Goal: Task Accomplishment & Management: Manage account settings

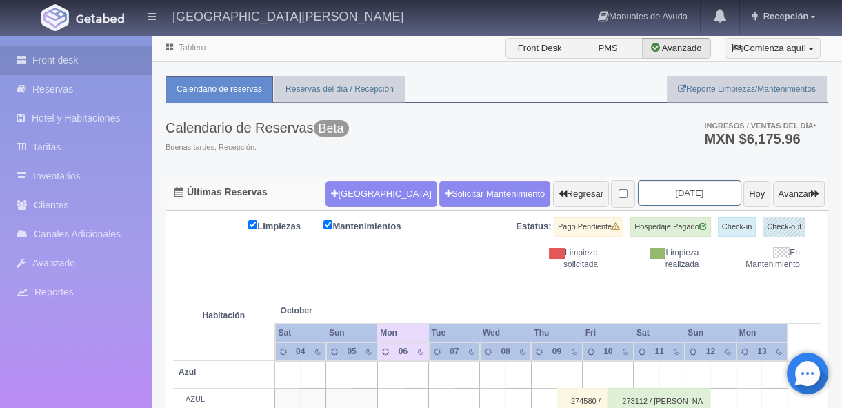
click at [663, 189] on input "2025-10-06" at bounding box center [689, 193] width 103 height 26
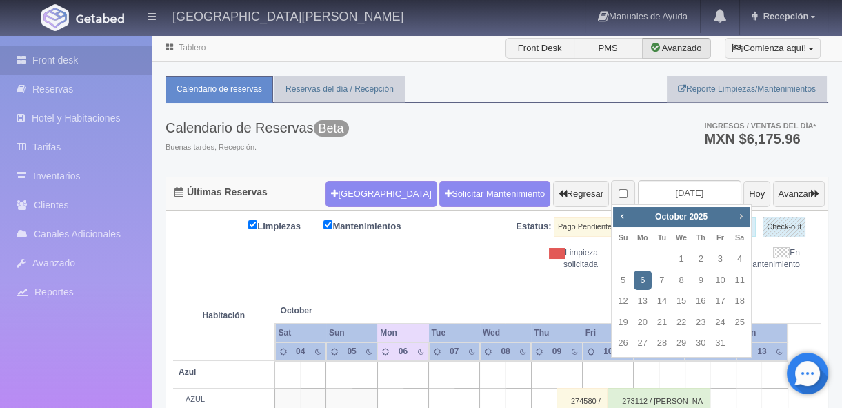
click at [738, 219] on span "Next" at bounding box center [740, 215] width 11 height 11
click at [659, 344] on link "30" at bounding box center [662, 343] width 18 height 20
type input "[DATE]"
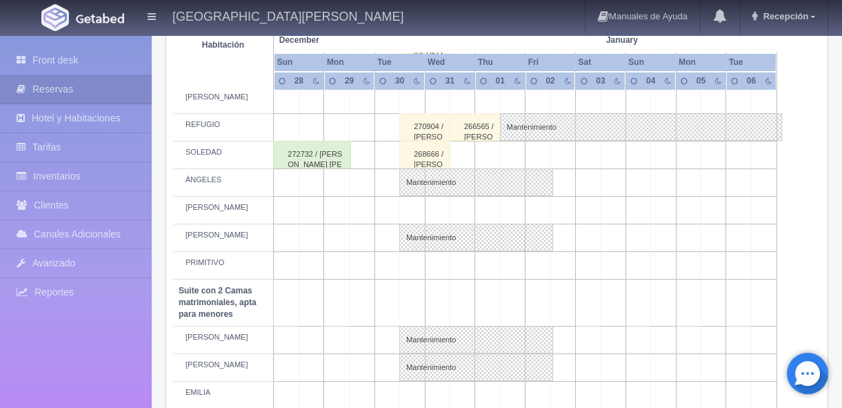
scroll to position [794, 0]
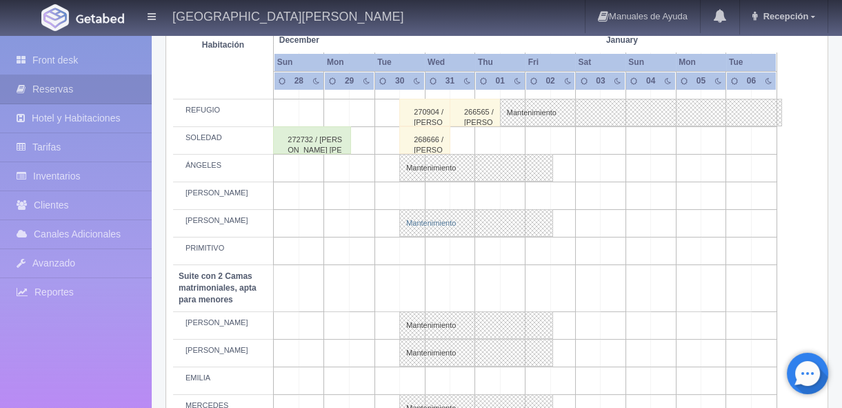
click at [420, 221] on link "Mantenimiento" at bounding box center [476, 223] width 154 height 28
select select "Mantenimiento"
select select "1921_NICOLÁS"
type input "30-12-2025"
type input "02-01-2026"
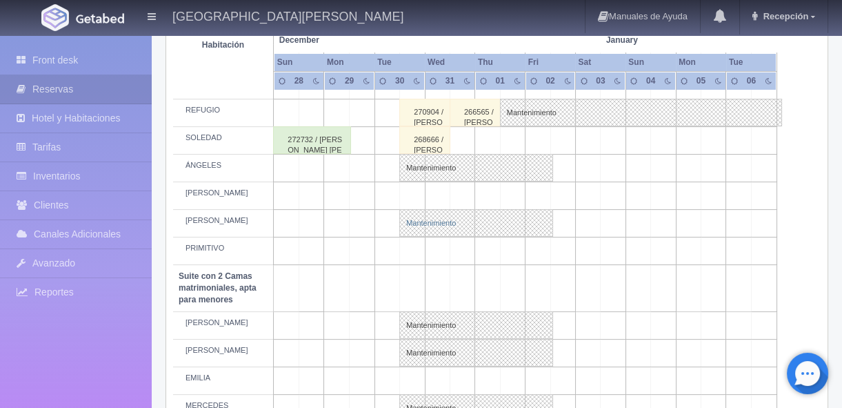
type textarea "BLOQUEO ERICA GONZALEZ"
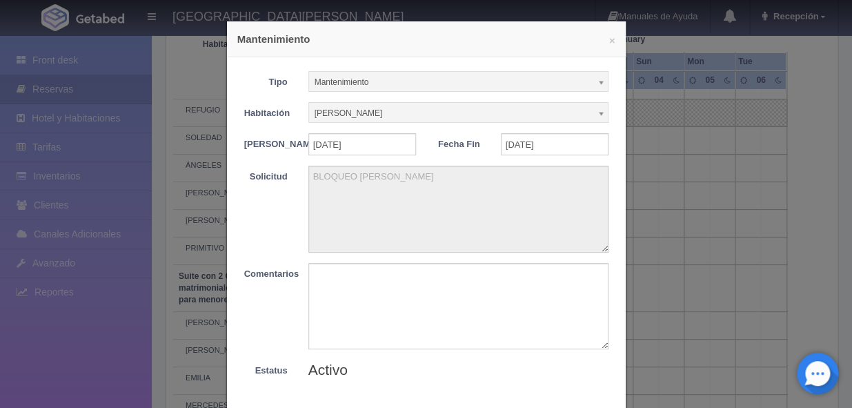
click at [645, 195] on div "× Mantenimiento Tipo Mantenimiento Limpieza Mantenimiento Habitación NICOLÁS Si…" at bounding box center [426, 204] width 852 height 408
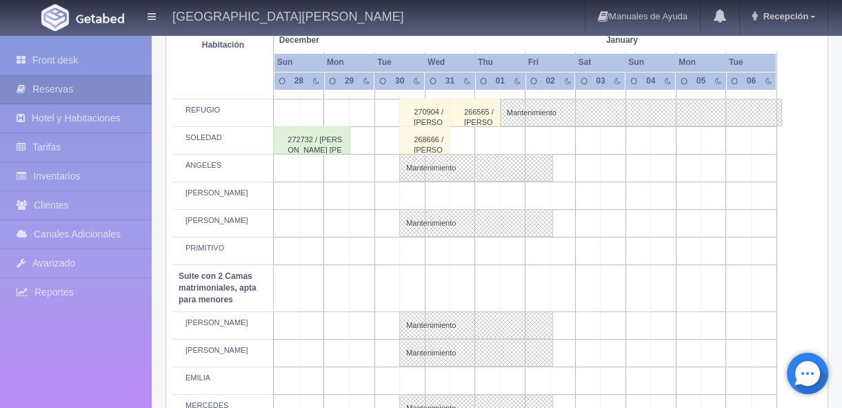
click at [462, 254] on td at bounding box center [462, 251] width 25 height 28
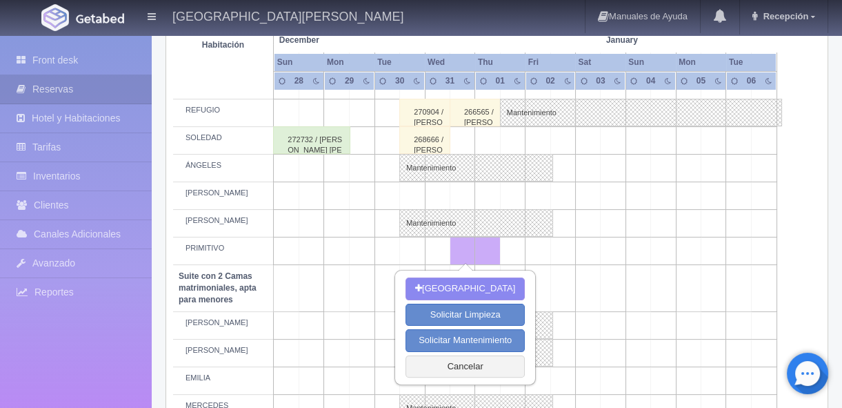
click at [564, 248] on td at bounding box center [563, 251] width 25 height 28
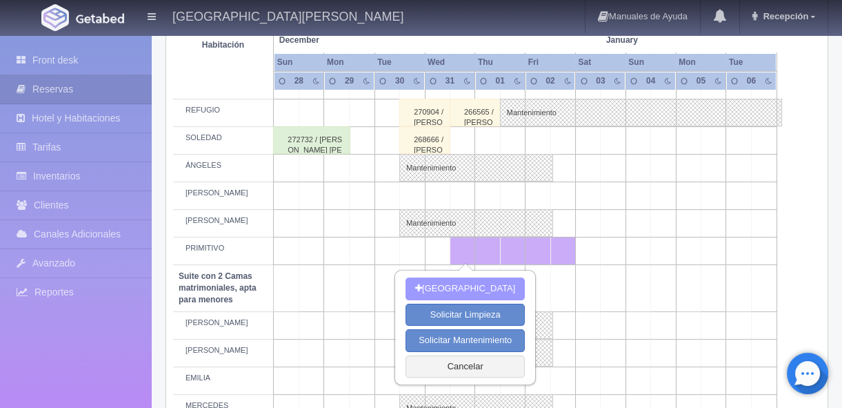
click at [456, 292] on button "Nueva Reserva" at bounding box center [465, 288] width 119 height 23
type input "[DATE]"
type input "02-01-2026"
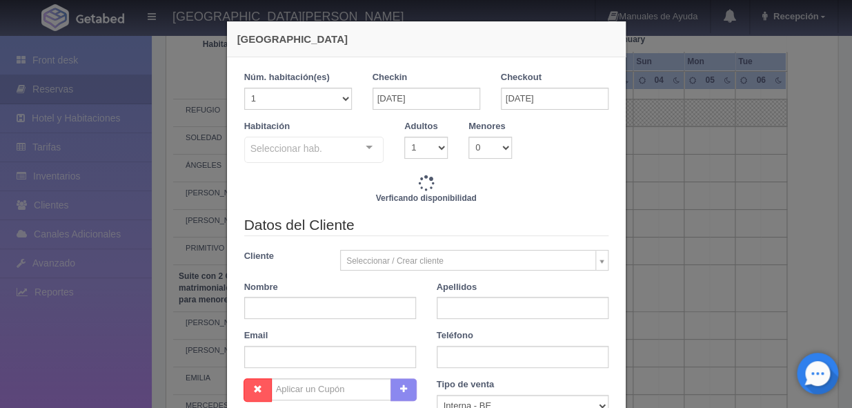
checkbox input "false"
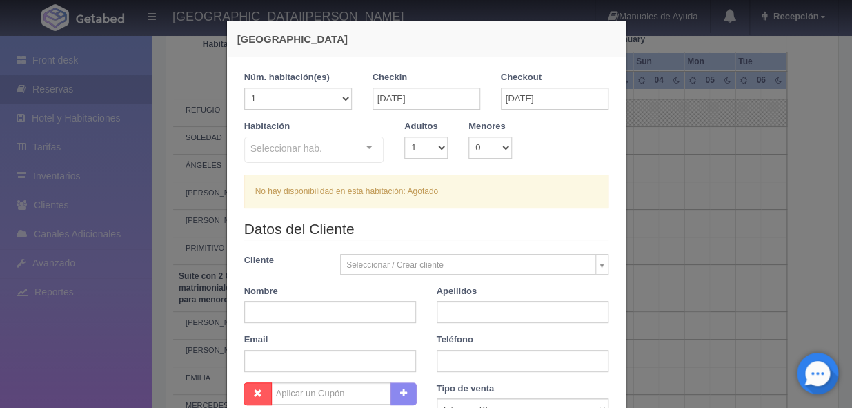
click at [627, 218] on div "Nueva Reserva 1 Núm. habitación(es) 1 2 3 4 5 6 7 8 9 10 11 12 13 14 15 16 17 1…" at bounding box center [426, 339] width 414 height 678
click at [633, 217] on div "Nueva Reserva 1 Núm. habitación(es) 1 2 3 4 5 6 7 8 9 10 11 12 13 14 15 16 17 1…" at bounding box center [426, 204] width 852 height 408
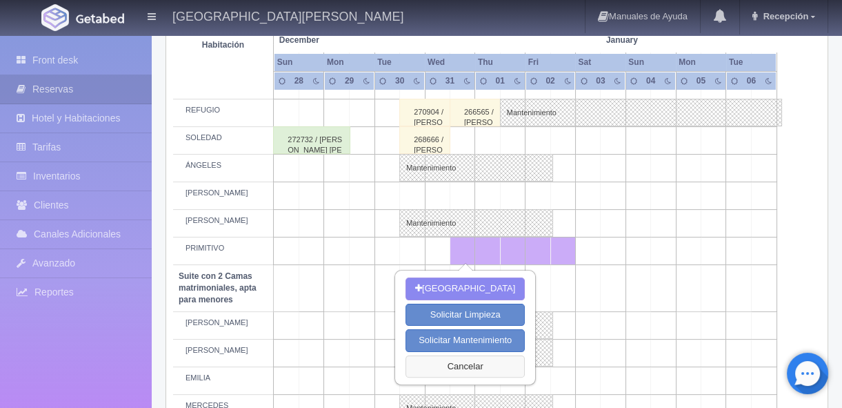
click at [439, 366] on button "Cancelar" at bounding box center [465, 366] width 119 height 23
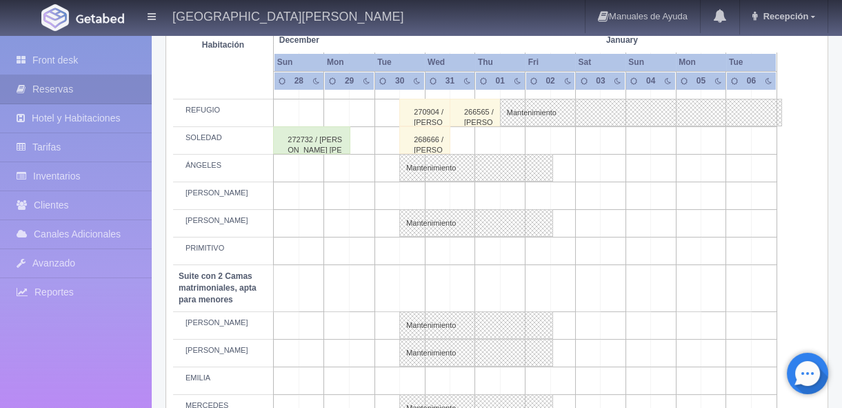
click at [415, 250] on td at bounding box center [412, 251] width 25 height 28
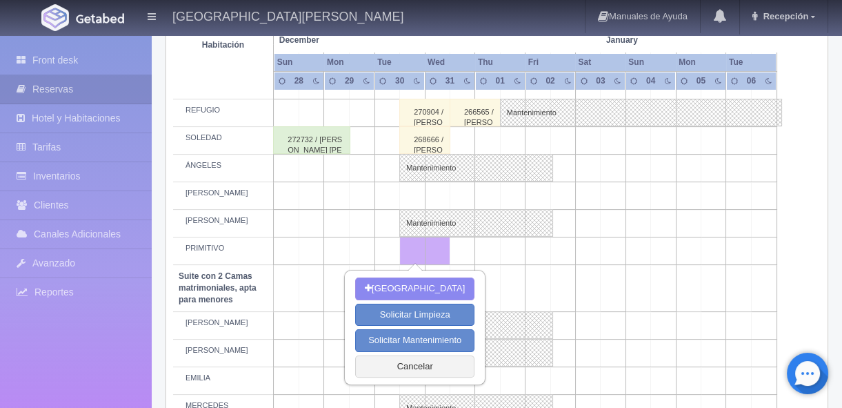
click at [539, 251] on td at bounding box center [538, 251] width 25 height 28
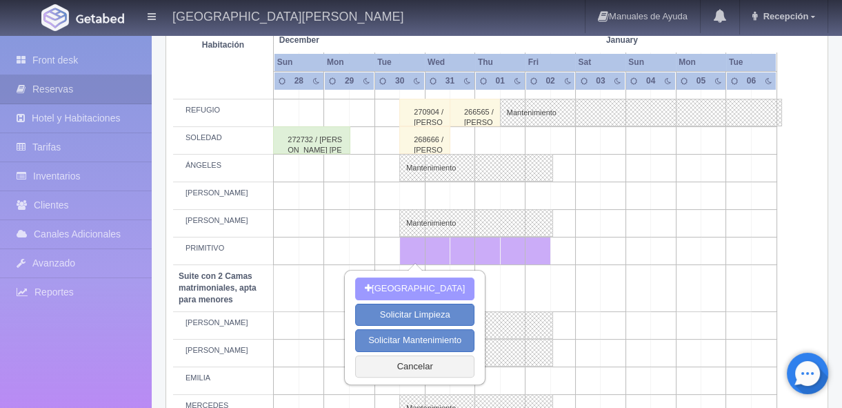
click at [399, 284] on button "[GEOGRAPHIC_DATA]" at bounding box center [414, 288] width 119 height 23
type input "30-12-2025"
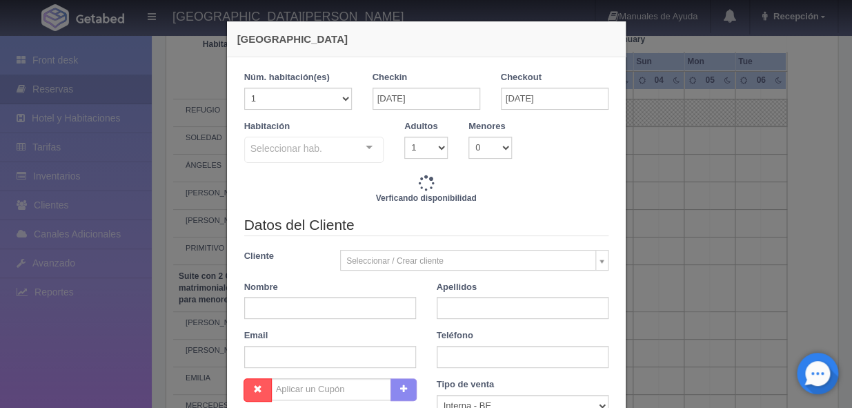
checkbox input "false"
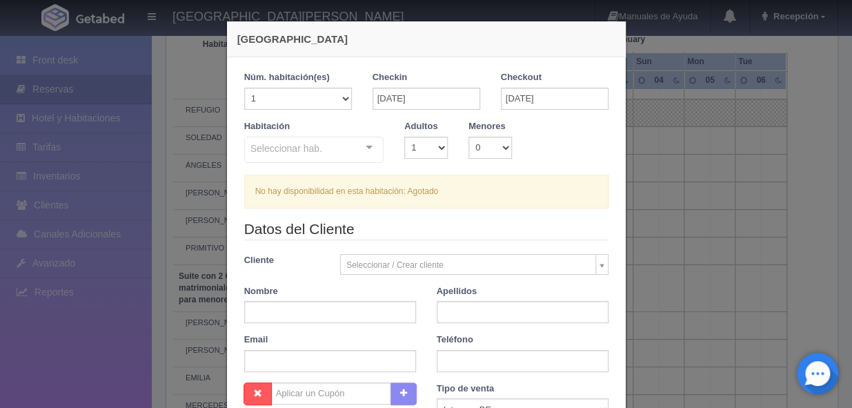
click at [640, 217] on div "Nueva Reserva 1 Núm. habitación(es) 1 2 3 4 5 6 7 8 9 10 11 12 13 14 15 16 17 1…" at bounding box center [426, 204] width 852 height 408
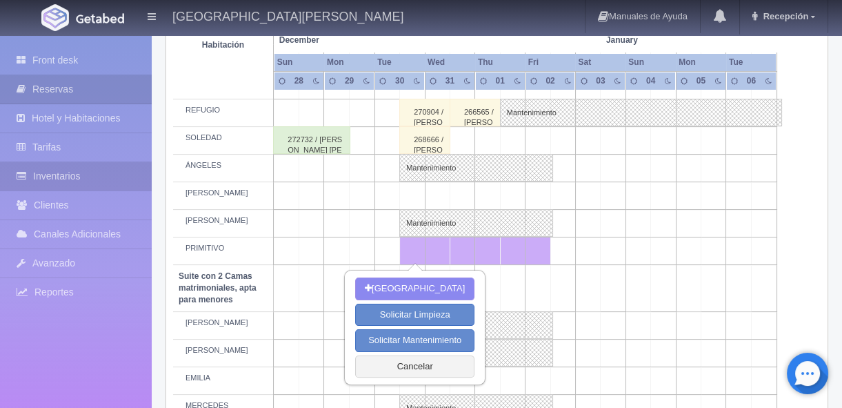
click at [67, 177] on link "Inventarios" at bounding box center [76, 176] width 152 height 28
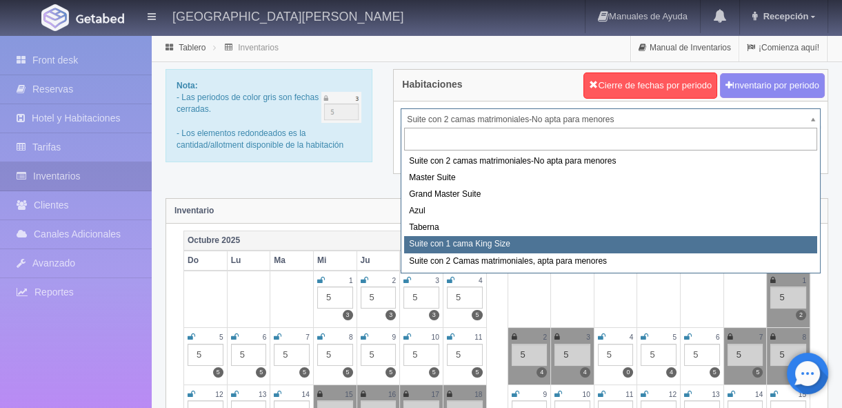
select select "1921"
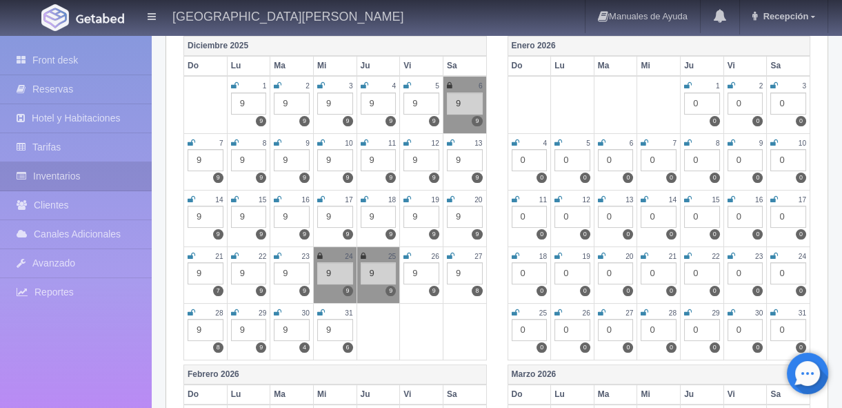
scroll to position [563, 0]
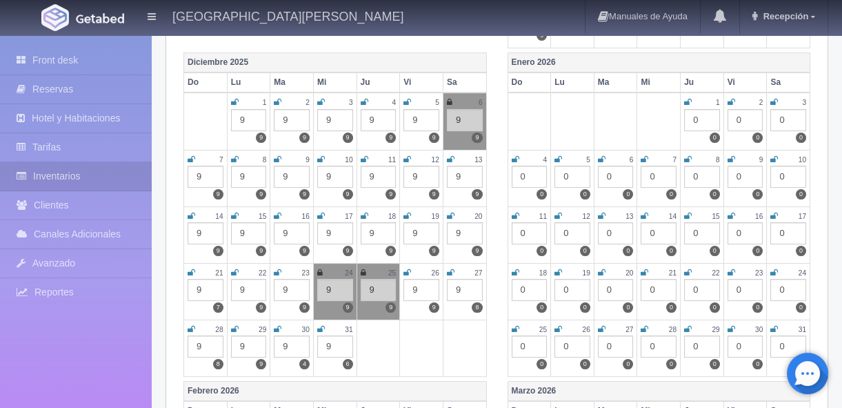
click at [329, 345] on div "9" at bounding box center [335, 346] width 36 height 22
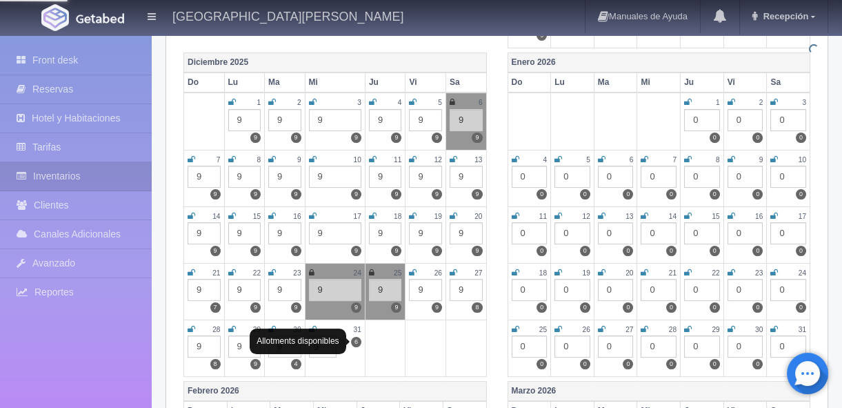
click at [355, 338] on label "6" at bounding box center [356, 342] width 10 height 10
click at [390, 344] on td at bounding box center [385, 347] width 41 height 57
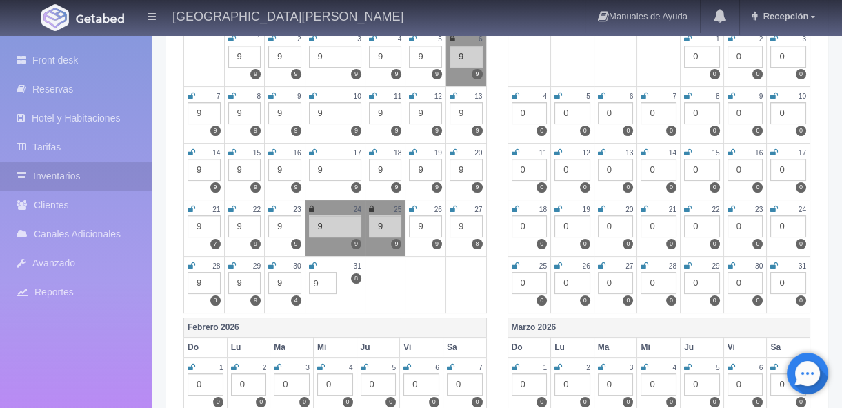
scroll to position [627, 0]
click at [391, 281] on td at bounding box center [385, 283] width 41 height 57
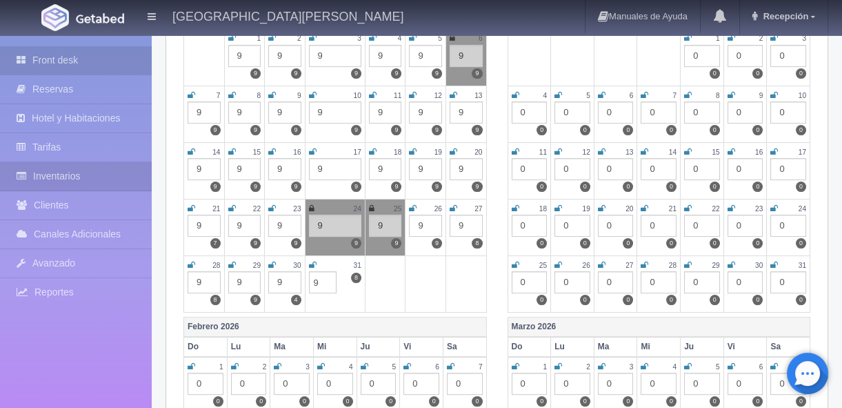
click at [82, 57] on link "Front desk" at bounding box center [76, 60] width 152 height 28
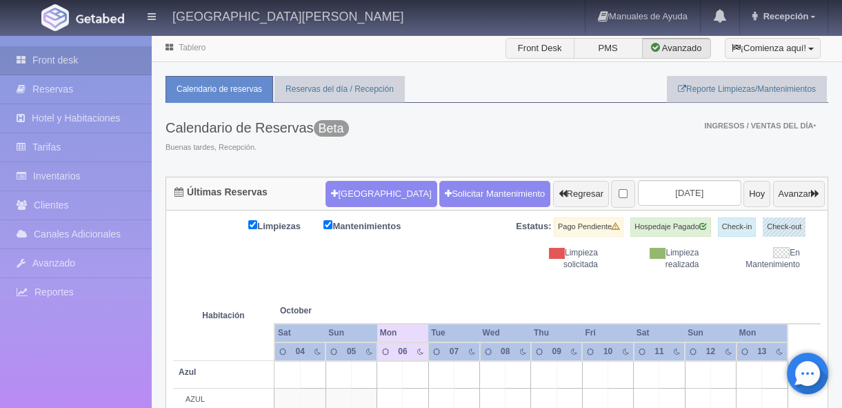
click at [670, 192] on input "[DATE]" at bounding box center [689, 193] width 103 height 26
click at [691, 190] on input "[DATE]" at bounding box center [689, 193] width 103 height 26
click at [682, 195] on input "2025-10-06" at bounding box center [689, 193] width 103 height 26
click at [685, 195] on input "2025-10-06" at bounding box center [689, 193] width 103 height 26
click at [665, 193] on input "2025-10-06" at bounding box center [689, 193] width 103 height 26
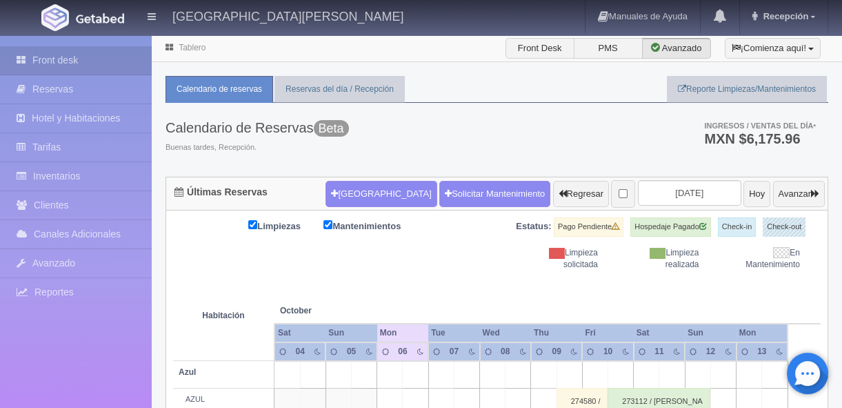
click at [643, 193] on input "2025-10-06" at bounding box center [689, 193] width 103 height 26
click at [696, 191] on input "[DATE]" at bounding box center [689, 193] width 103 height 26
click at [693, 191] on input "[DATE]" at bounding box center [689, 193] width 103 height 26
click at [675, 193] on input "[DATE]" at bounding box center [689, 193] width 103 height 26
click at [689, 193] on input "[DATE]" at bounding box center [689, 193] width 103 height 26
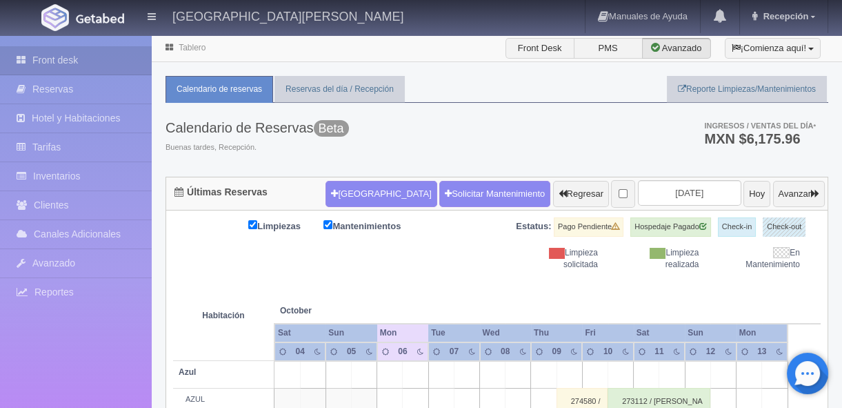
click at [691, 191] on input "[DATE]" at bounding box center [689, 193] width 103 height 26
click at [691, 191] on input "2025-10-06" at bounding box center [689, 193] width 103 height 26
click at [669, 198] on input "2025-10-06" at bounding box center [689, 193] width 103 height 26
drag, startPoint x: 662, startPoint y: 187, endPoint x: 650, endPoint y: 195, distance: 14.9
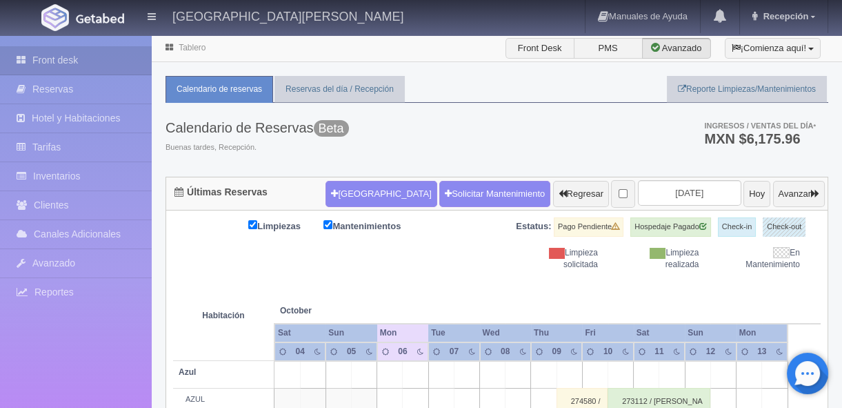
click at [663, 188] on input "2025-10-06" at bounding box center [689, 193] width 103 height 26
drag, startPoint x: 640, startPoint y: 197, endPoint x: 685, endPoint y: 193, distance: 45.7
click at [669, 197] on input "2025-10-06" at bounding box center [689, 193] width 103 height 26
click at [523, 142] on div "Calendario de Reservas Beta Buenas tardes, Recepción. Ingresos / Ventas del día…" at bounding box center [497, 140] width 663 height 74
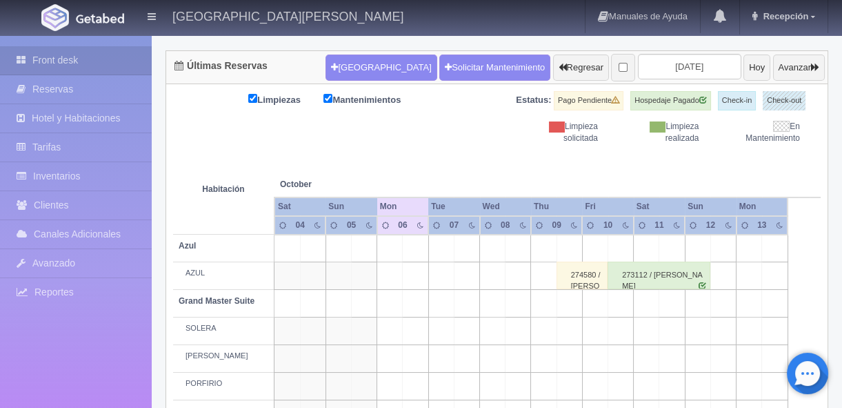
scroll to position [125, 0]
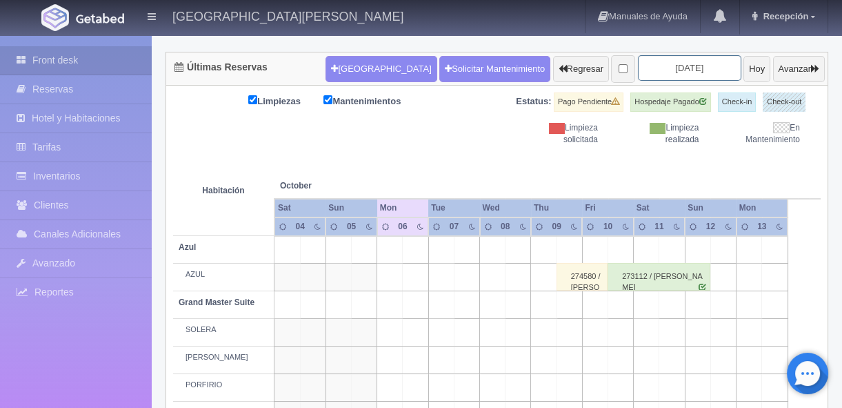
click at [662, 60] on input "2025-10-06" at bounding box center [689, 68] width 103 height 26
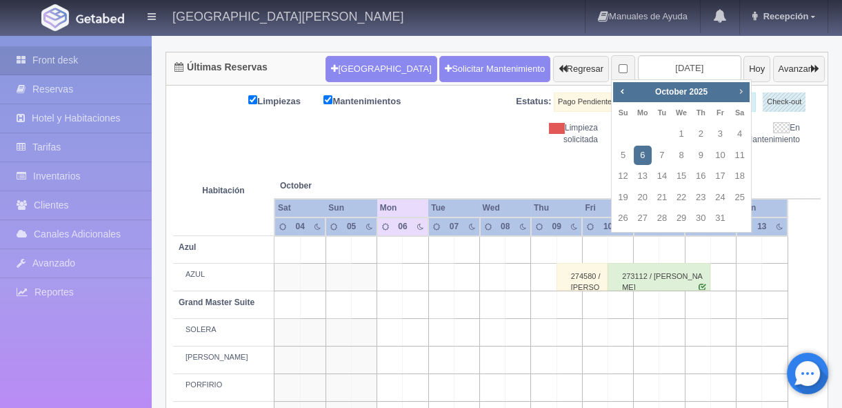
click at [737, 90] on span "Next" at bounding box center [740, 91] width 11 height 11
click at [740, 91] on span "Next" at bounding box center [740, 91] width 11 height 11
click at [662, 224] on link "30" at bounding box center [662, 218] width 18 height 20
type input "[DATE]"
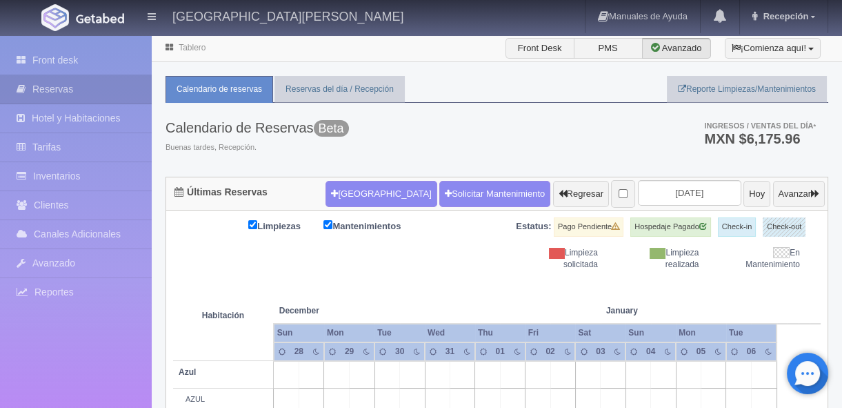
click at [448, 274] on tr "Habitación December Dec January Jan" at bounding box center [497, 296] width 648 height 52
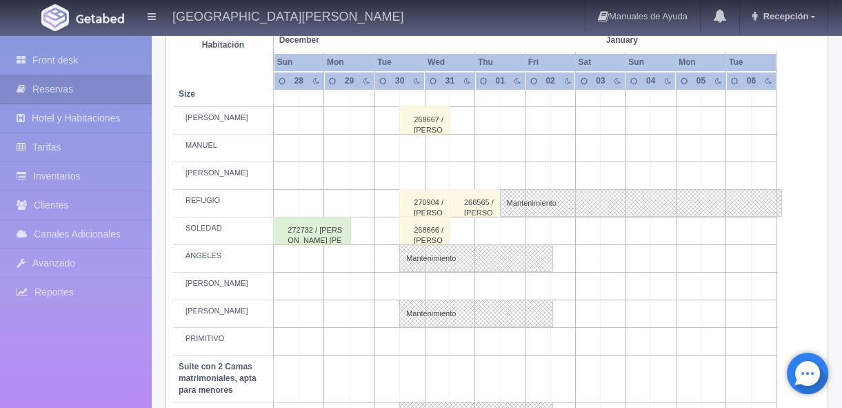
scroll to position [669, 0]
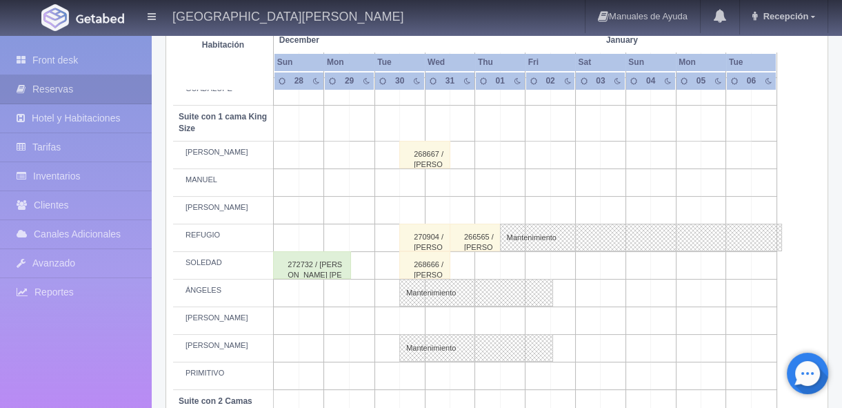
click at [422, 158] on div "268667 / Sam Miles" at bounding box center [424, 155] width 51 height 28
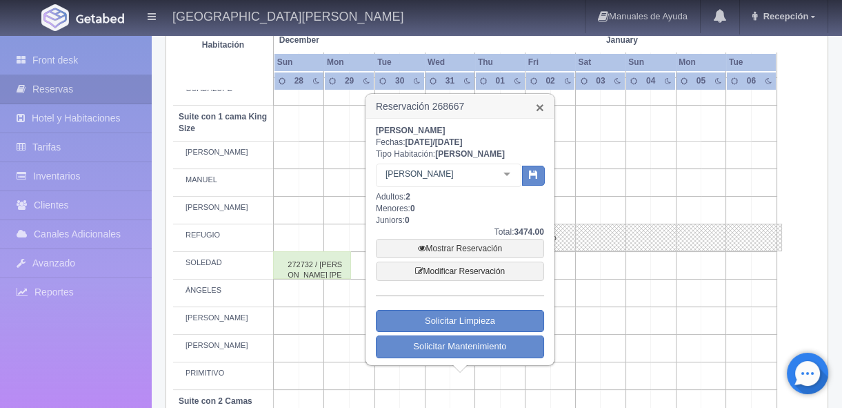
click at [538, 109] on link "×" at bounding box center [540, 107] width 8 height 14
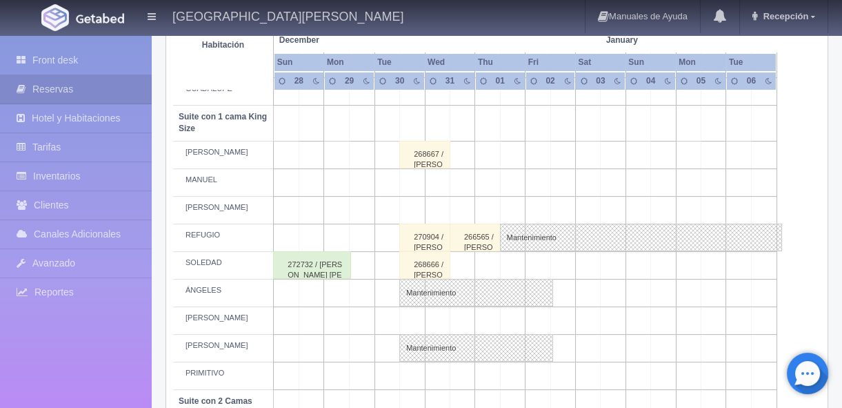
drag, startPoint x: 468, startPoint y: 313, endPoint x: 505, endPoint y: 310, distance: 36.6
click at [499, 310] on tr "[PERSON_NAME]" at bounding box center [497, 320] width 648 height 28
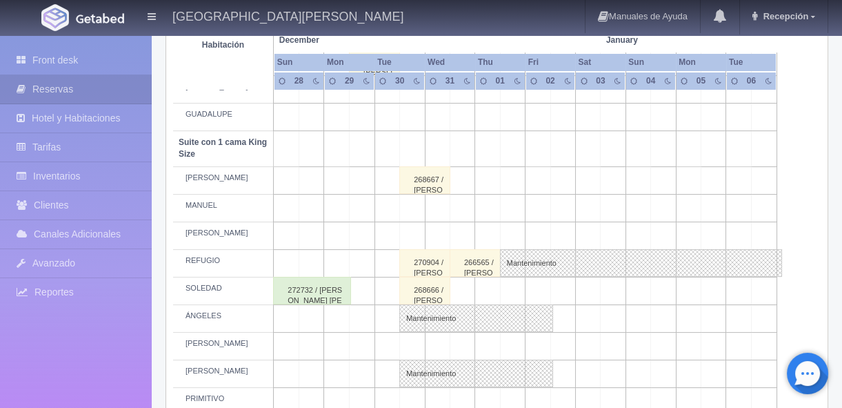
scroll to position [685, 0]
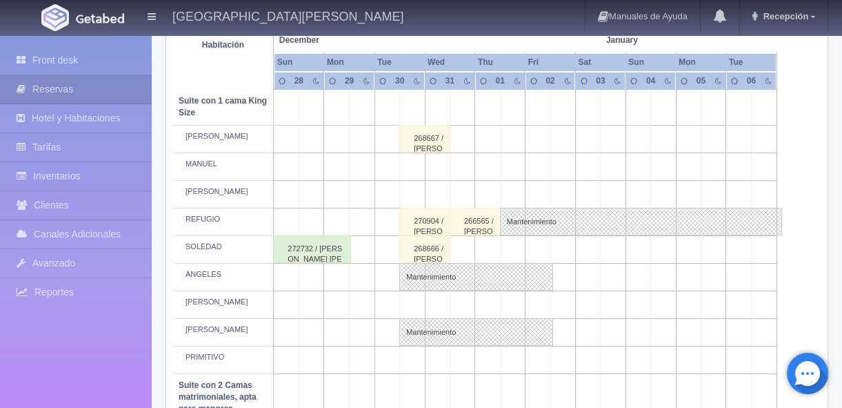
click at [426, 138] on div "268667 / Sam Miles" at bounding box center [424, 139] width 51 height 28
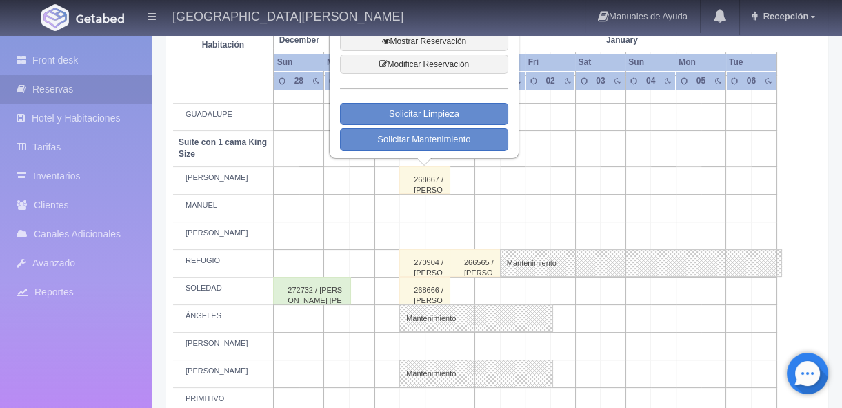
scroll to position [560, 0]
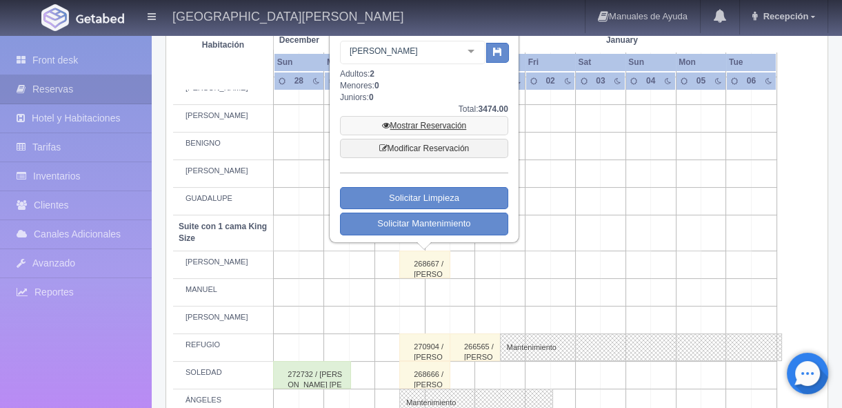
click at [428, 126] on link "Mostrar Reservación" at bounding box center [424, 125] width 168 height 19
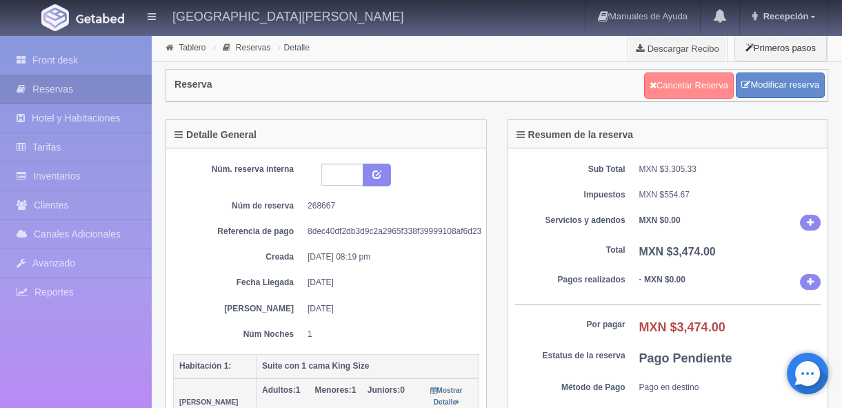
click at [681, 92] on link "Cancelar Reserva" at bounding box center [689, 85] width 90 height 26
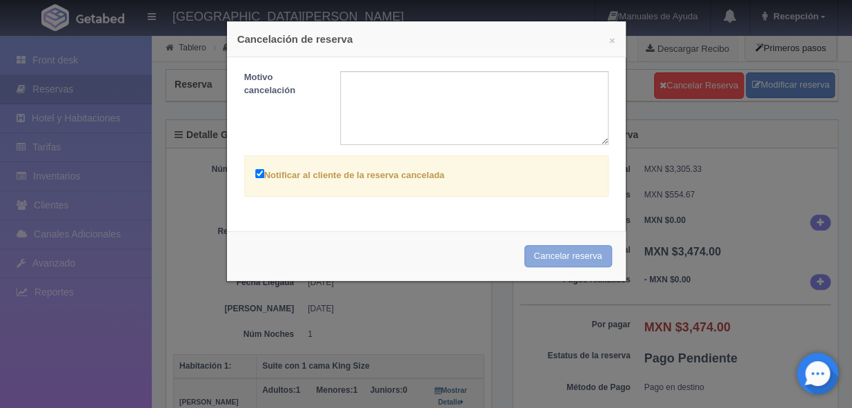
click at [548, 257] on button "Cancelar reserva" at bounding box center [568, 256] width 88 height 23
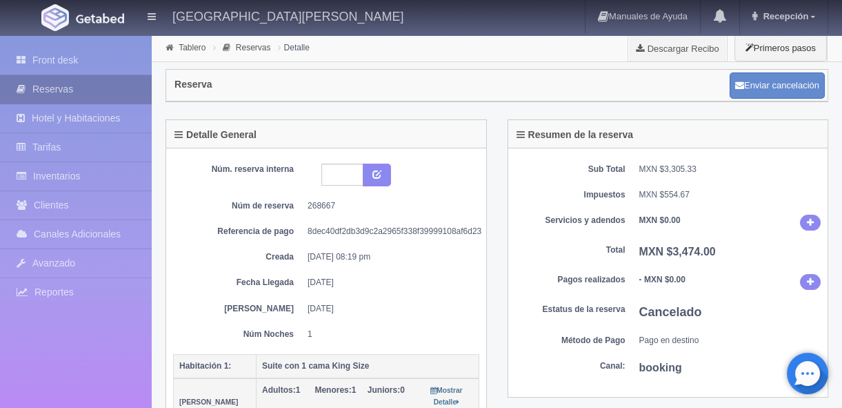
click at [43, 85] on link "Reservas" at bounding box center [76, 89] width 152 height 28
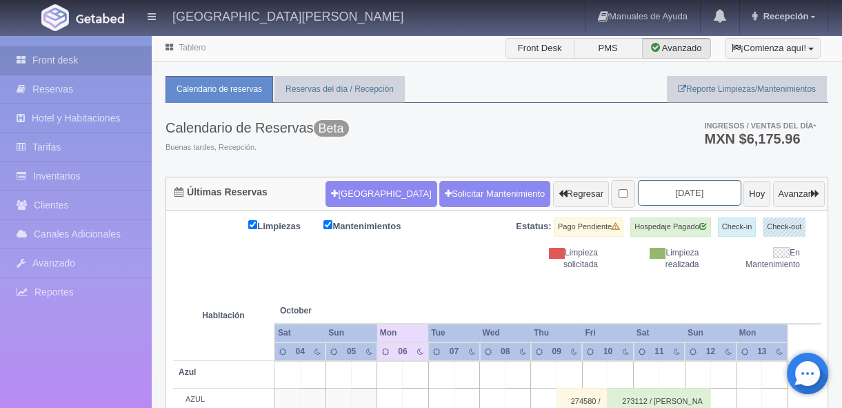
click at [665, 194] on input "[DATE]" at bounding box center [689, 193] width 103 height 26
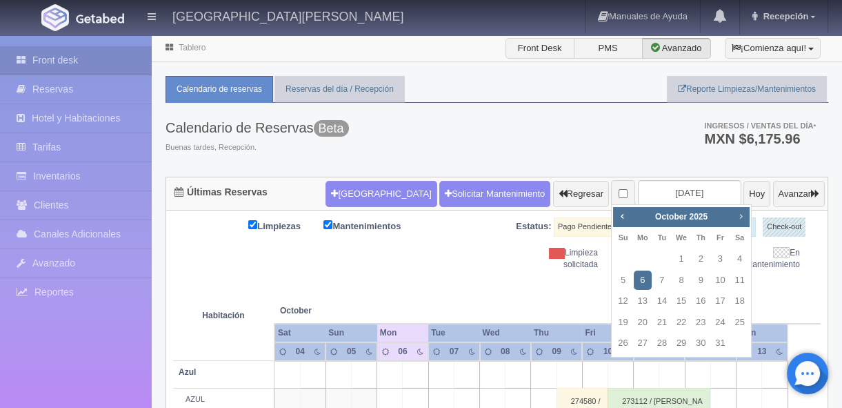
click at [740, 219] on span "Next" at bounding box center [740, 215] width 11 height 11
click at [740, 217] on span "Next" at bounding box center [740, 215] width 11 height 11
click at [664, 344] on link "30" at bounding box center [662, 343] width 18 height 20
type input "[DATE]"
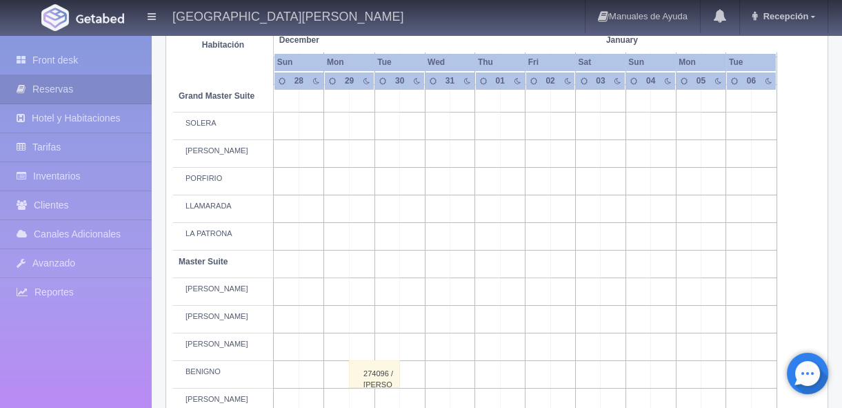
scroll to position [711, 0]
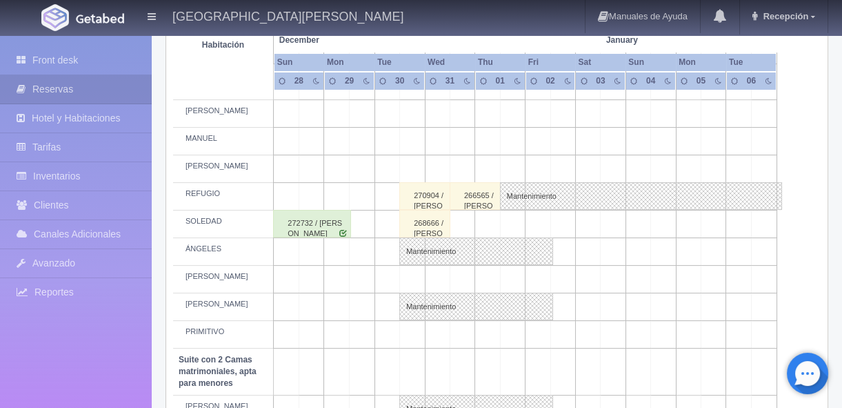
click at [429, 227] on div "268666 / [PERSON_NAME]" at bounding box center [424, 224] width 51 height 28
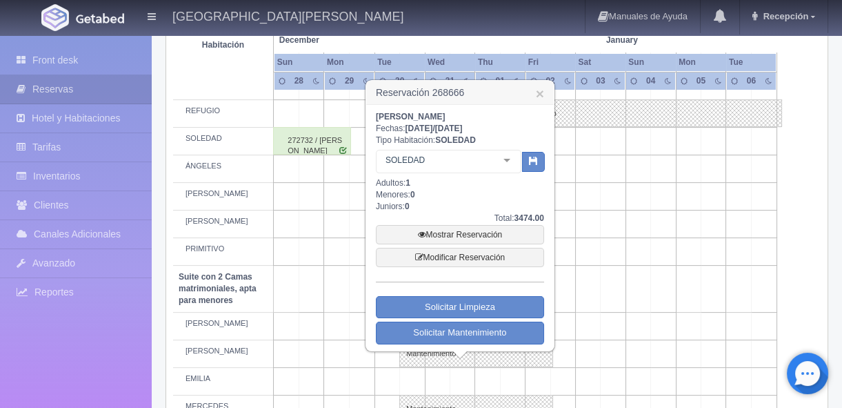
scroll to position [794, 0]
click at [462, 233] on link "Mostrar Reservación" at bounding box center [460, 233] width 168 height 19
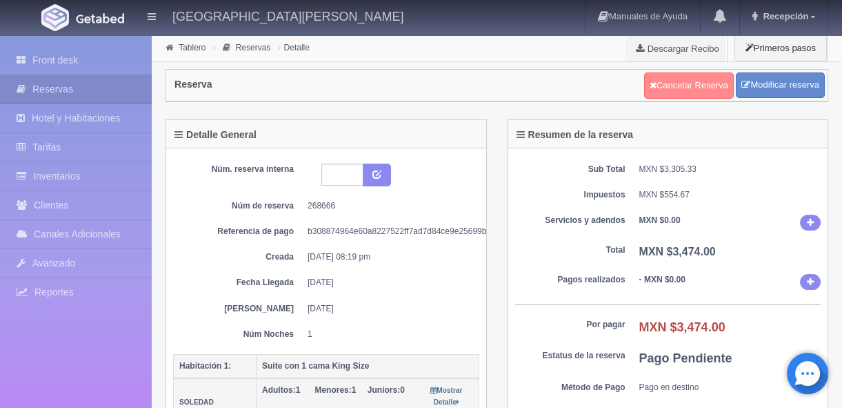
click at [698, 87] on link "Cancelar Reserva" at bounding box center [689, 85] width 90 height 26
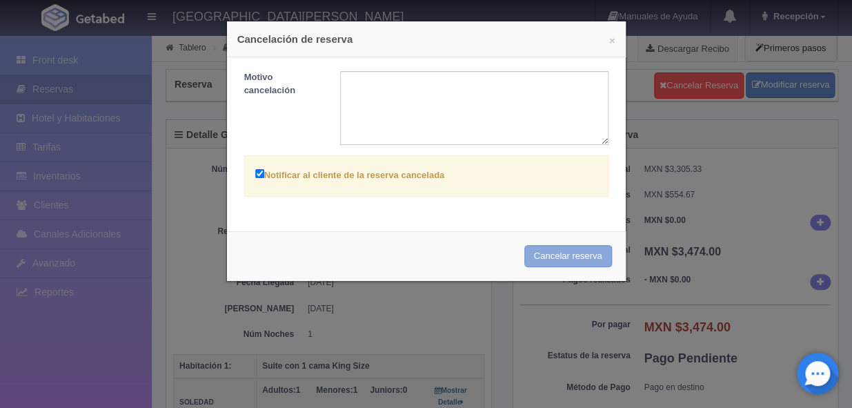
drag, startPoint x: 546, startPoint y: 257, endPoint x: 471, endPoint y: 62, distance: 208.6
click at [546, 257] on button "Cancelar reserva" at bounding box center [568, 256] width 88 height 23
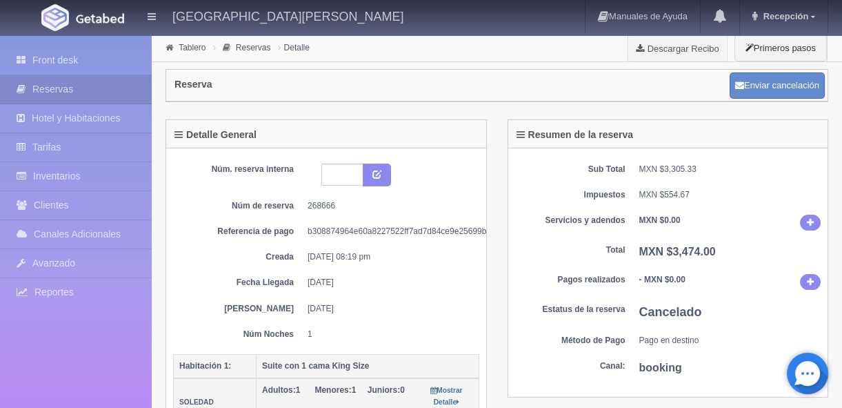
click at [97, 21] on img at bounding box center [100, 18] width 48 height 10
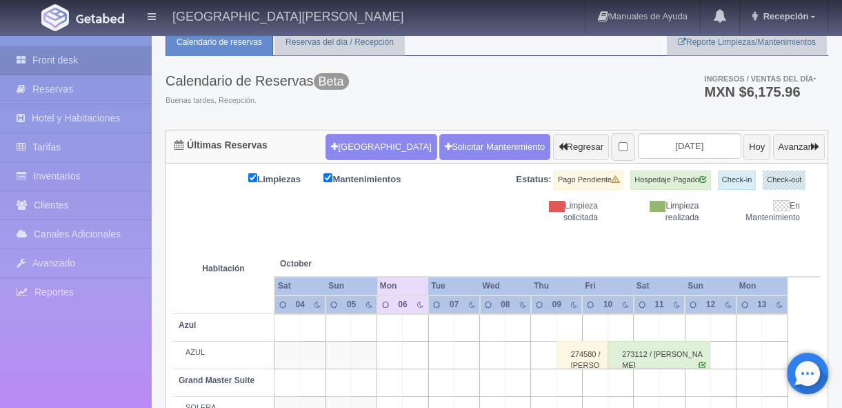
scroll to position [41, 0]
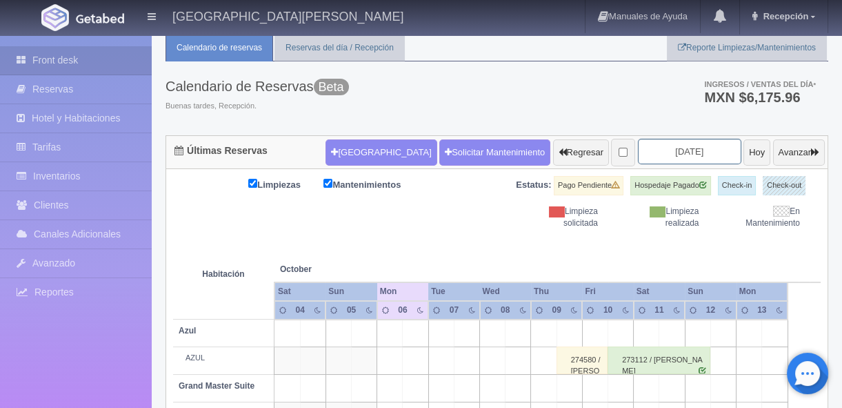
click at [678, 155] on input "[DATE]" at bounding box center [689, 152] width 103 height 26
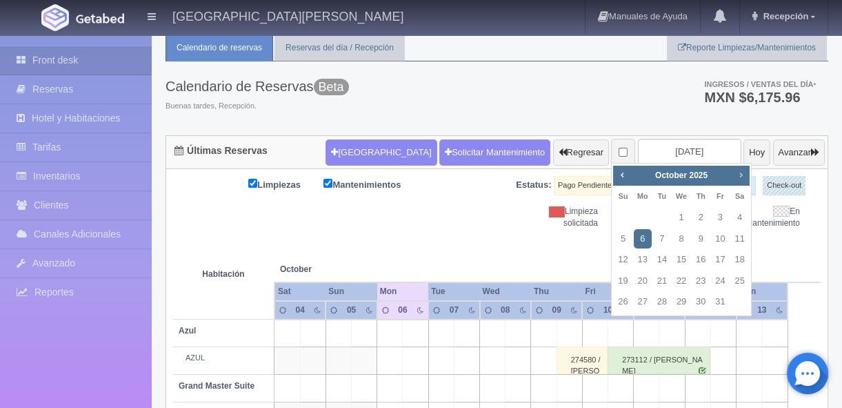
click at [741, 177] on span "Next" at bounding box center [740, 174] width 11 height 11
click at [660, 304] on link "30" at bounding box center [662, 302] width 18 height 20
type input "[DATE]"
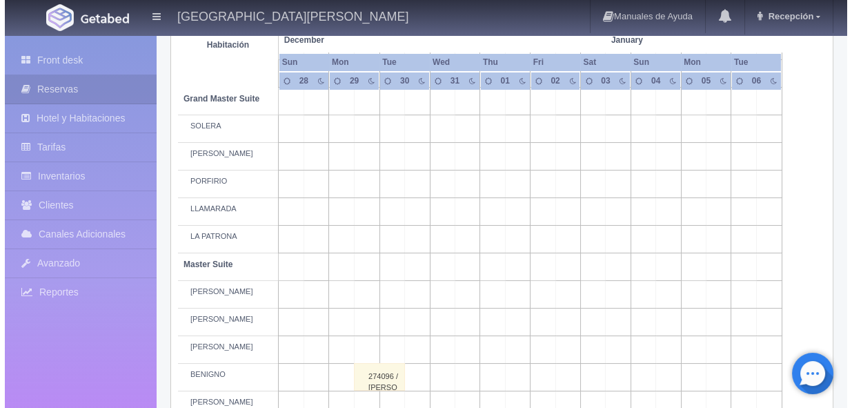
scroll to position [585, 0]
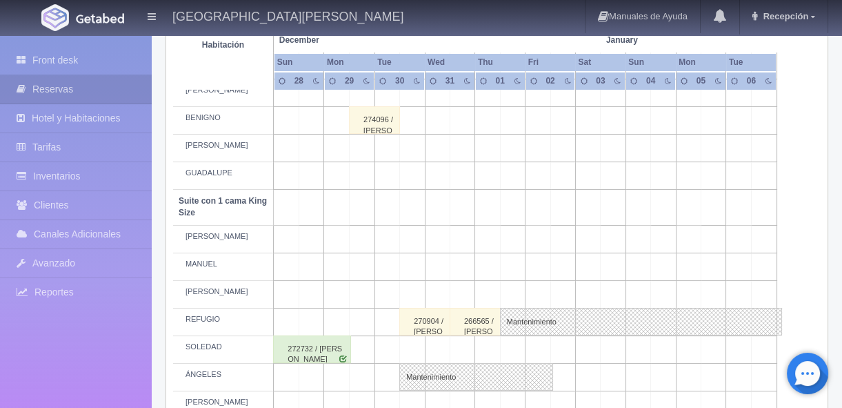
click at [414, 239] on td at bounding box center [412, 239] width 25 height 28
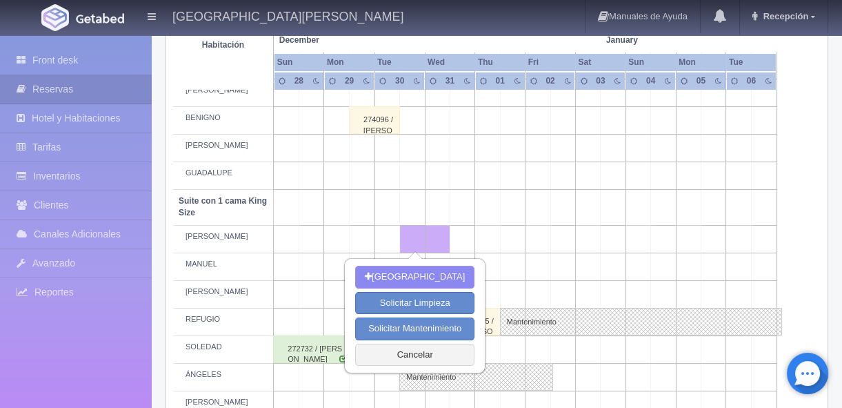
click at [540, 268] on td at bounding box center [538, 267] width 25 height 28
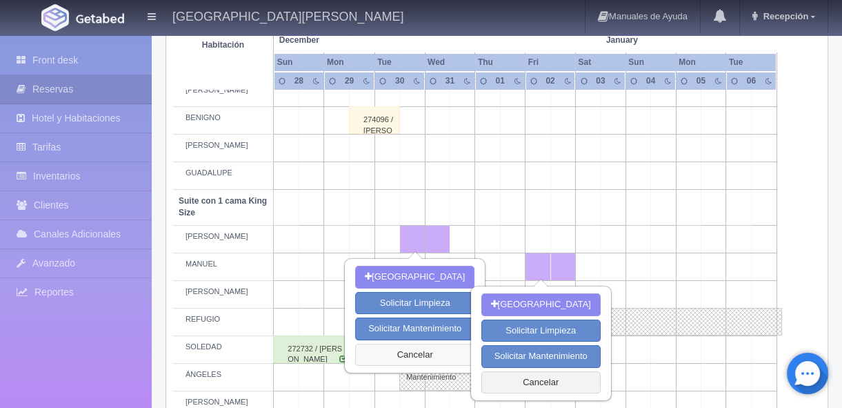
click at [408, 355] on button "Cancelar" at bounding box center [414, 355] width 119 height 23
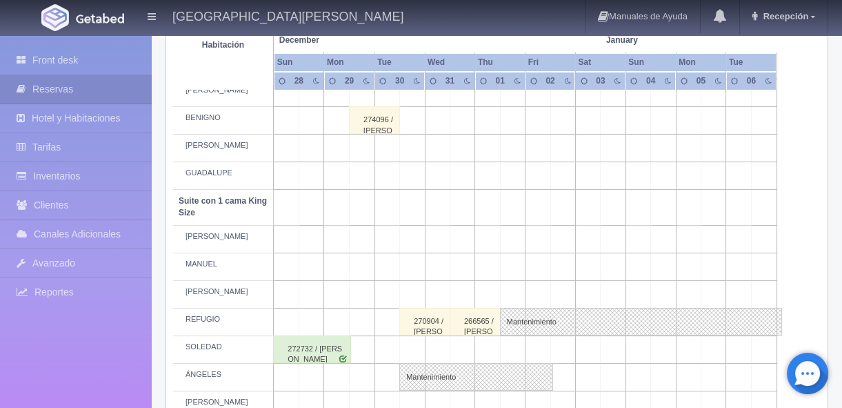
click at [410, 237] on td at bounding box center [412, 239] width 25 height 28
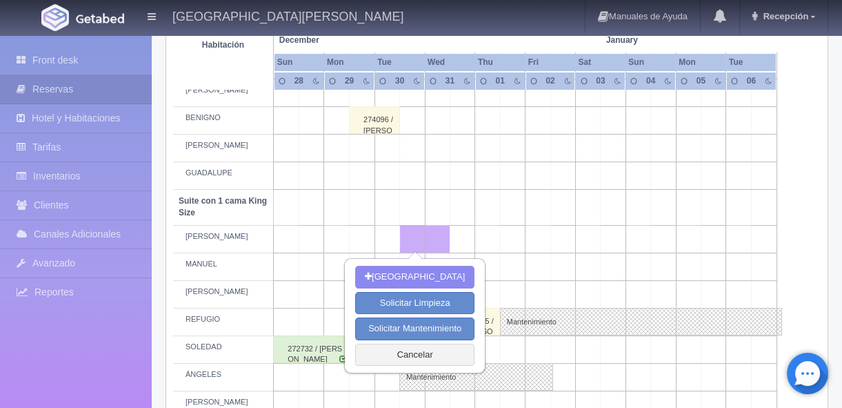
click at [545, 239] on td at bounding box center [538, 239] width 25 height 28
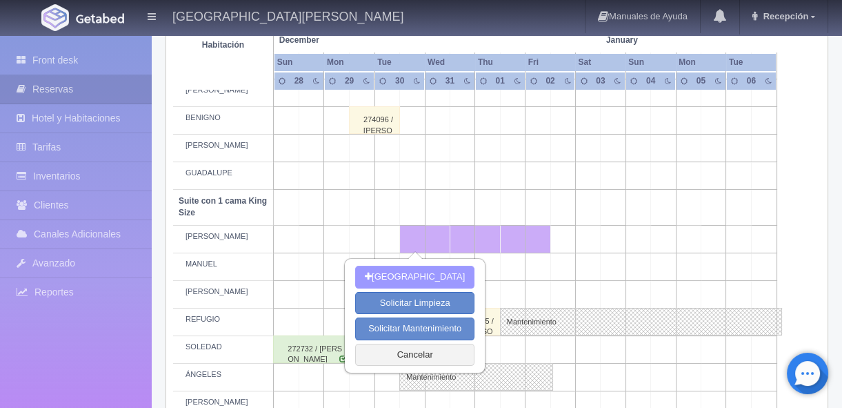
click at [421, 273] on button "Nueva Reserva" at bounding box center [414, 277] width 119 height 23
type input "30-12-2025"
type input "02-01-2026"
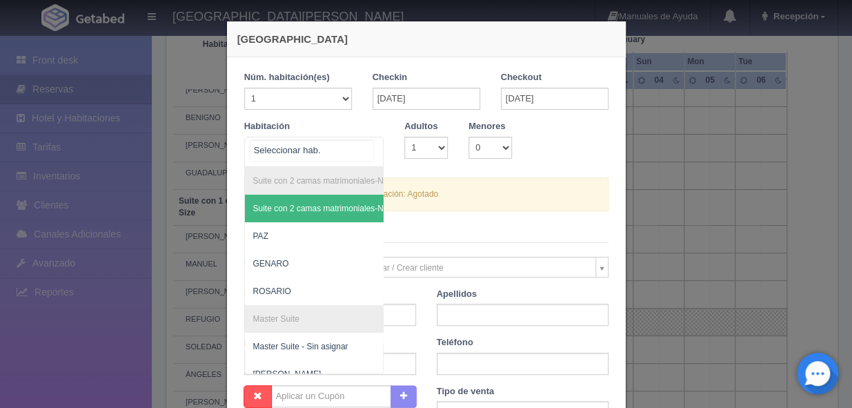
click at [364, 146] on div at bounding box center [369, 147] width 28 height 21
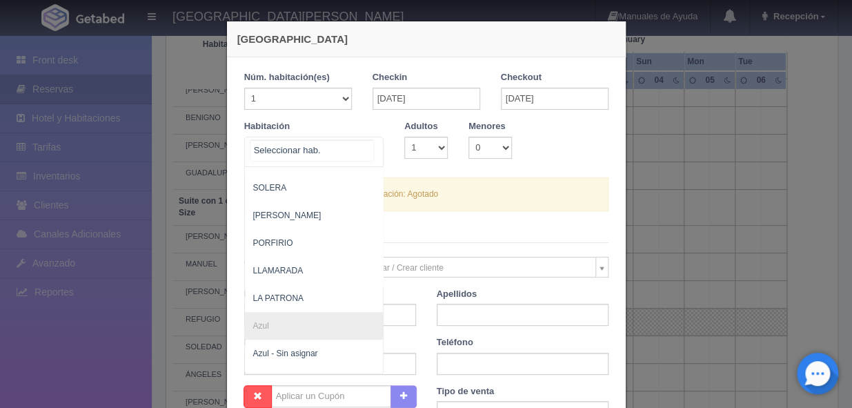
scroll to position [711, 0]
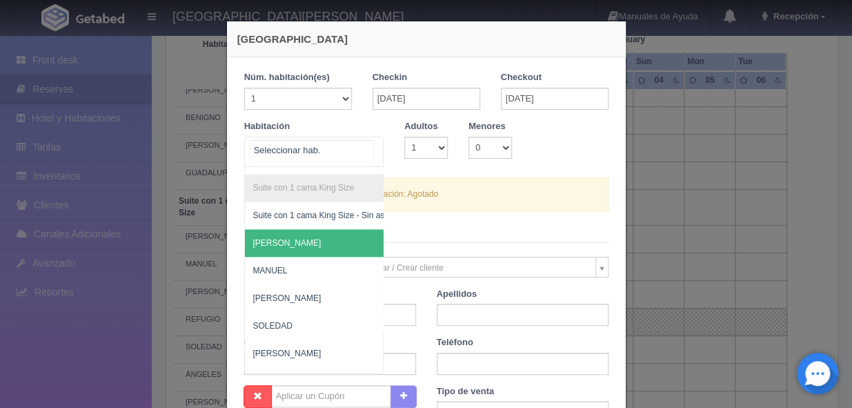
click at [318, 230] on span "PEDRO" at bounding box center [381, 243] width 273 height 28
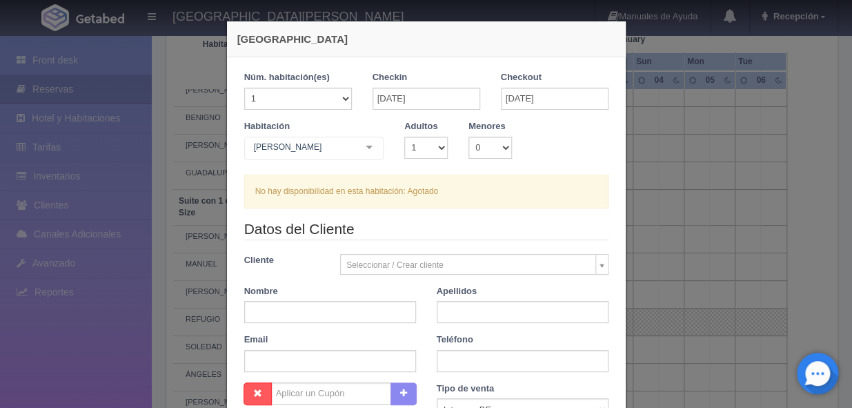
checkbox input "false"
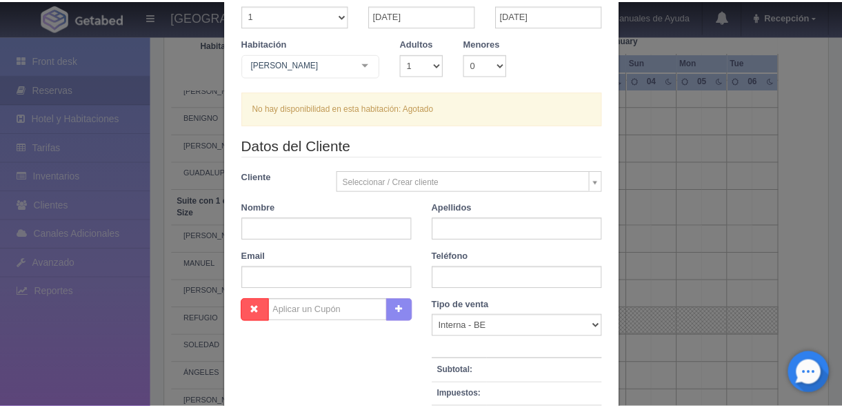
scroll to position [0, 0]
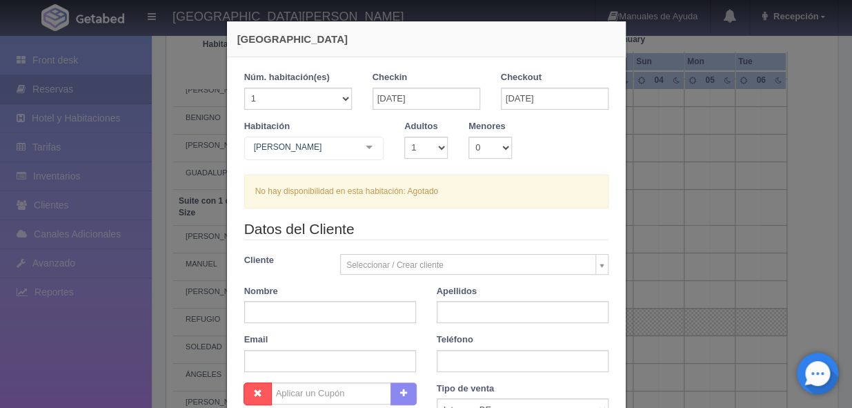
click at [634, 172] on div "Nueva Reserva 1 Núm. habitación(es) 1 2 3 4 5 6 7 8 9 10 11 12 13 14 15 16 17 1…" at bounding box center [426, 204] width 852 height 408
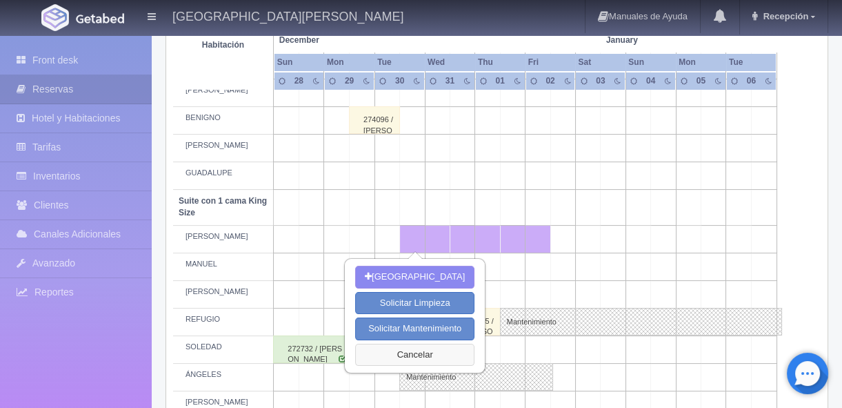
click at [403, 355] on button "Cancelar" at bounding box center [414, 355] width 119 height 23
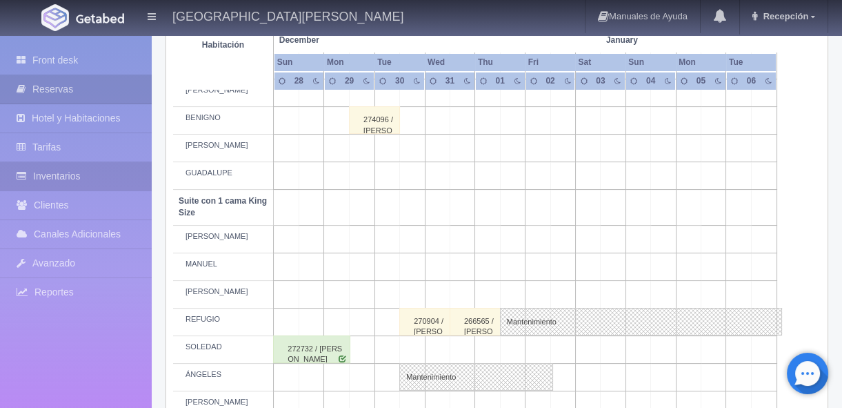
click at [47, 172] on link "Inventarios" at bounding box center [76, 176] width 152 height 28
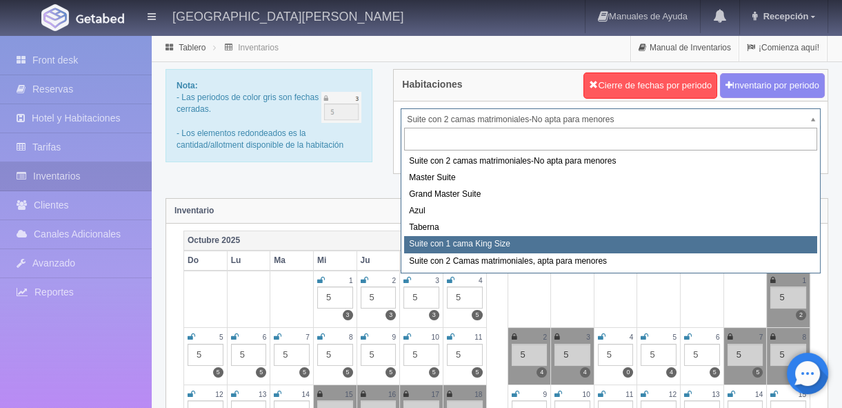
select select "1921"
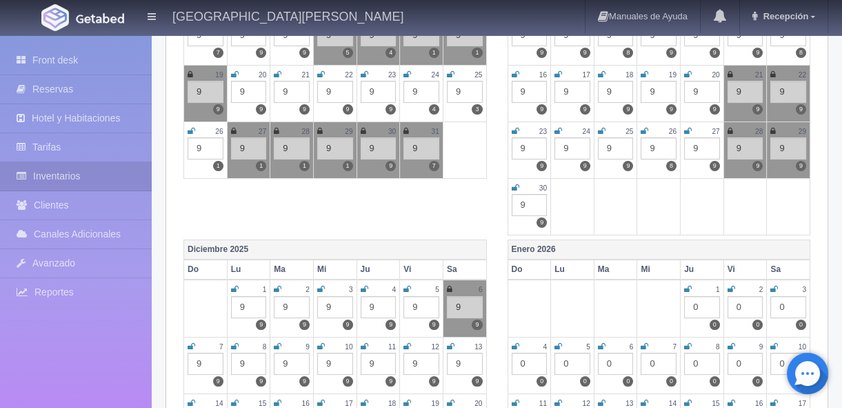
scroll to position [669, 0]
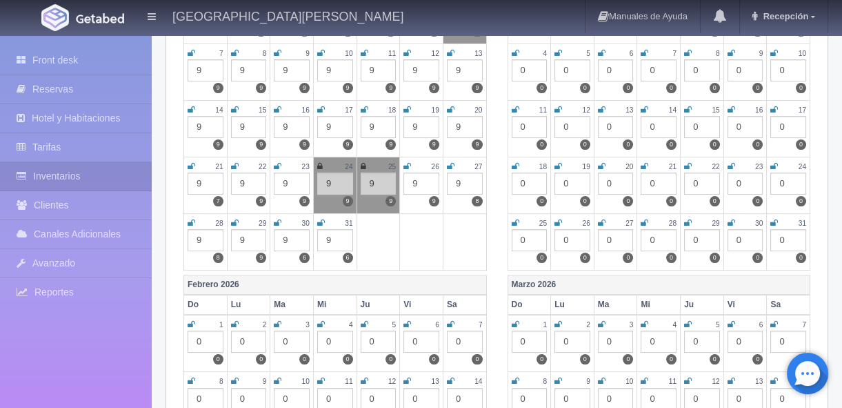
click at [323, 219] on icon at bounding box center [321, 223] width 8 height 8
click at [277, 219] on icon at bounding box center [278, 223] width 8 height 8
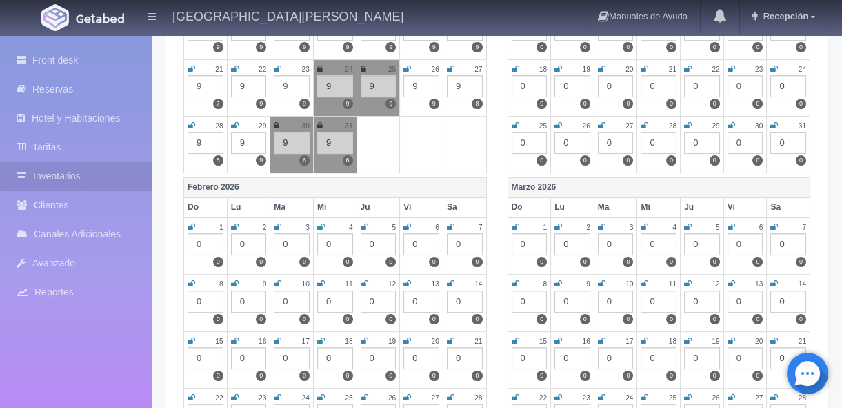
scroll to position [752, 0]
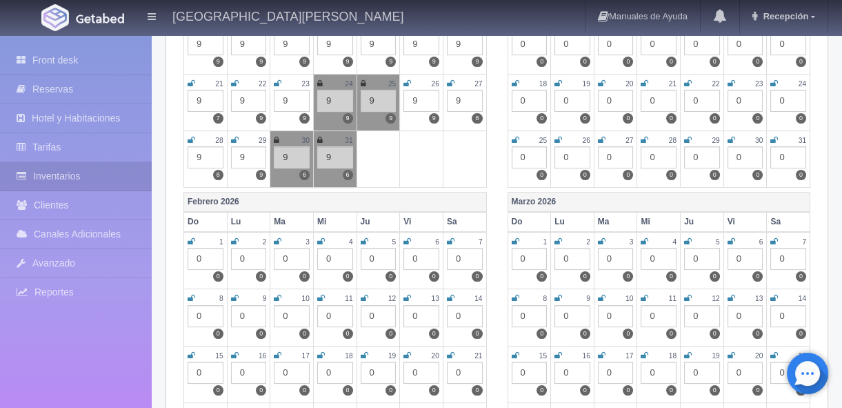
click at [276, 137] on icon at bounding box center [277, 140] width 6 height 8
click at [319, 138] on icon at bounding box center [320, 140] width 6 height 8
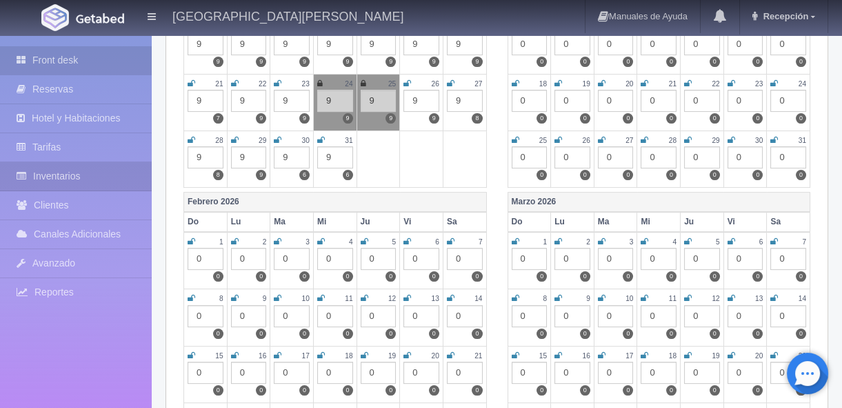
click at [95, 59] on link "Front desk" at bounding box center [76, 60] width 152 height 28
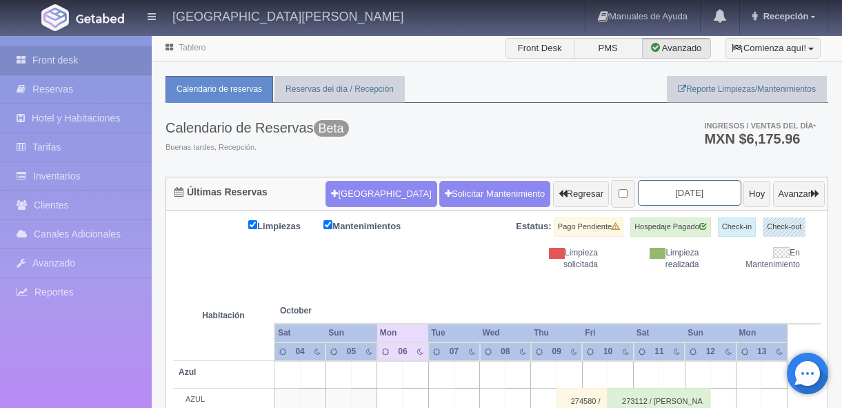
click at [689, 192] on input "[DATE]" at bounding box center [689, 193] width 103 height 26
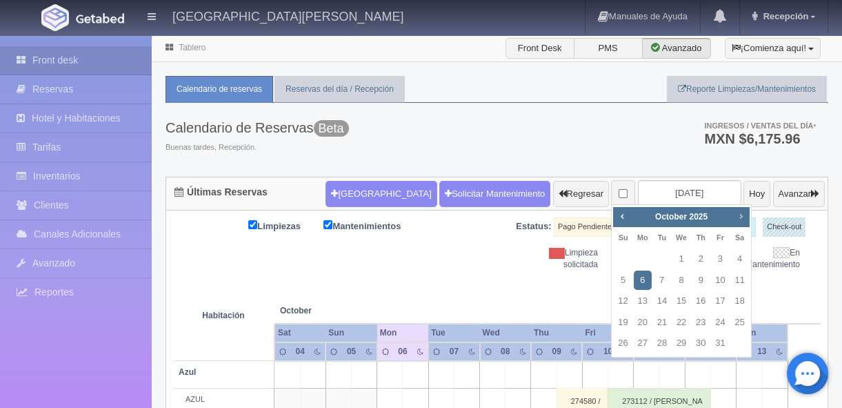
click at [740, 215] on span "Next" at bounding box center [740, 215] width 11 height 11
click at [666, 344] on link "30" at bounding box center [662, 343] width 18 height 20
type input "[DATE]"
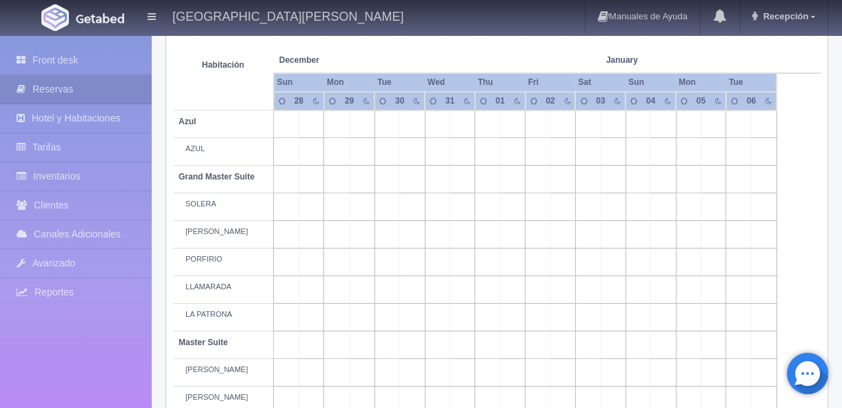
scroll to position [459, 0]
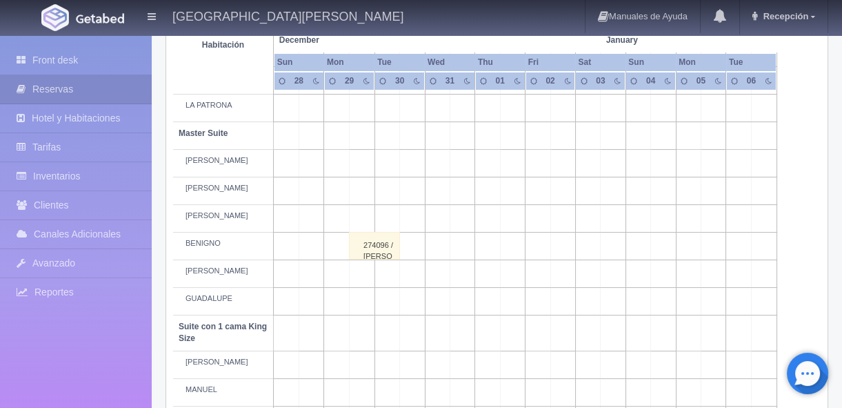
click at [408, 366] on td at bounding box center [412, 364] width 25 height 28
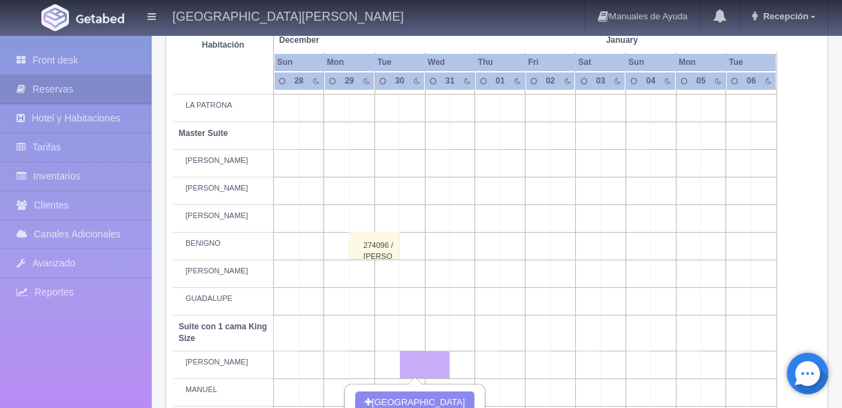
click at [544, 368] on td at bounding box center [538, 364] width 25 height 28
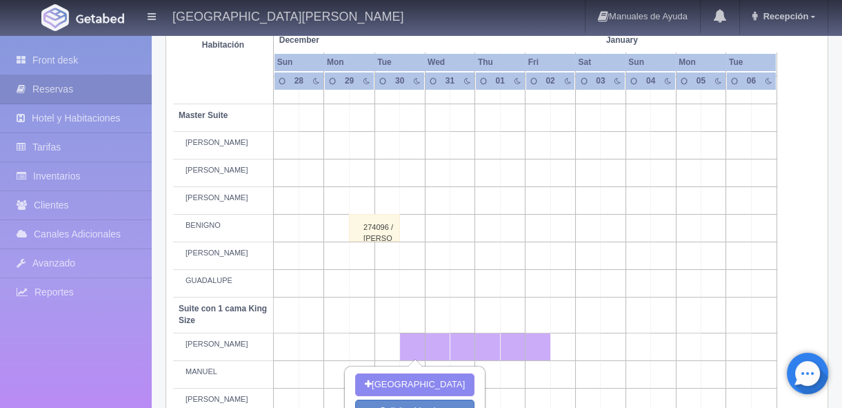
scroll to position [794, 0]
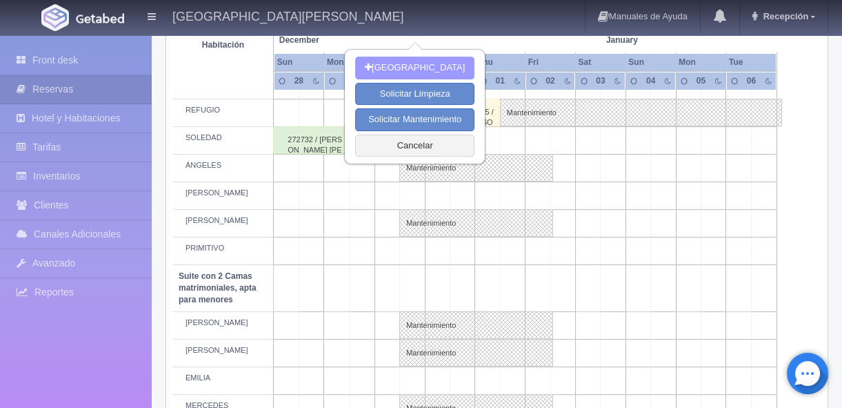
click at [410, 67] on button "[GEOGRAPHIC_DATA]" at bounding box center [414, 68] width 119 height 23
type input "30-12-2025"
type input "02-01-2026"
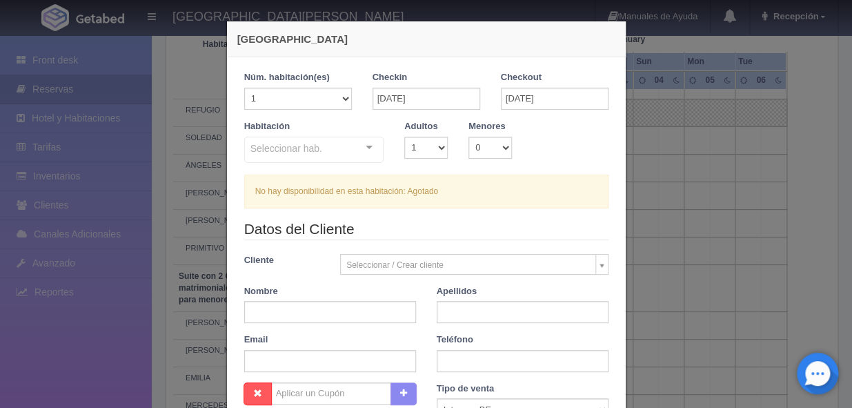
checkbox input "false"
click at [657, 193] on div "Nueva Reserva 1 Núm. habitación(es) 1 2 3 4 5 6 7 8 9 10 11 12 13 14 15 16 17 1…" at bounding box center [426, 204] width 852 height 408
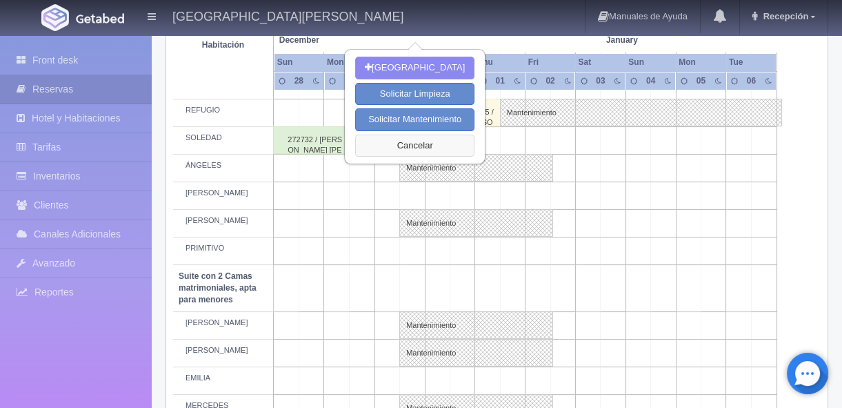
click at [405, 150] on button "Cancelar" at bounding box center [414, 146] width 119 height 23
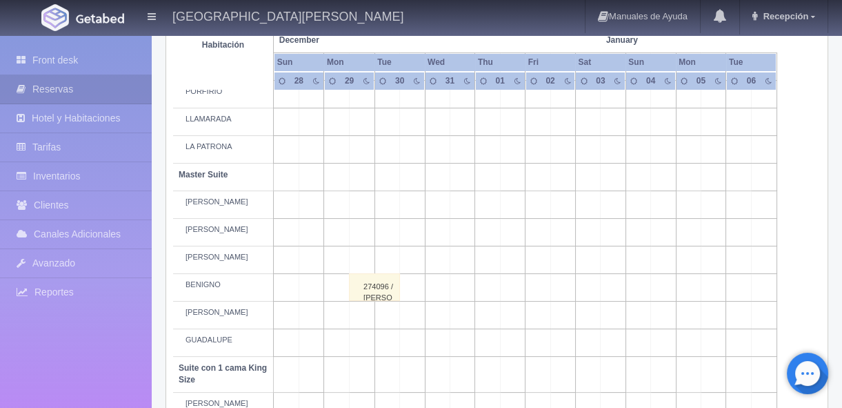
scroll to position [459, 0]
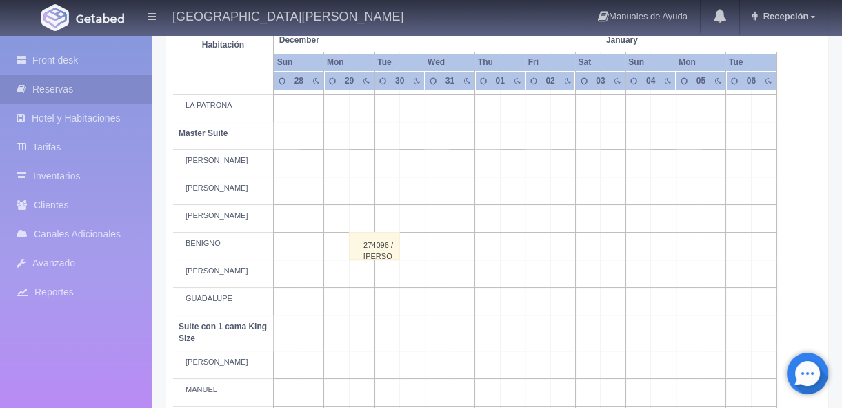
click at [395, 365] on td at bounding box center [387, 364] width 25 height 28
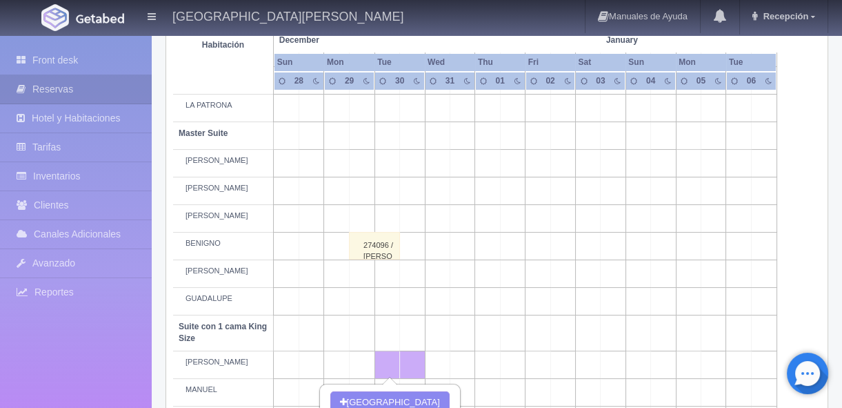
click at [465, 364] on td at bounding box center [462, 364] width 25 height 28
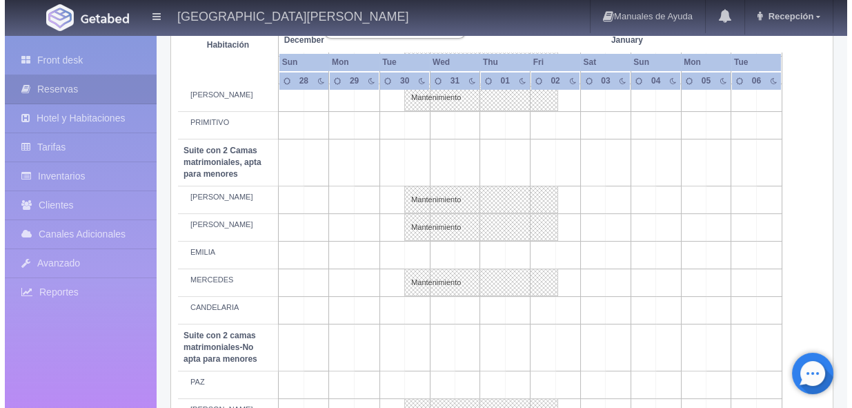
scroll to position [752, 0]
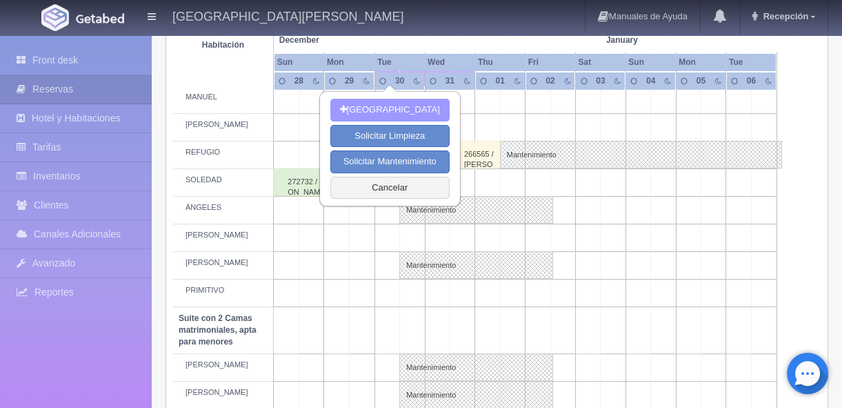
click at [392, 103] on button "Nueva Reserva" at bounding box center [389, 110] width 119 height 23
type input "31-12-2025"
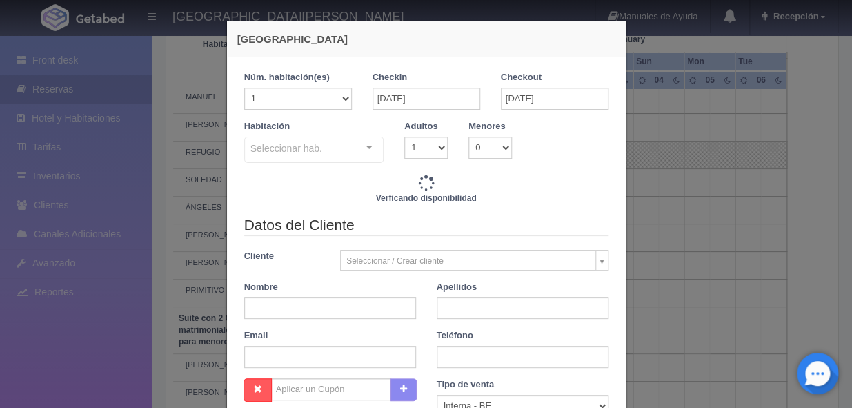
checkbox input "false"
type input "3860.00"
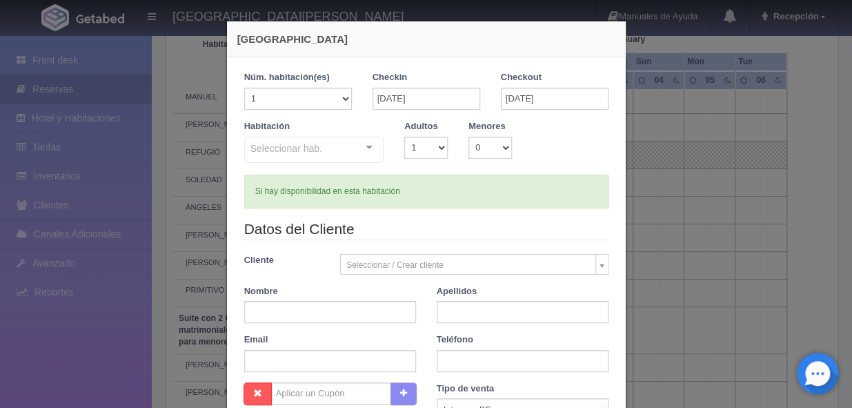
checkbox input "false"
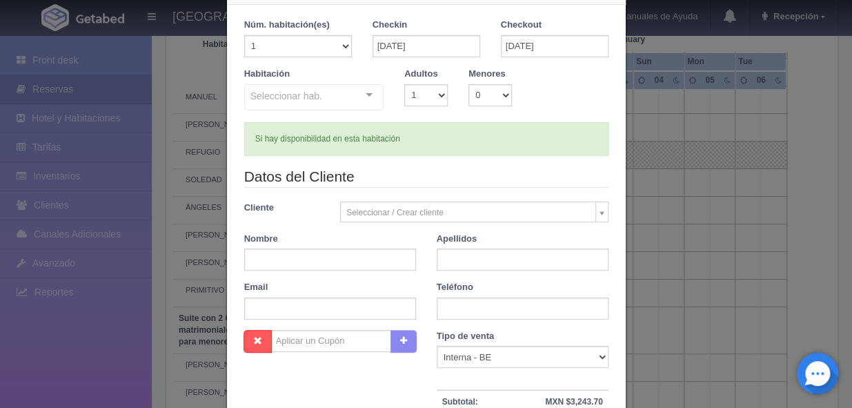
scroll to position [0, 0]
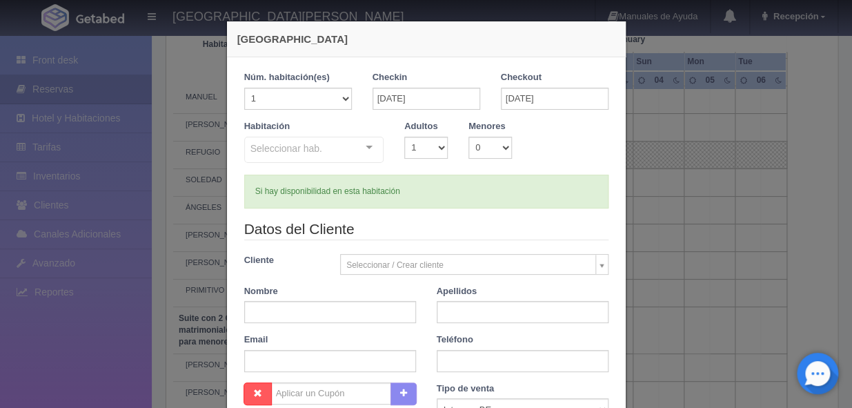
click at [365, 150] on div at bounding box center [369, 147] width 28 height 21
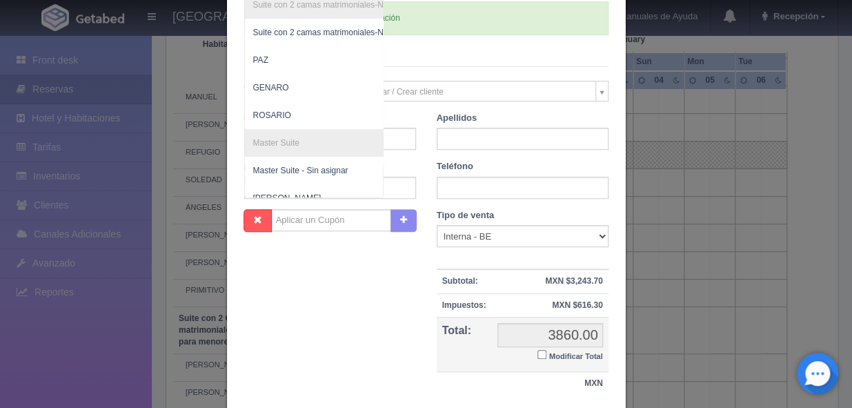
scroll to position [62, 0]
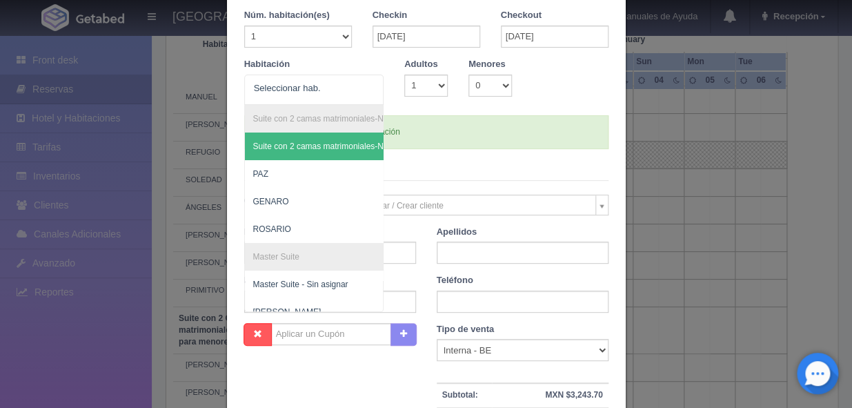
click at [459, 131] on div "Si hay disponibilidad en esta habitación" at bounding box center [426, 132] width 364 height 34
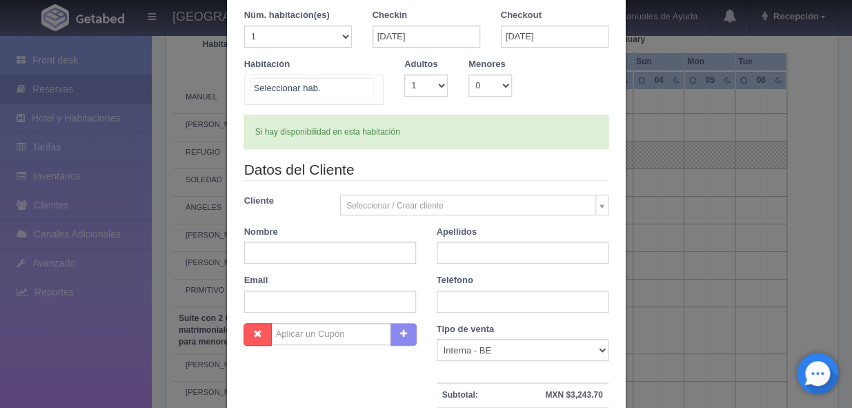
click at [360, 78] on div "Suite con 2 camas matrimoniales-No apta para menores Suite con 2 camas matrimon…" at bounding box center [314, 90] width 140 height 30
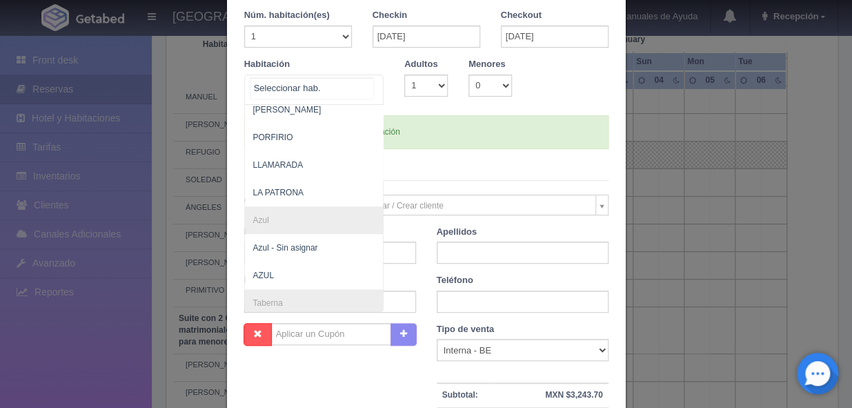
scroll to position [752, 0]
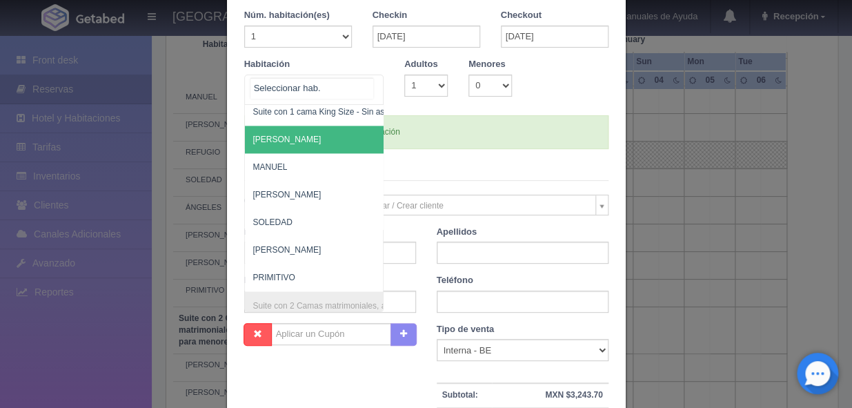
click at [290, 143] on span "[PERSON_NAME]" at bounding box center [381, 140] width 273 height 28
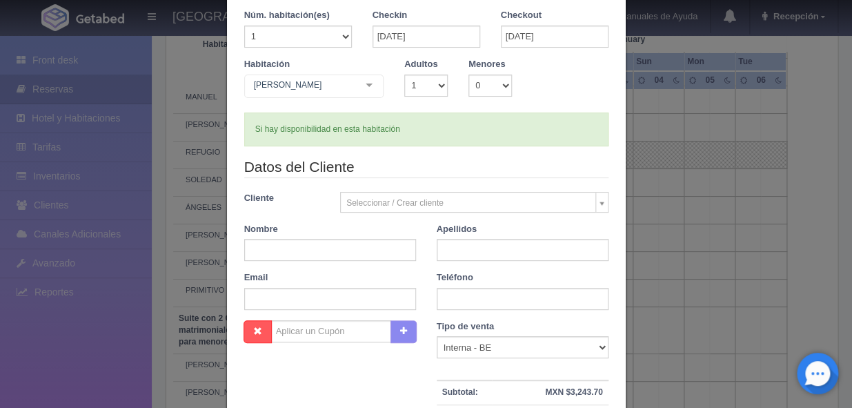
checkbox input "false"
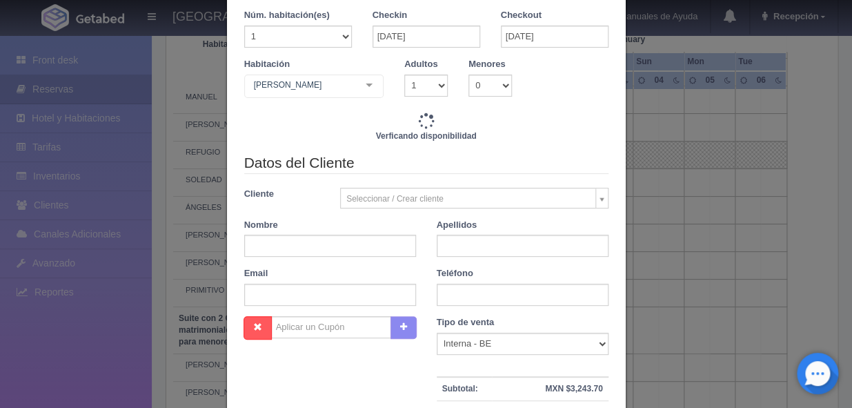
type input "3860.00"
checkbox input "false"
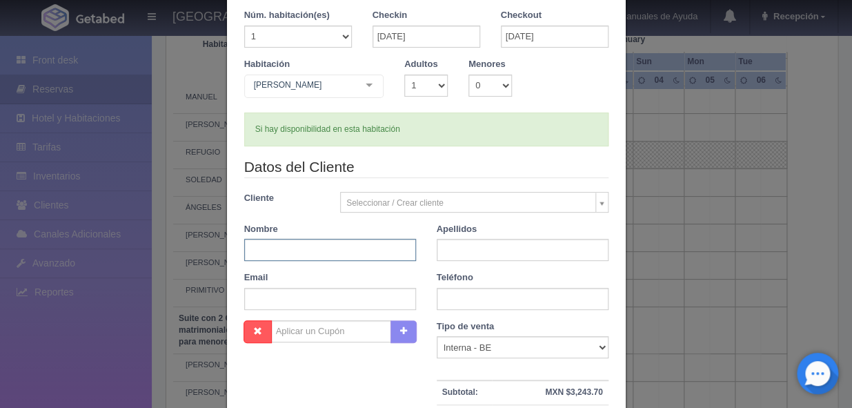
click at [334, 249] on input "text" at bounding box center [330, 250] width 172 height 22
type input "ERIKA"
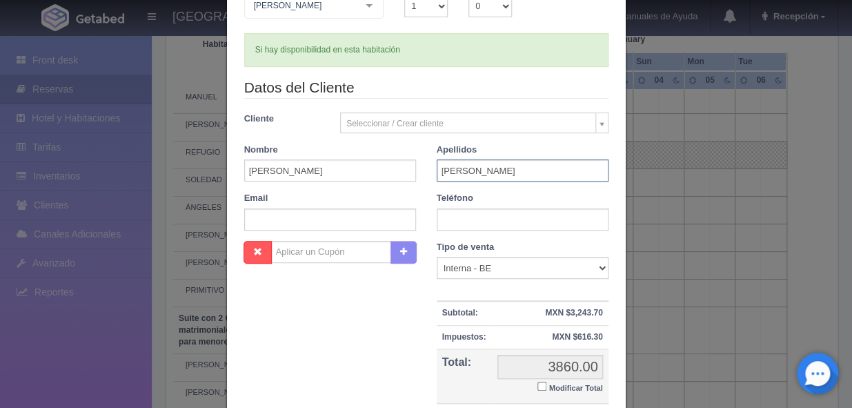
scroll to position [188, 0]
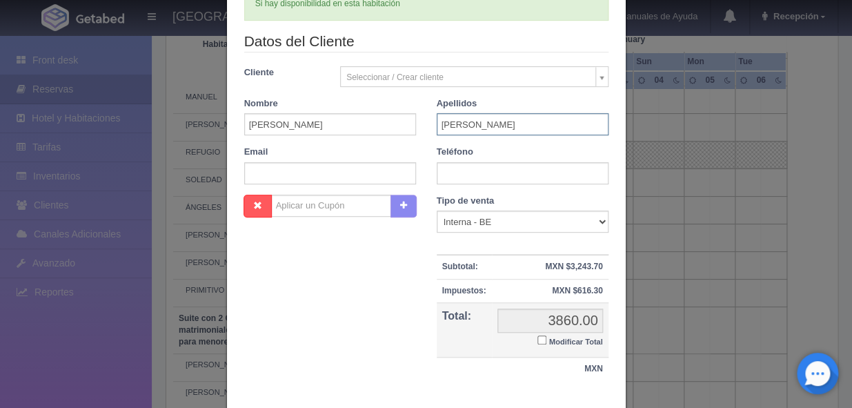
type input "[PERSON_NAME]"
click at [475, 169] on input "text" at bounding box center [523, 173] width 172 height 22
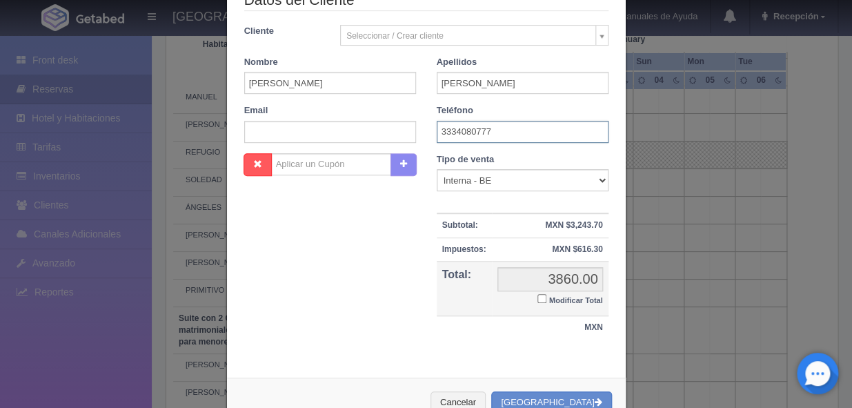
scroll to position [269, 0]
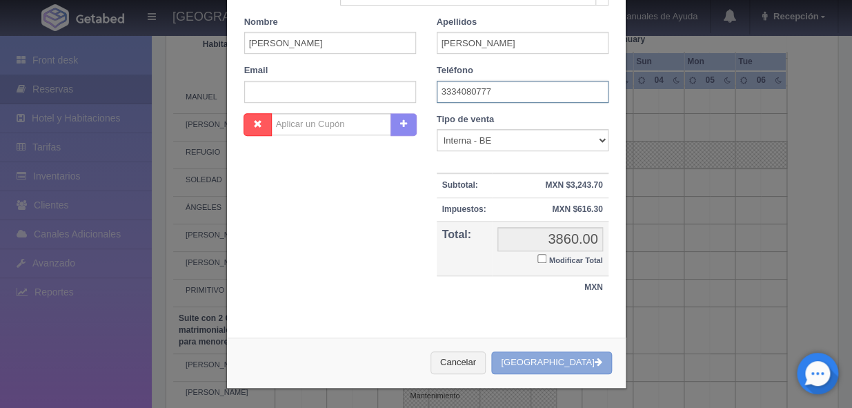
type input "3334080777"
click at [557, 366] on button "Crear Reserva" at bounding box center [551, 362] width 120 height 23
click at [470, 81] on input "3334080777" at bounding box center [523, 92] width 172 height 22
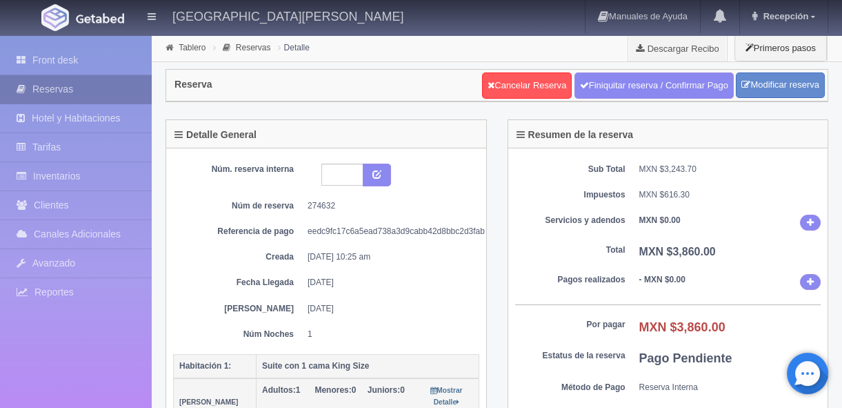
click at [67, 92] on link "Reservas" at bounding box center [76, 89] width 152 height 28
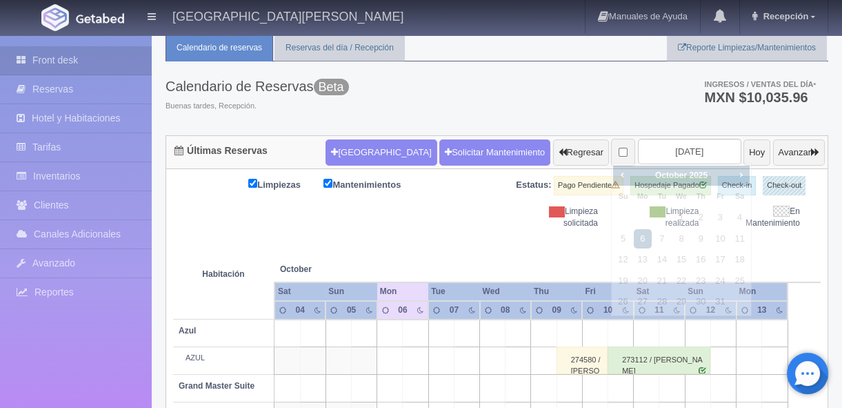
scroll to position [41, 0]
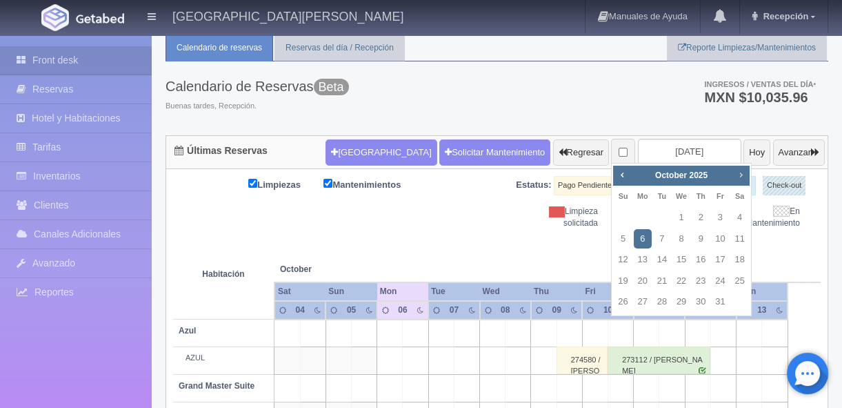
click at [744, 177] on span "Next" at bounding box center [740, 174] width 11 height 11
click at [742, 171] on span "Next" at bounding box center [740, 174] width 11 height 11
click at [662, 303] on link "30" at bounding box center [662, 302] width 18 height 20
type input "[DATE]"
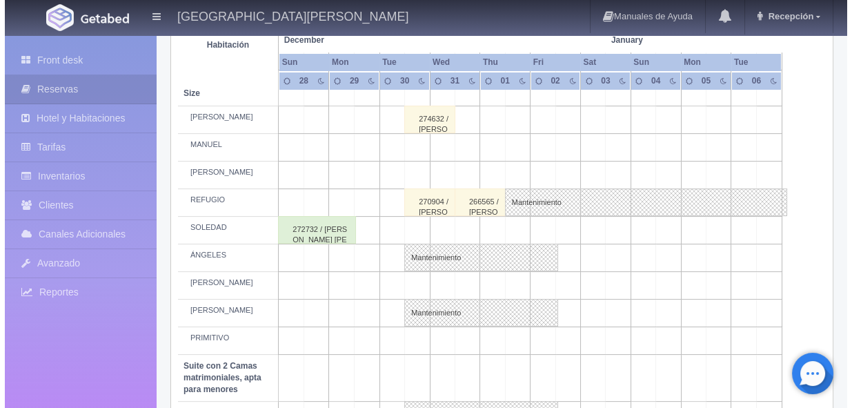
scroll to position [835, 0]
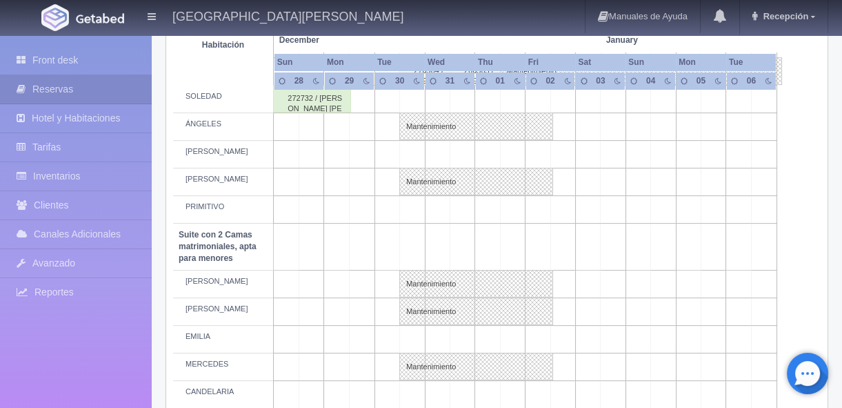
drag, startPoint x: 412, startPoint y: 214, endPoint x: 424, endPoint y: 216, distance: 12.6
click at [412, 215] on td at bounding box center [412, 209] width 25 height 28
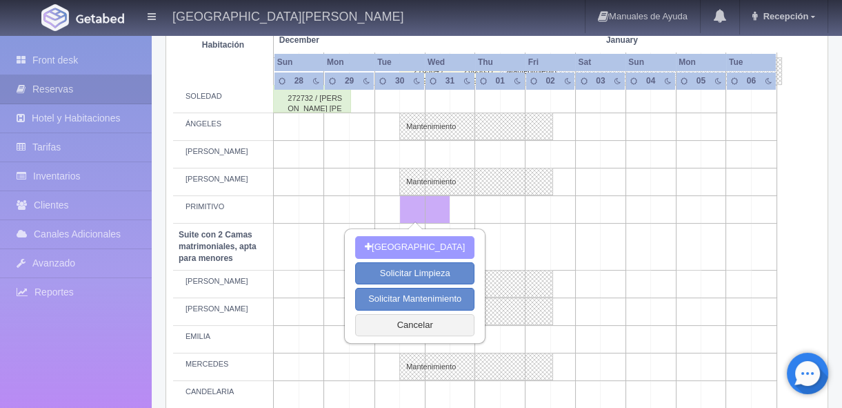
click at [445, 250] on button "Nueva Reserva" at bounding box center [414, 247] width 119 height 23
type input "[DATE]"
type input "31-12-2025"
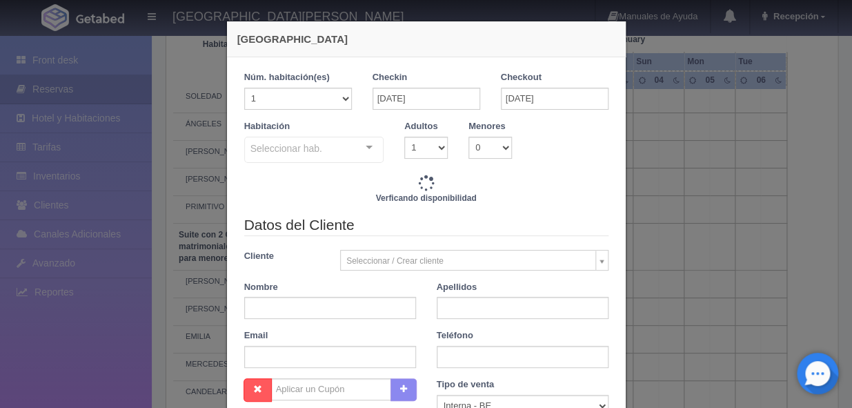
checkbox input "false"
type input "3860.00"
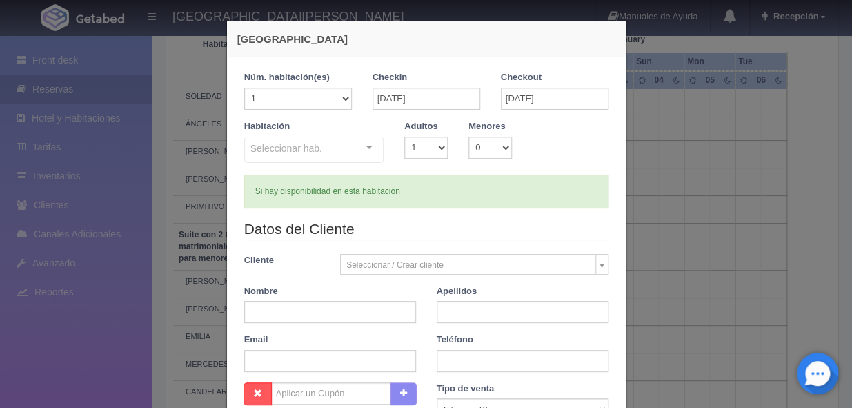
checkbox input "false"
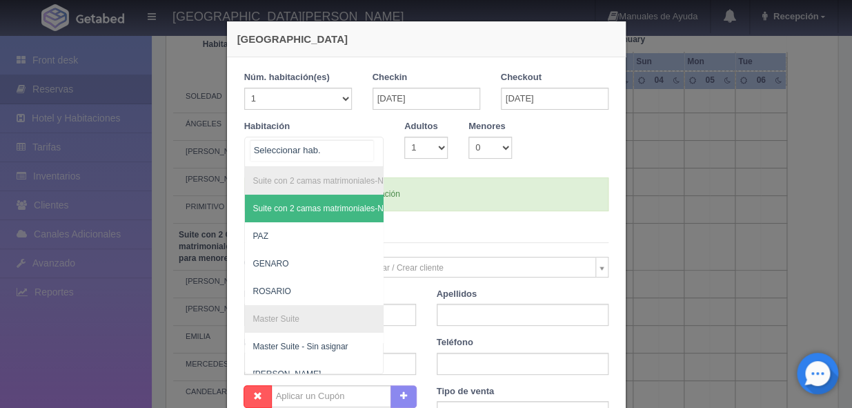
click at [364, 145] on div at bounding box center [369, 147] width 28 height 21
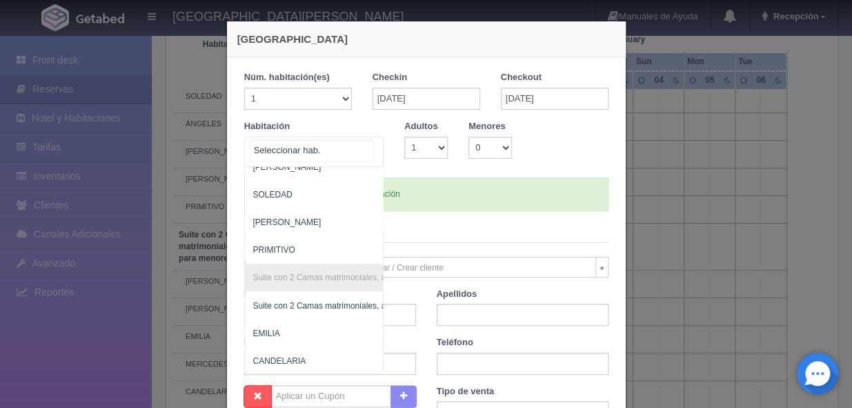
scroll to position [824, 0]
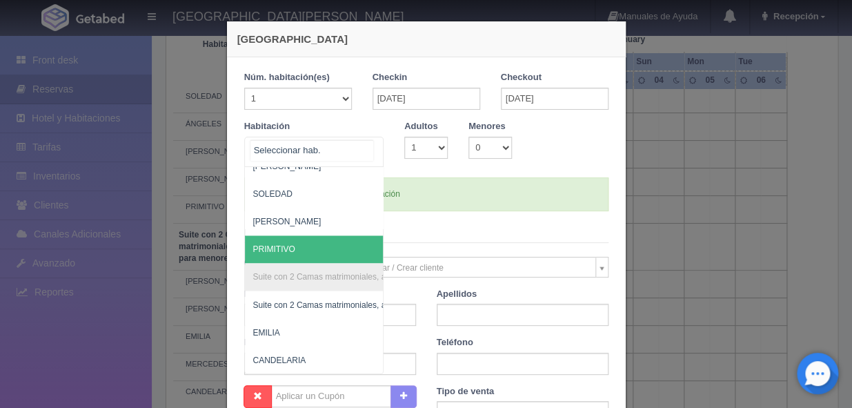
click at [311, 239] on span "PRIMITIVO" at bounding box center [381, 249] width 273 height 28
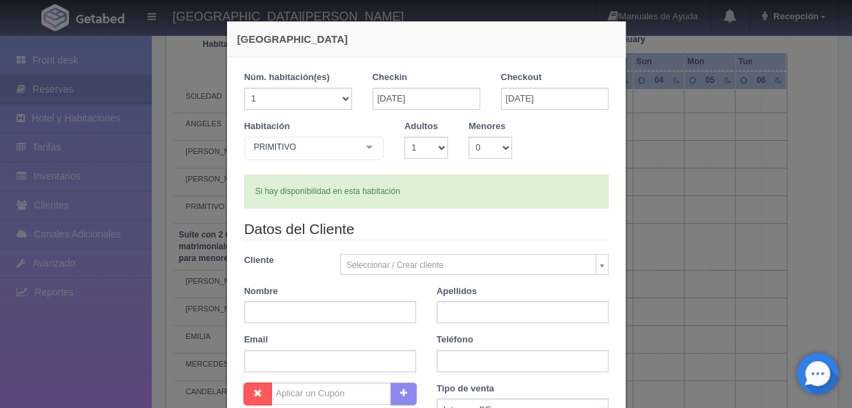
checkbox input "false"
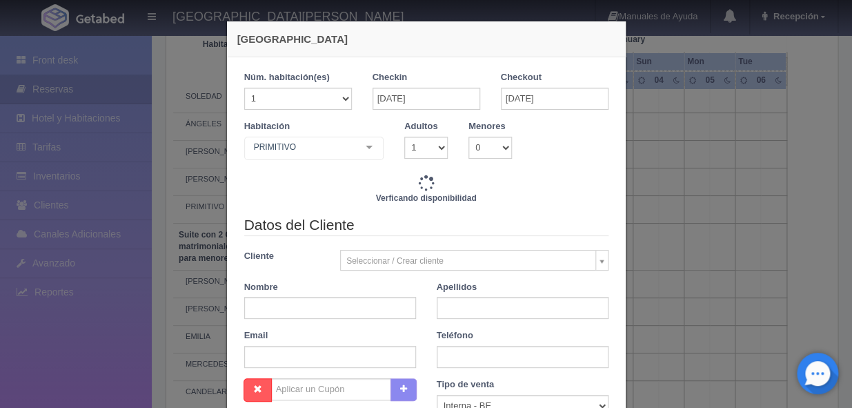
type input "3860.00"
checkbox input "false"
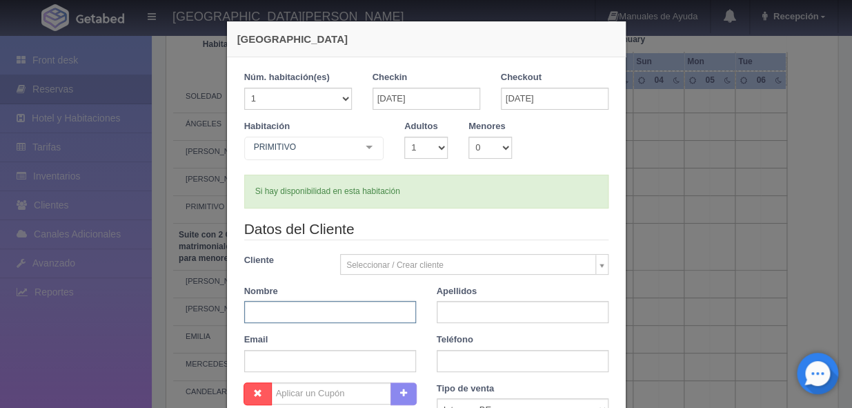
click at [346, 309] on input "text" at bounding box center [330, 312] width 172 height 22
type input "ERIKA"
type input "GONZALEZ CENDEJAS"
type input "3334080777"
click at [0, 0] on input "text" at bounding box center [0, 0] width 0 height 0
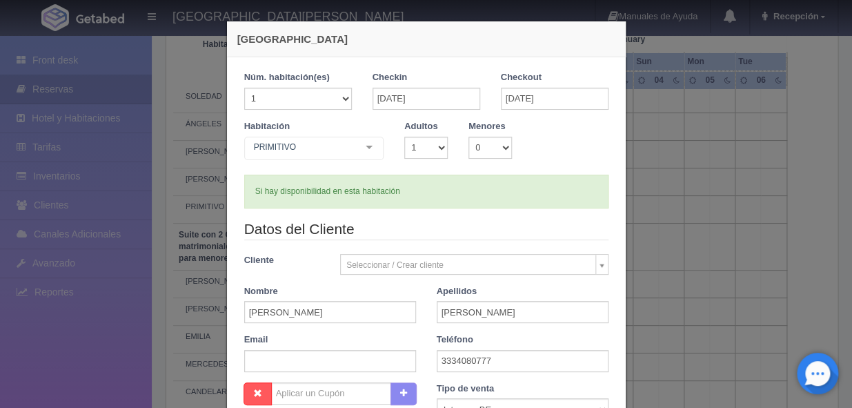
click at [0, 0] on input "text" at bounding box center [0, 0] width 0 height 0
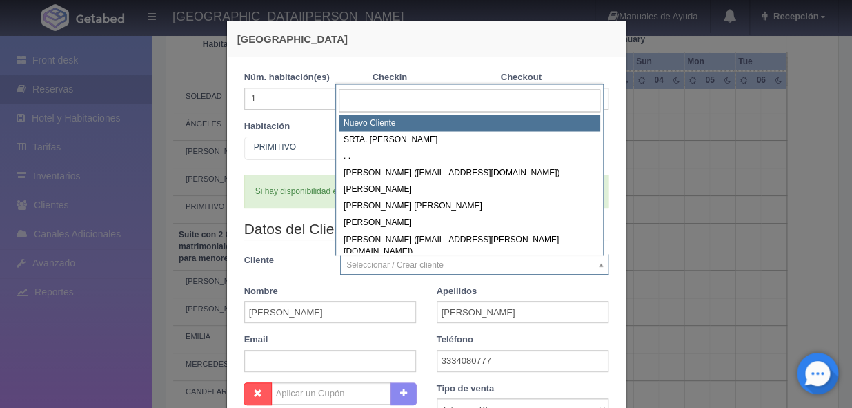
click at [511, 99] on input "text" at bounding box center [469, 100] width 261 height 23
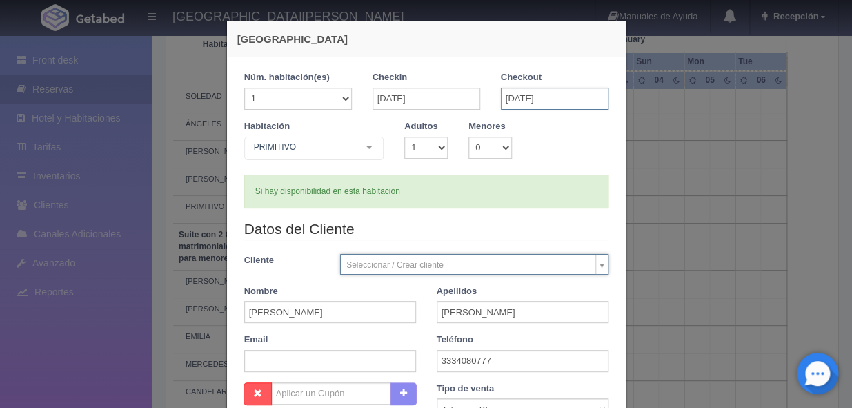
click at [505, 101] on input "31-12-2025" at bounding box center [555, 99] width 108 height 22
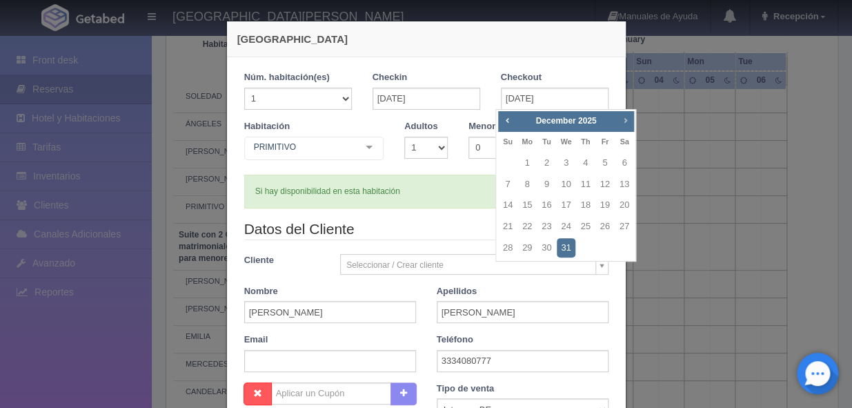
click at [627, 117] on span "Next" at bounding box center [625, 120] width 11 height 11
click at [591, 162] on link "1" at bounding box center [586, 163] width 18 height 20
type input "01-01-2026"
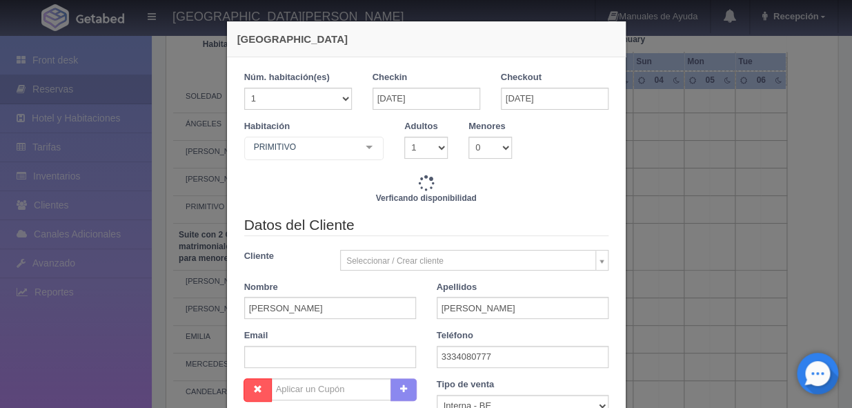
checkbox input "false"
type input "7720.00"
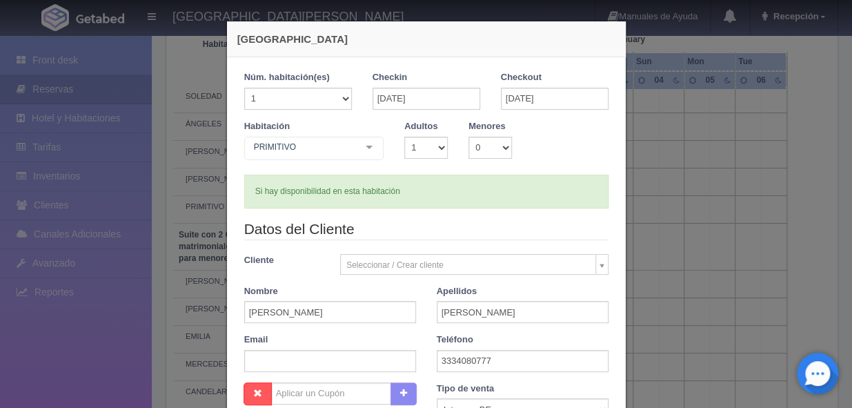
checkbox input "false"
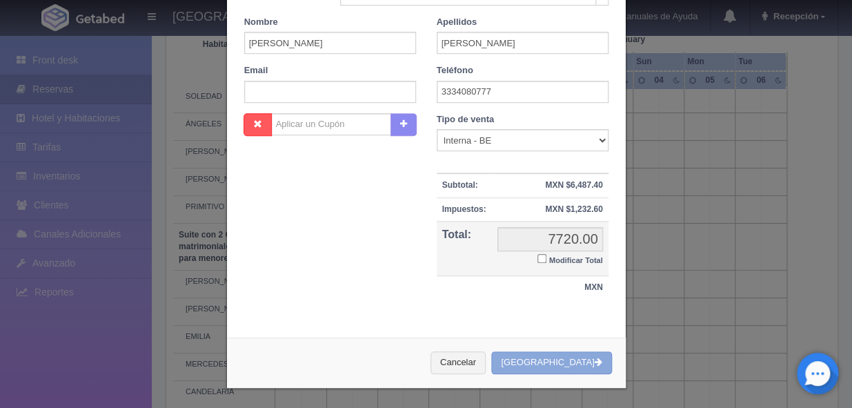
click at [544, 362] on button "[GEOGRAPHIC_DATA]" at bounding box center [551, 362] width 120 height 23
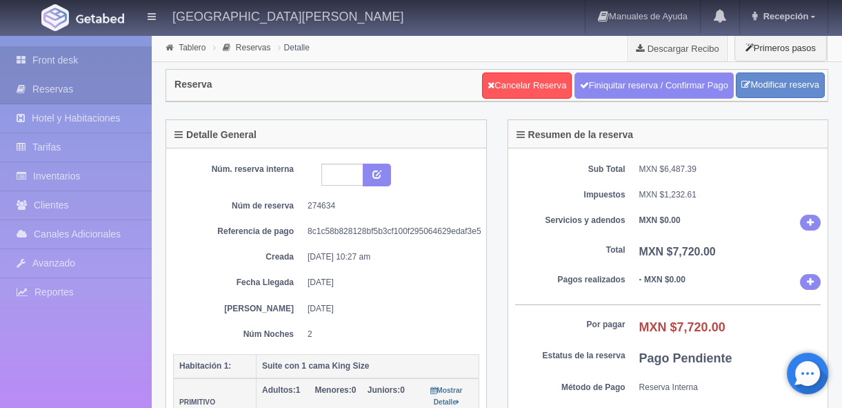
click at [56, 59] on link "Front desk" at bounding box center [76, 60] width 152 height 28
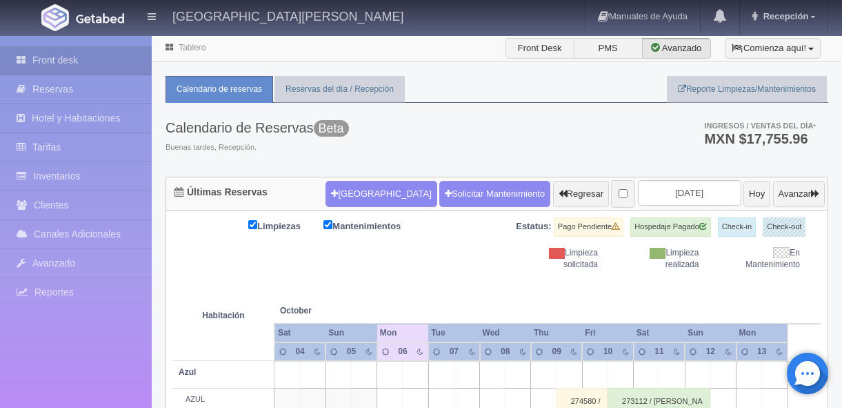
click at [693, 191] on input "[DATE]" at bounding box center [689, 193] width 103 height 26
click at [682, 190] on input "[DATE]" at bounding box center [689, 193] width 103 height 26
click at [686, 192] on input "[DATE]" at bounding box center [689, 193] width 103 height 26
click at [686, 193] on input "[DATE]" at bounding box center [689, 193] width 103 height 26
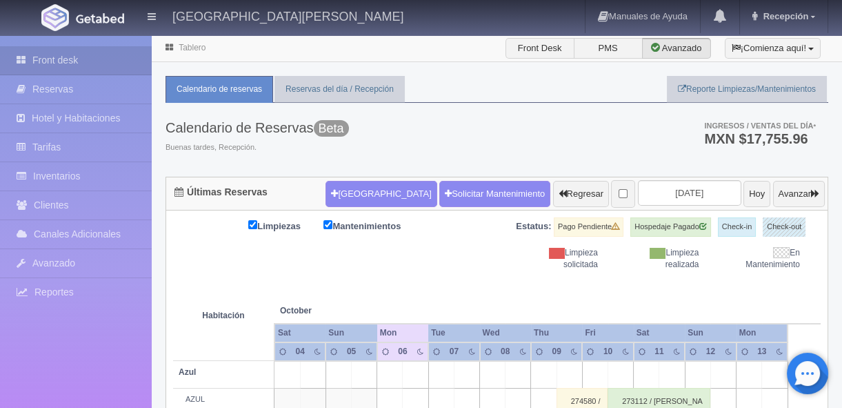
click at [667, 190] on input "[DATE]" at bounding box center [689, 193] width 103 height 26
click at [689, 199] on input "[DATE]" at bounding box center [689, 193] width 103 height 26
click at [686, 193] on input "2025-10-06" at bounding box center [689, 193] width 103 height 26
click at [684, 195] on input "2025-10-06" at bounding box center [689, 193] width 103 height 26
click at [673, 193] on input "2025-10-06" at bounding box center [689, 193] width 103 height 26
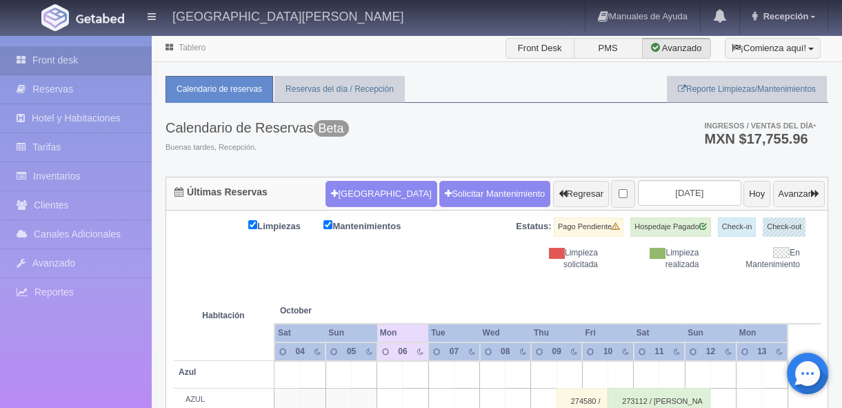
click at [676, 195] on input "2025-10-06" at bounding box center [689, 193] width 103 height 26
click at [686, 193] on input "2025-10-06" at bounding box center [689, 193] width 103 height 26
click at [617, 140] on div "Calendario de Reservas Beta Buenas tardes, Recepción. Ingresos / Ventas del día…" at bounding box center [497, 140] width 663 height 74
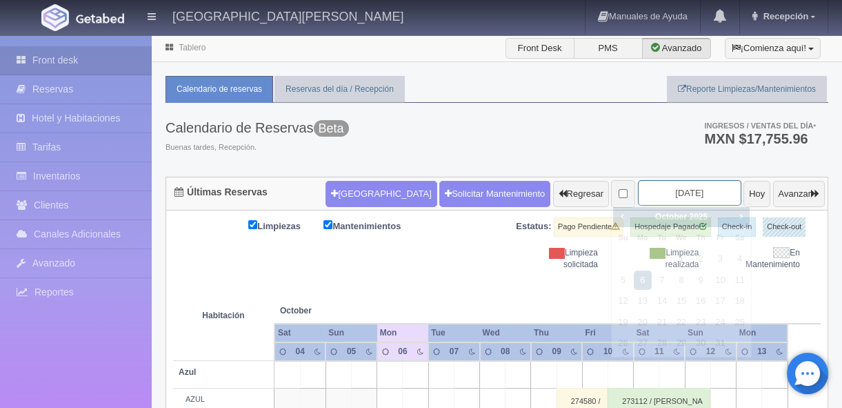
click at [677, 189] on input "2025-10-06" at bounding box center [689, 193] width 103 height 26
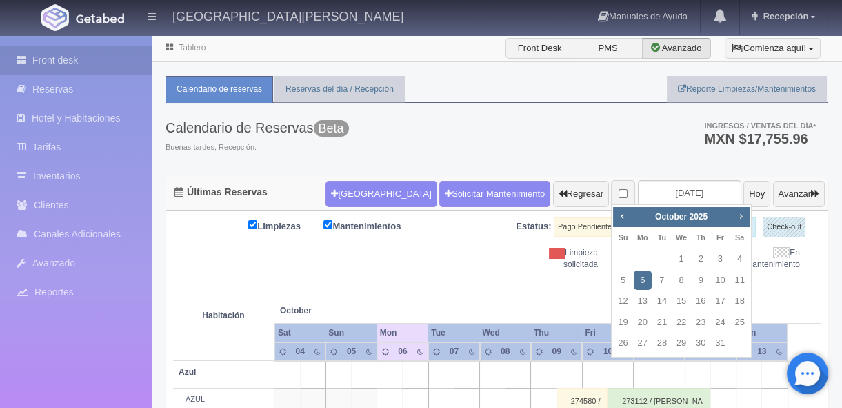
click at [742, 215] on span "Next" at bounding box center [740, 215] width 11 height 11
click at [742, 216] on span "Next" at bounding box center [740, 215] width 11 height 11
click at [665, 344] on link "30" at bounding box center [662, 343] width 18 height 20
type input "[DATE]"
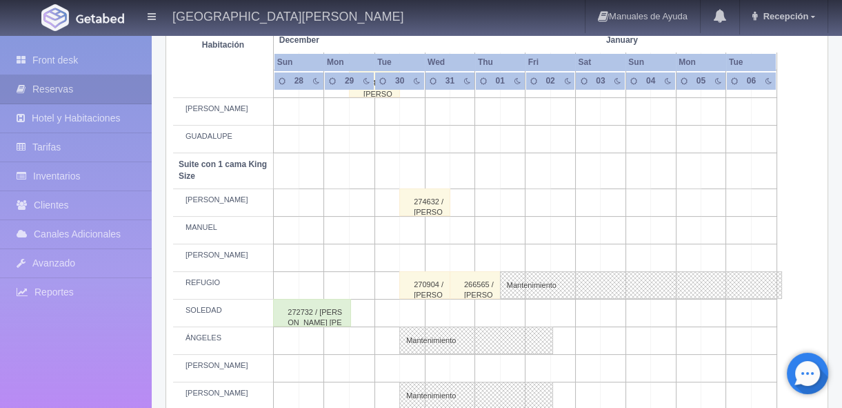
scroll to position [627, 0]
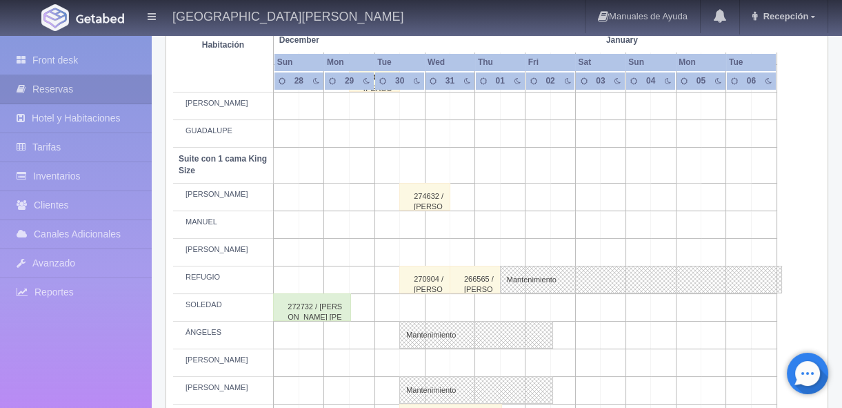
click at [426, 199] on div "274632 / [PERSON_NAME] [PERSON_NAME]" at bounding box center [424, 197] width 51 height 28
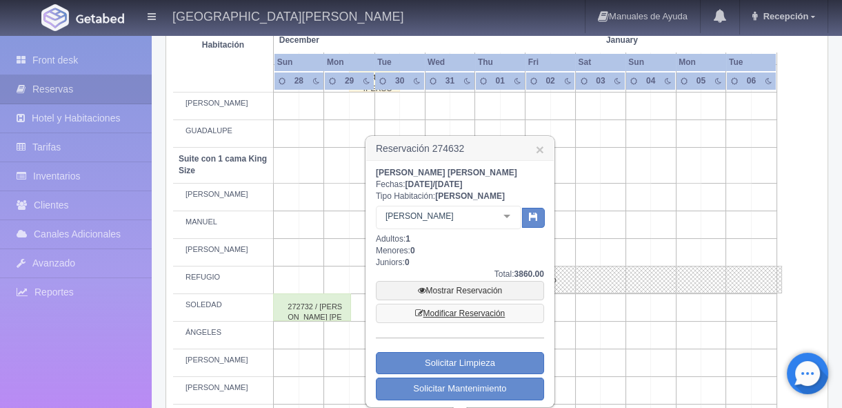
click at [462, 311] on link "Modificar Reservación" at bounding box center [460, 313] width 168 height 19
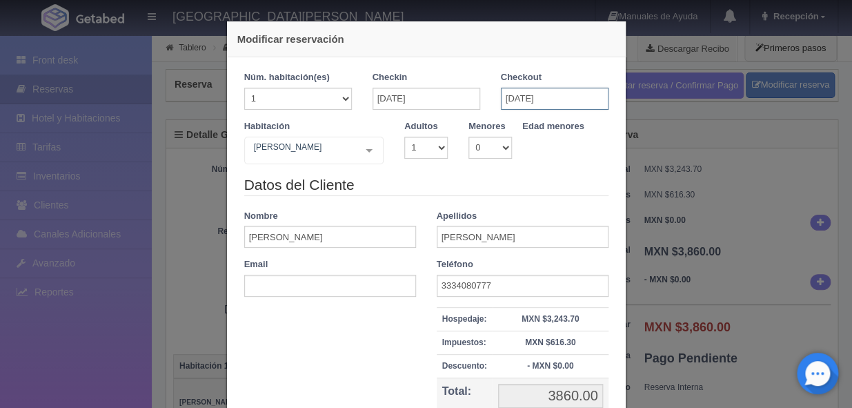
click at [508, 90] on input "[DATE]" at bounding box center [555, 99] width 108 height 22
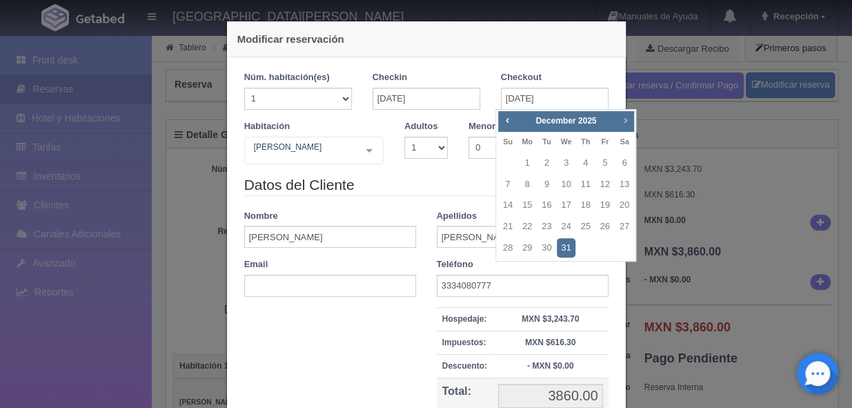
click at [626, 117] on span "Next" at bounding box center [625, 120] width 11 height 11
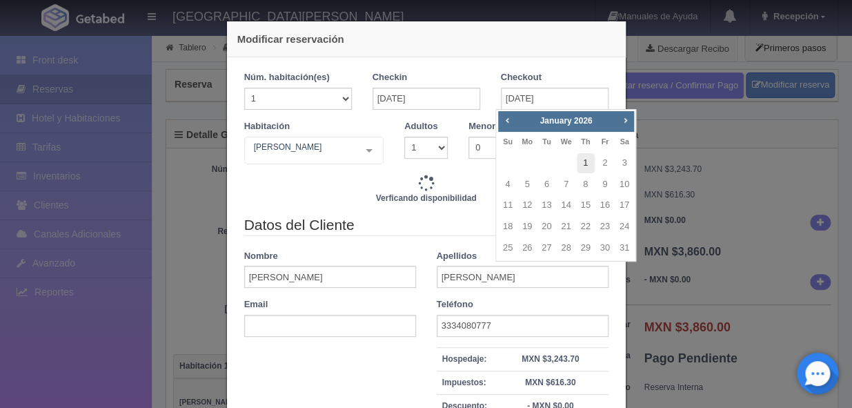
type input "3860.00"
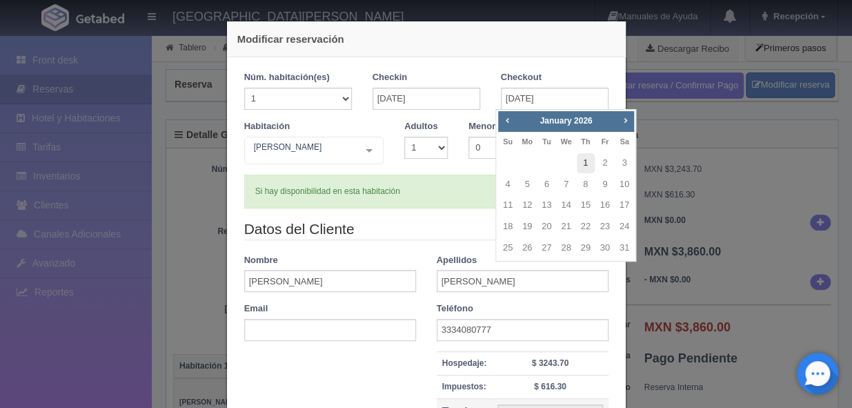
click at [582, 162] on link "1" at bounding box center [586, 163] width 18 height 20
type input "01-01-2026"
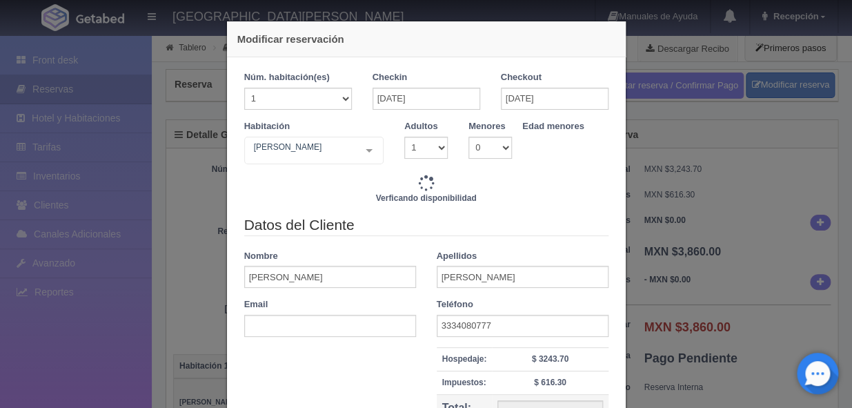
type input "7720.00"
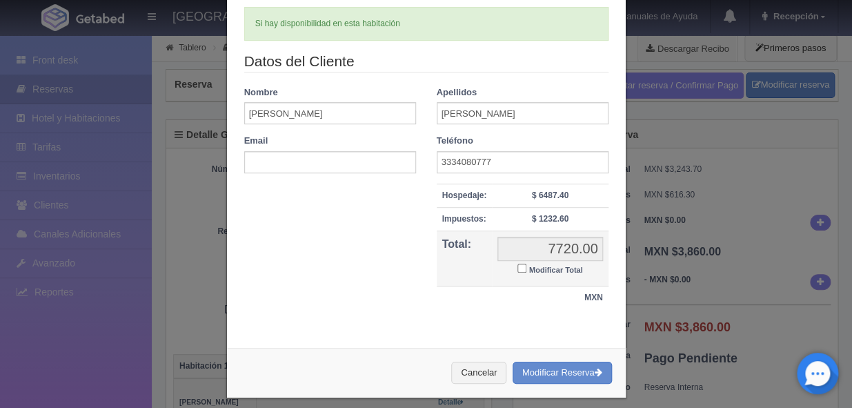
scroll to position [177, 0]
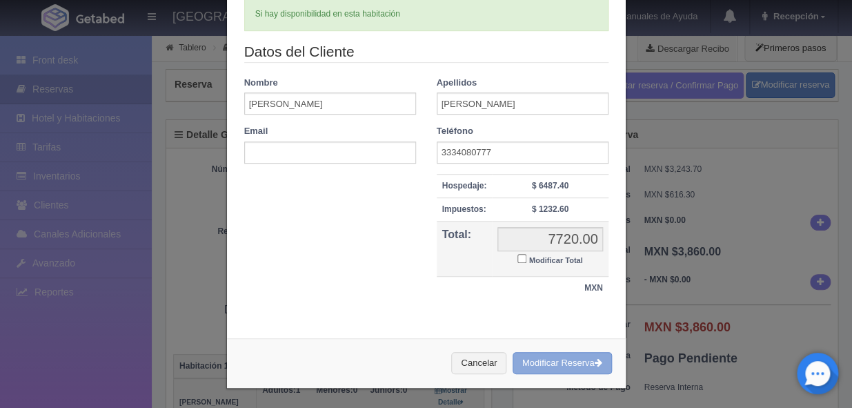
click at [534, 365] on button "Modificar Reserva" at bounding box center [562, 363] width 99 height 23
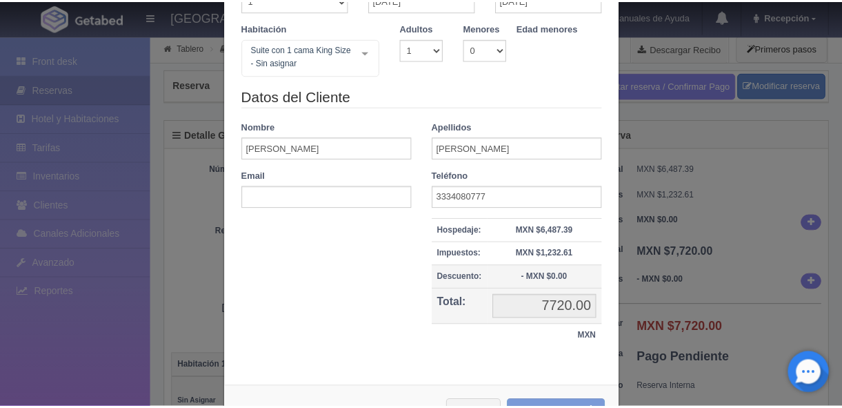
scroll to position [148, 0]
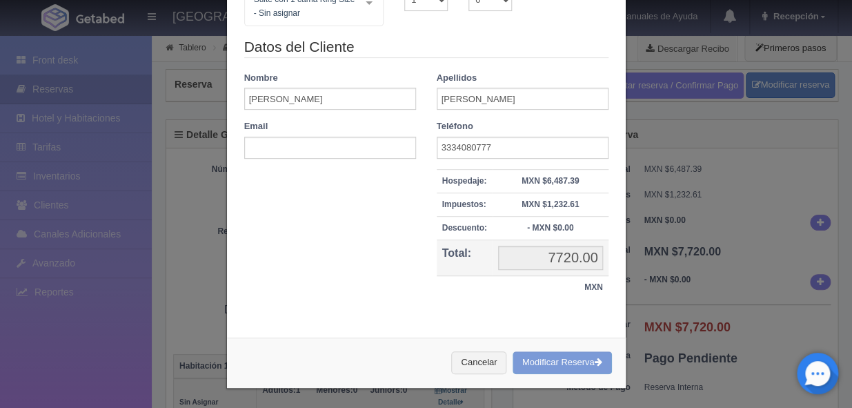
click at [547, 364] on div "Cancelar Modificar Reserva" at bounding box center [426, 362] width 399 height 50
click at [664, 148] on div "Modificar reservación Núm. habitación(es) 1 2 3 4 5 6 7 8 9 10 11 12 13 14 15 1…" at bounding box center [426, 204] width 852 height 408
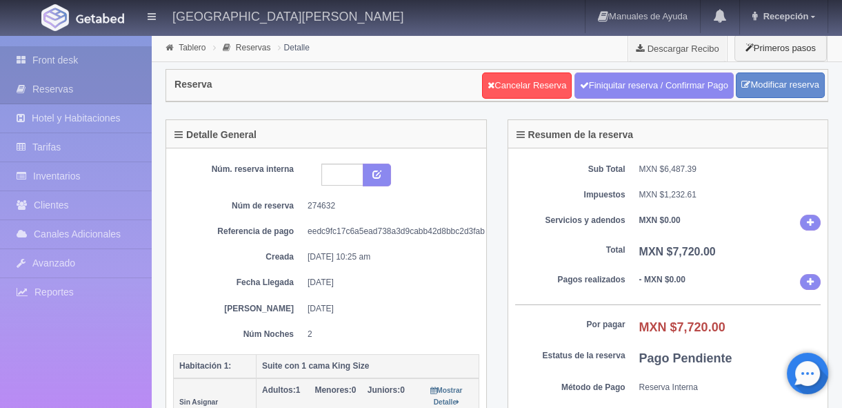
click at [52, 57] on link "Front desk" at bounding box center [76, 60] width 152 height 28
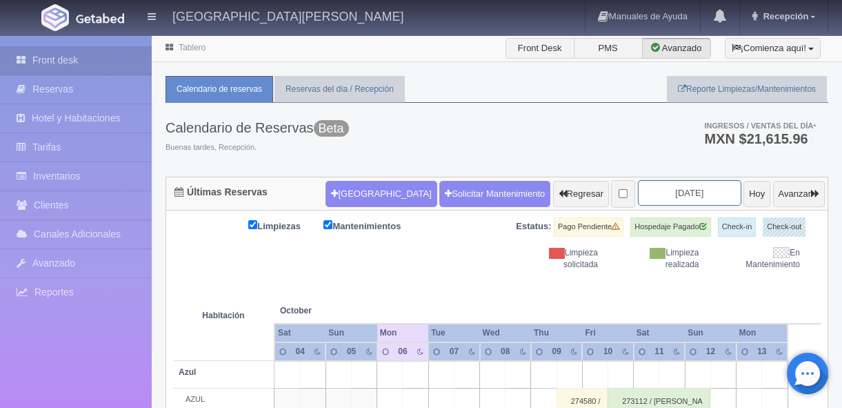
click at [683, 186] on input "[DATE]" at bounding box center [689, 193] width 103 height 26
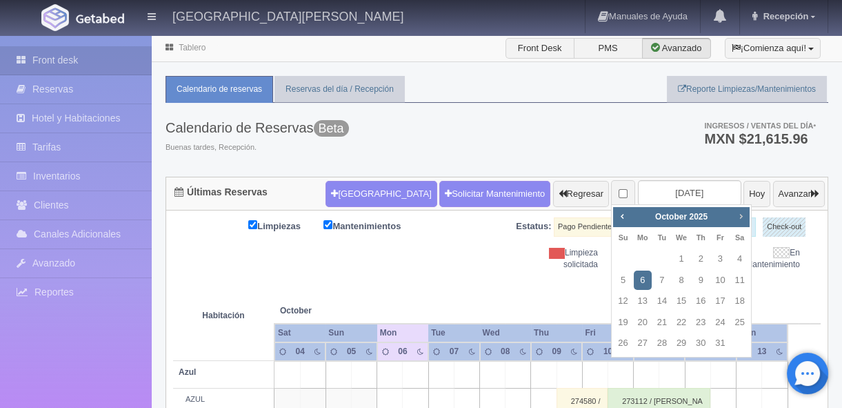
click at [740, 216] on span "Next" at bounding box center [740, 215] width 11 height 11
click at [682, 343] on link "31" at bounding box center [682, 343] width 18 height 20
type input "[DATE]"
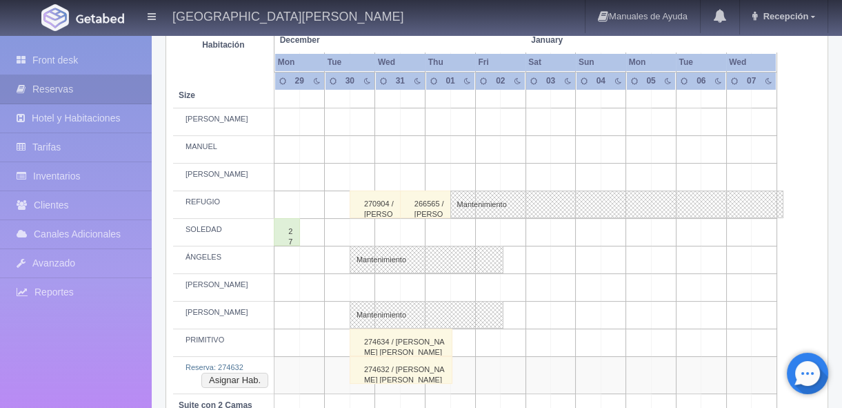
scroll to position [711, 0]
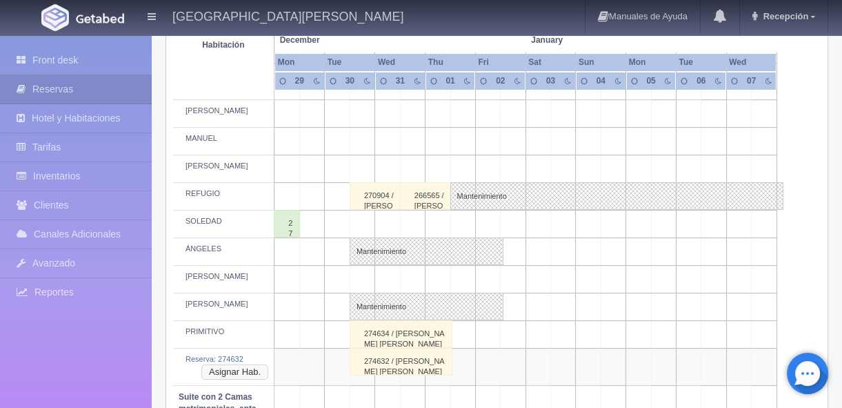
click at [233, 369] on button "Asignar Hab." at bounding box center [234, 371] width 67 height 15
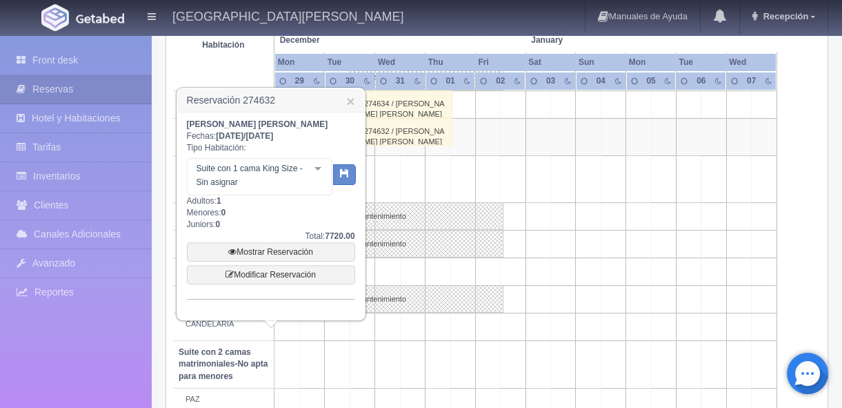
scroll to position [961, 0]
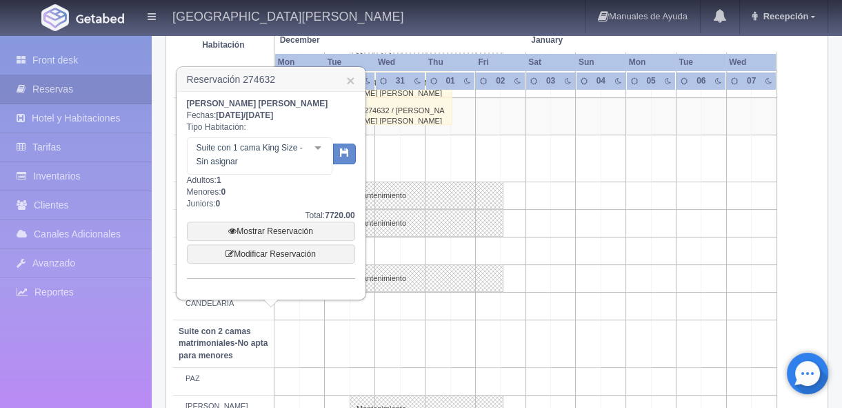
click at [317, 149] on div at bounding box center [318, 148] width 28 height 21
click at [321, 148] on div at bounding box center [318, 148] width 28 height 21
click at [321, 149] on div at bounding box center [318, 148] width 28 height 21
click at [319, 148] on div at bounding box center [318, 148] width 28 height 21
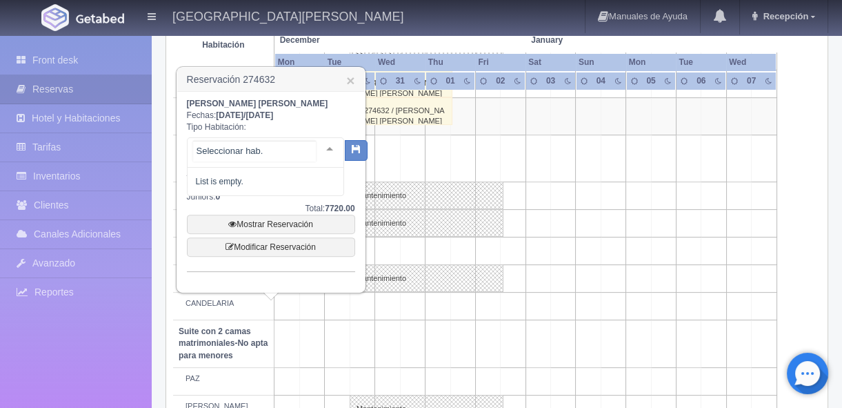
click at [321, 146] on div at bounding box center [330, 148] width 28 height 21
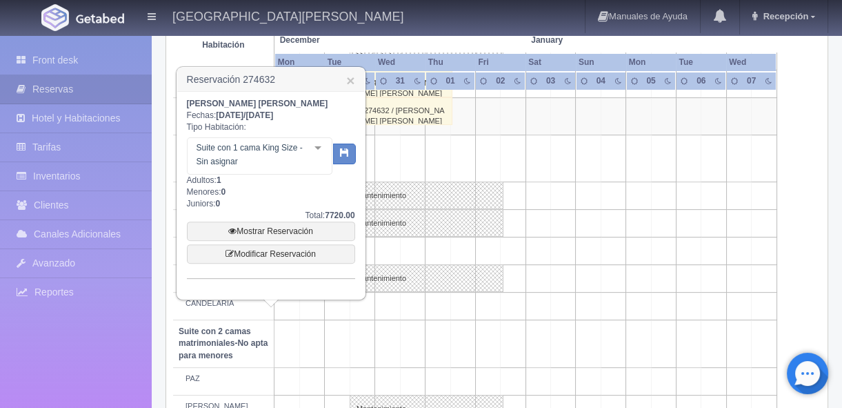
click at [321, 146] on div at bounding box center [318, 148] width 28 height 21
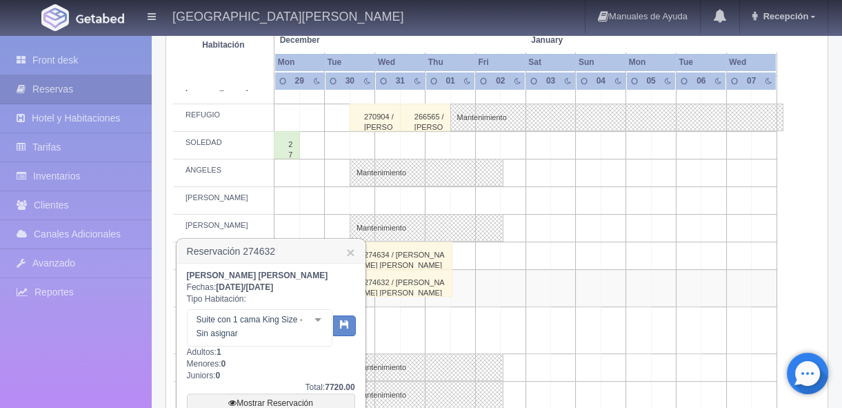
scroll to position [794, 0]
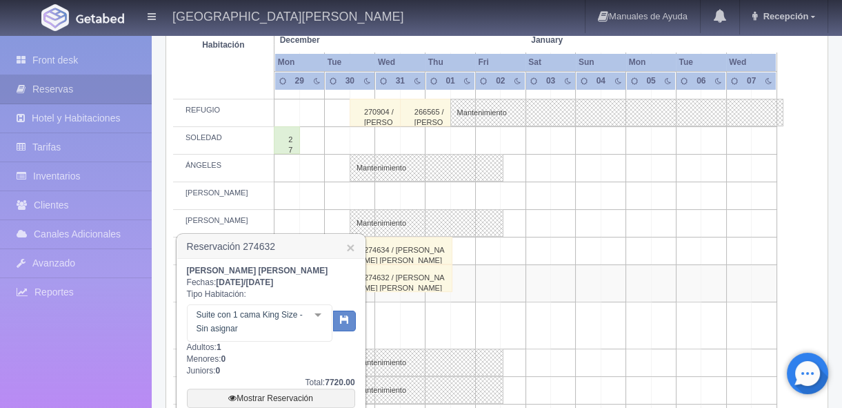
click at [320, 317] on div at bounding box center [318, 315] width 28 height 21
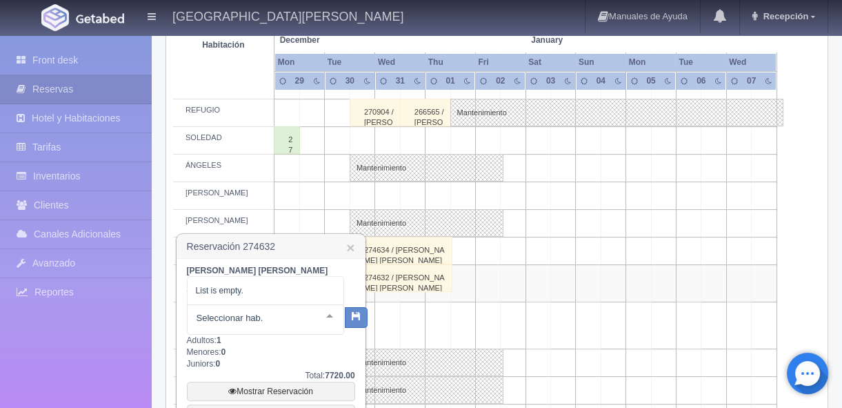
click at [320, 317] on div at bounding box center [330, 315] width 28 height 21
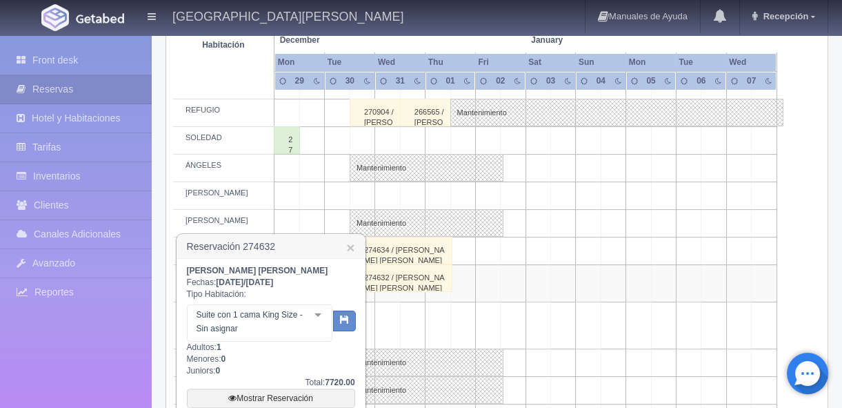
click at [320, 316] on div at bounding box center [318, 315] width 28 height 21
click at [319, 316] on div at bounding box center [318, 315] width 28 height 21
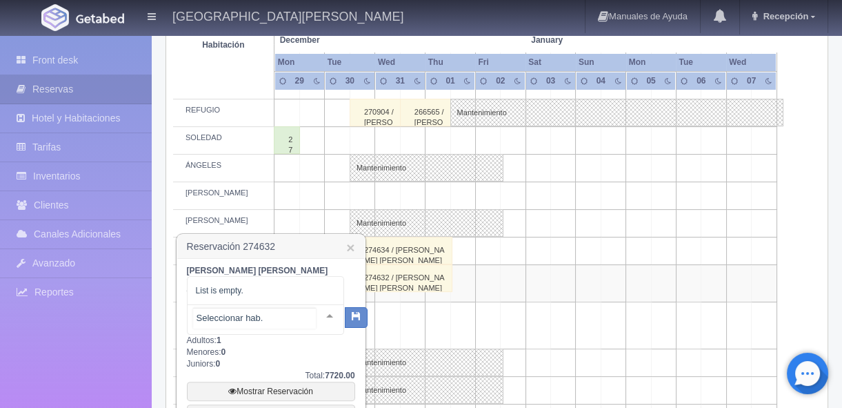
click at [319, 316] on div at bounding box center [330, 315] width 28 height 21
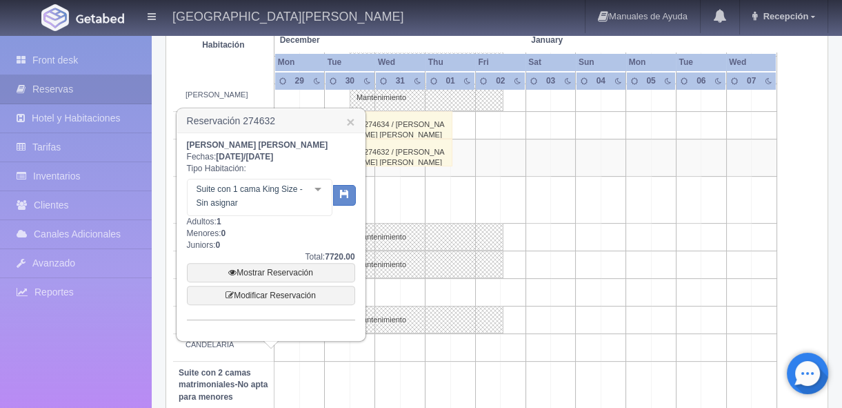
click at [322, 192] on div at bounding box center [318, 189] width 28 height 21
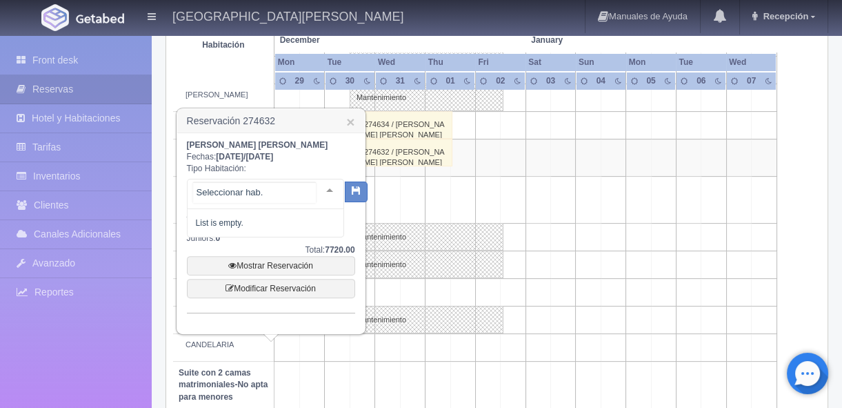
click at [322, 192] on div at bounding box center [330, 189] width 28 height 21
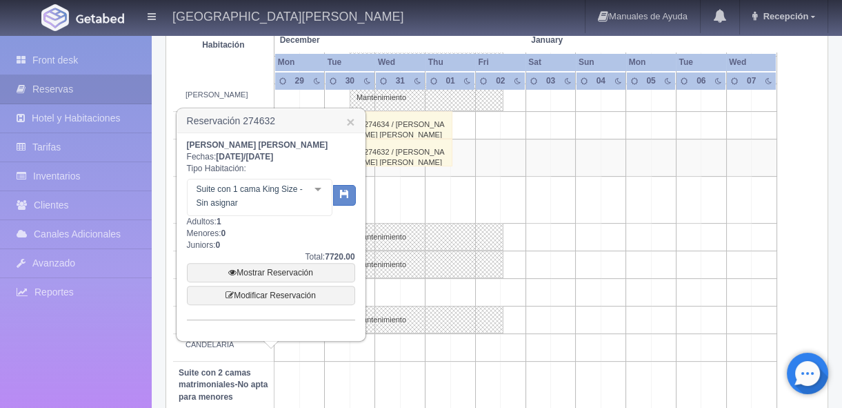
click at [322, 192] on div at bounding box center [318, 189] width 28 height 21
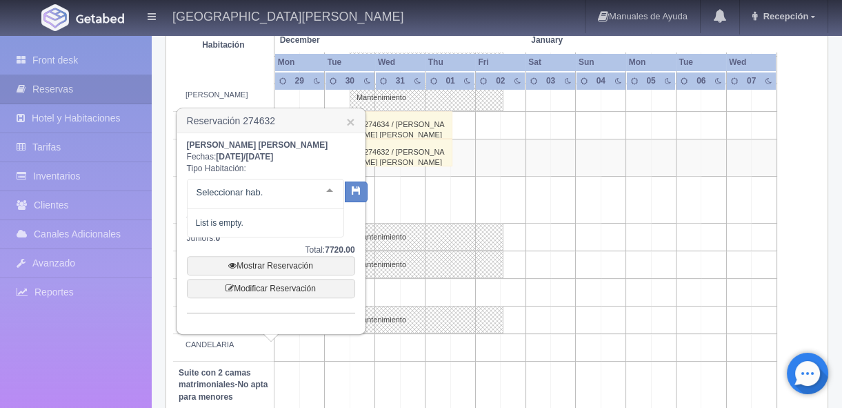
click at [322, 192] on div at bounding box center [330, 189] width 28 height 21
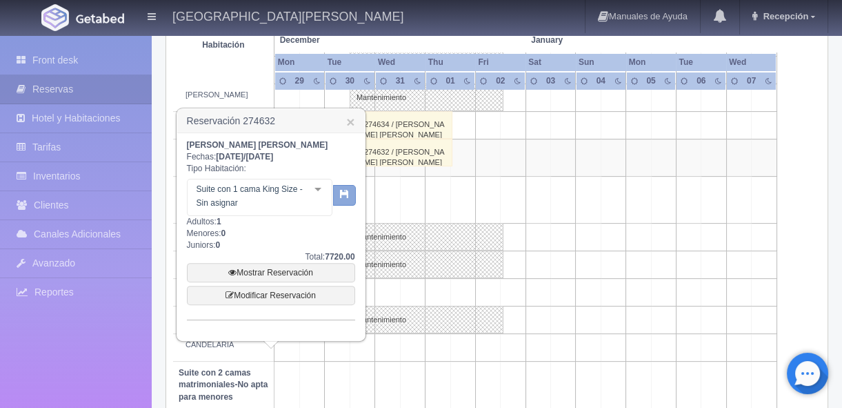
click at [341, 198] on button "button" at bounding box center [344, 195] width 23 height 21
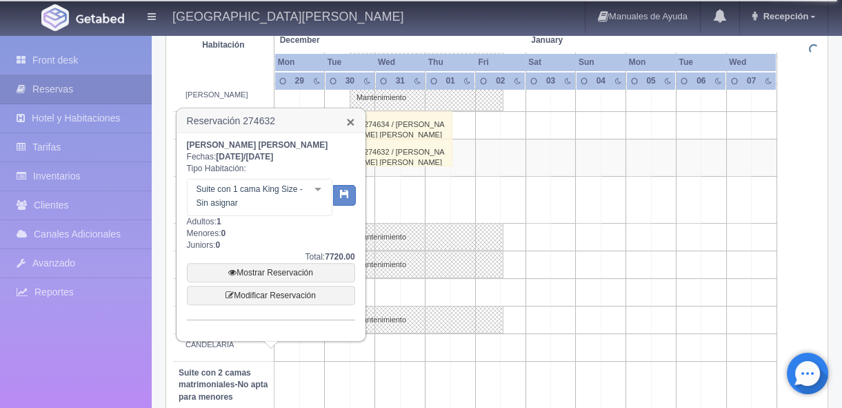
click at [350, 120] on link "×" at bounding box center [350, 122] width 8 height 14
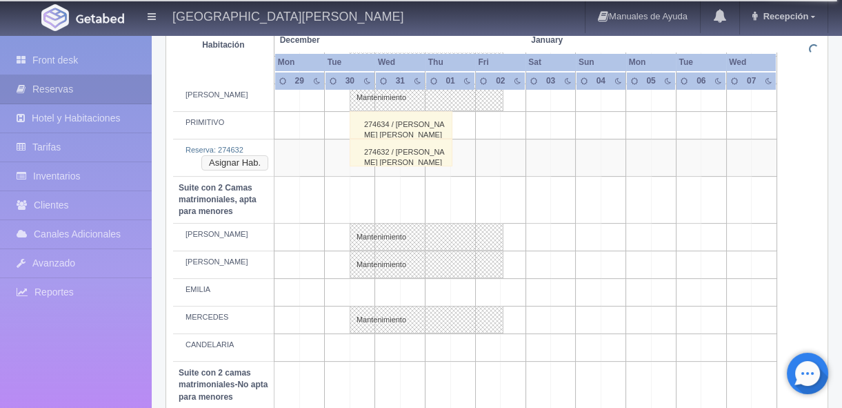
click at [256, 164] on button "Asignar Hab." at bounding box center [234, 162] width 67 height 15
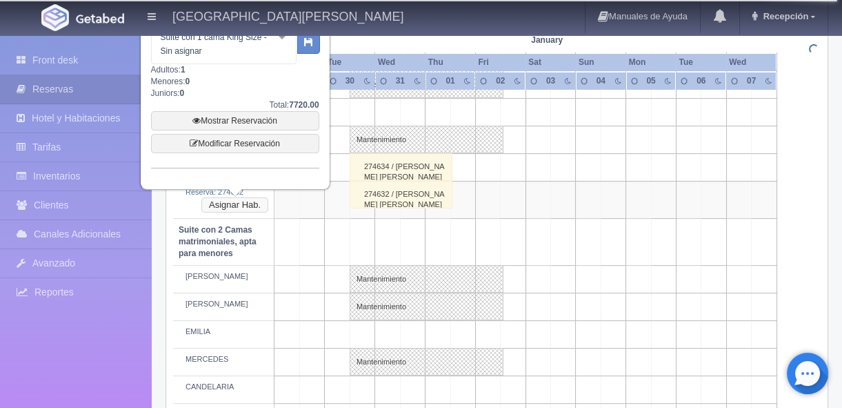
scroll to position [835, 0]
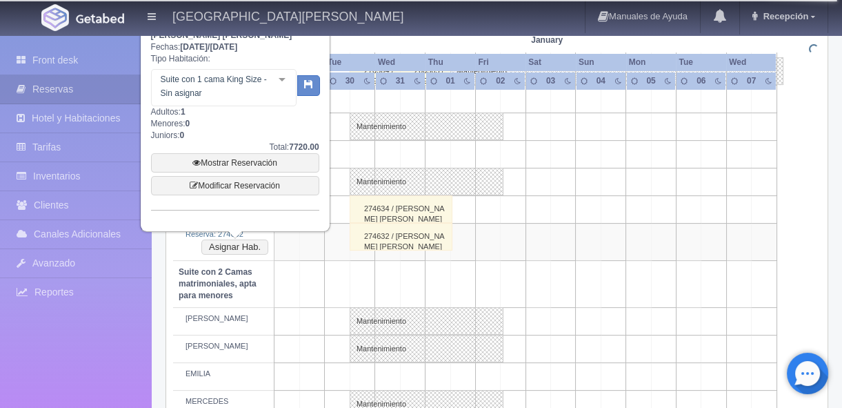
click at [285, 81] on div at bounding box center [282, 80] width 28 height 21
click at [284, 76] on div at bounding box center [282, 80] width 28 height 21
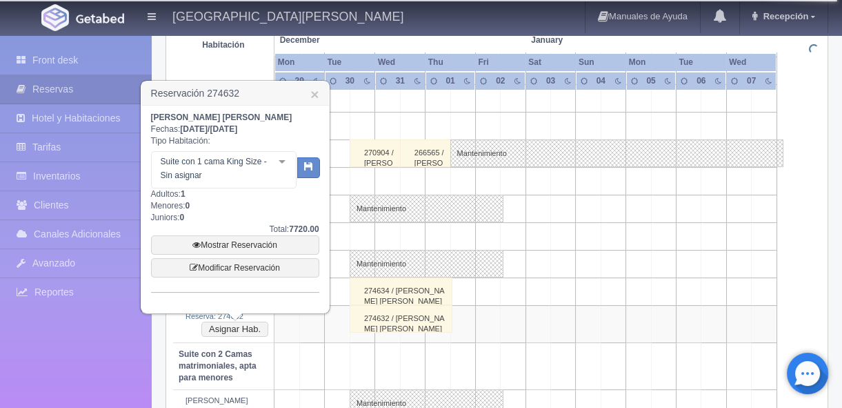
scroll to position [711, 0]
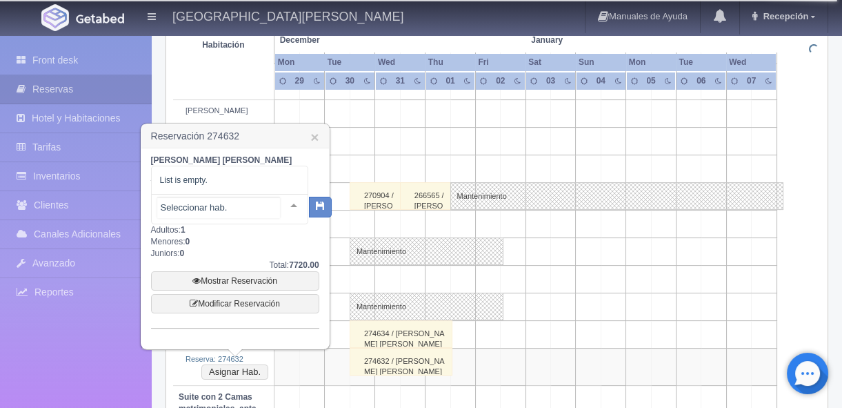
click at [280, 204] on div at bounding box center [294, 205] width 28 height 21
click at [313, 136] on link "×" at bounding box center [314, 137] width 8 height 14
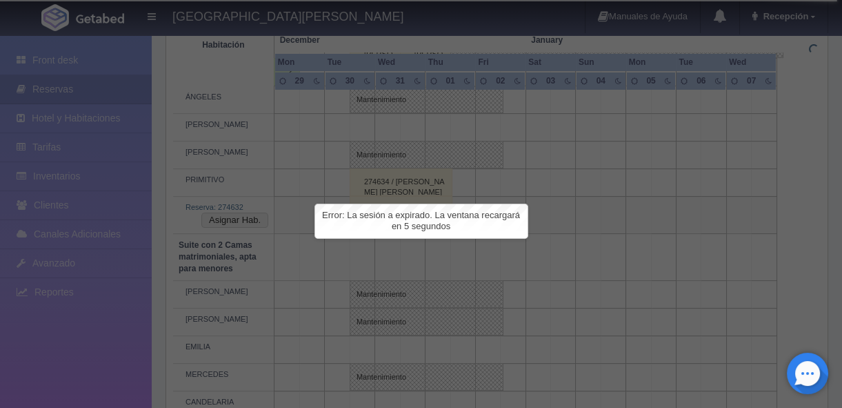
scroll to position [835, 0]
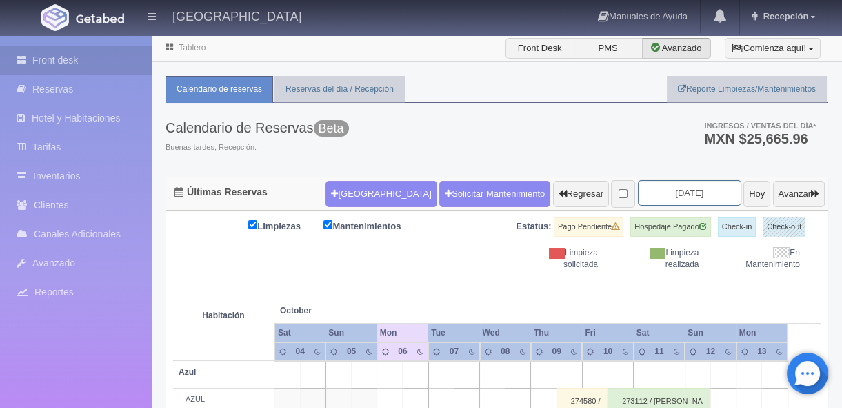
click at [679, 194] on input "[DATE]" at bounding box center [689, 193] width 103 height 26
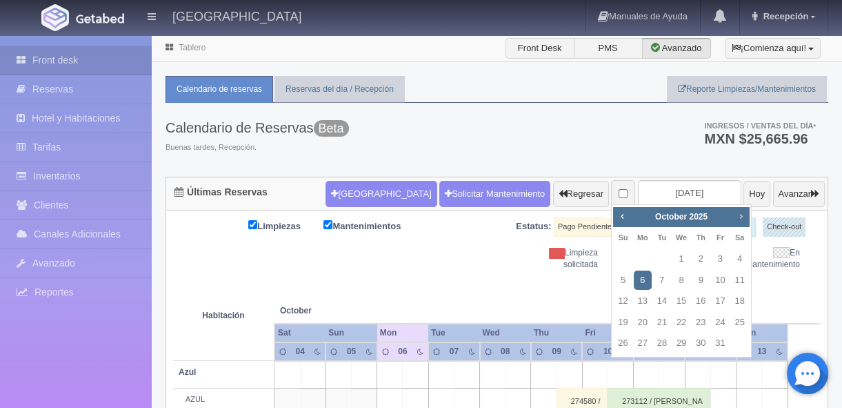
click at [740, 215] on span "Next" at bounding box center [740, 215] width 11 height 11
click at [741, 213] on span "Next" at bounding box center [740, 215] width 11 height 11
click at [662, 348] on link "30" at bounding box center [662, 343] width 18 height 20
type input "[DATE]"
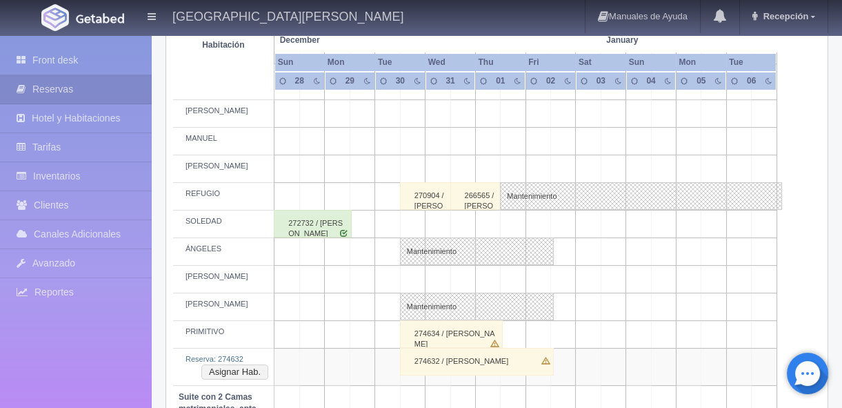
scroll to position [835, 0]
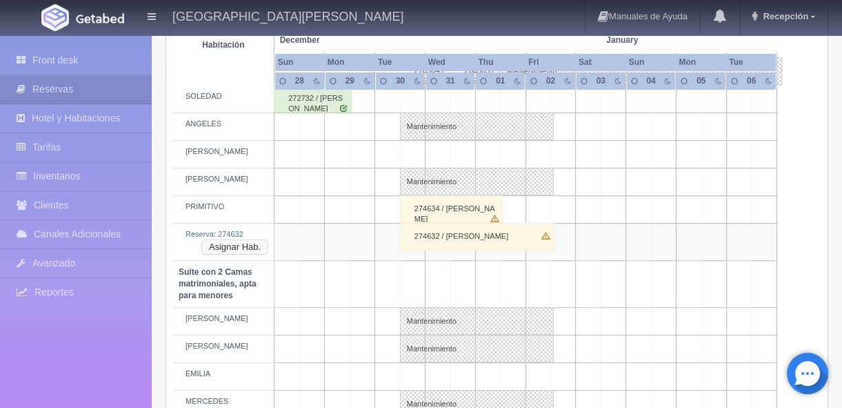
click at [259, 245] on button "Asignar Hab." at bounding box center [234, 246] width 67 height 15
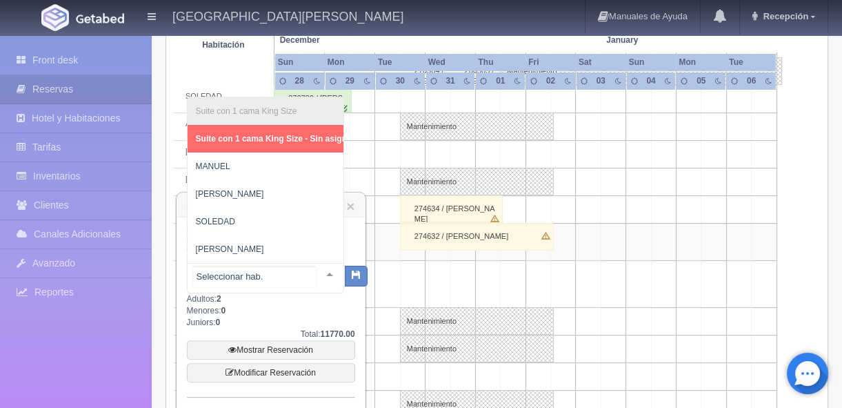
click at [316, 270] on div at bounding box center [330, 274] width 28 height 21
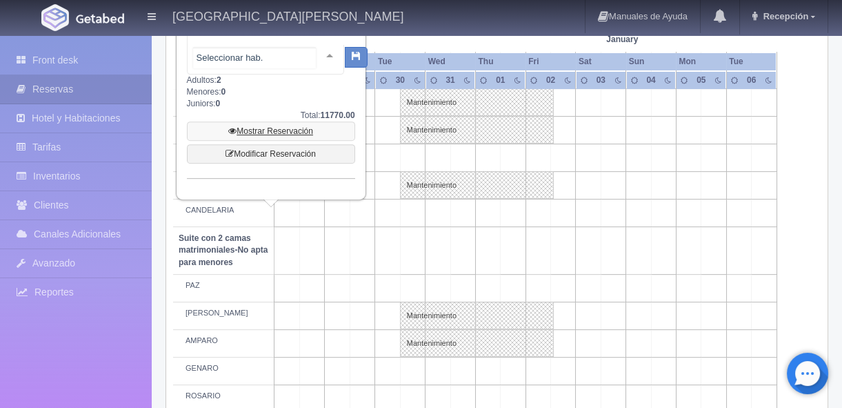
scroll to position [1003, 0]
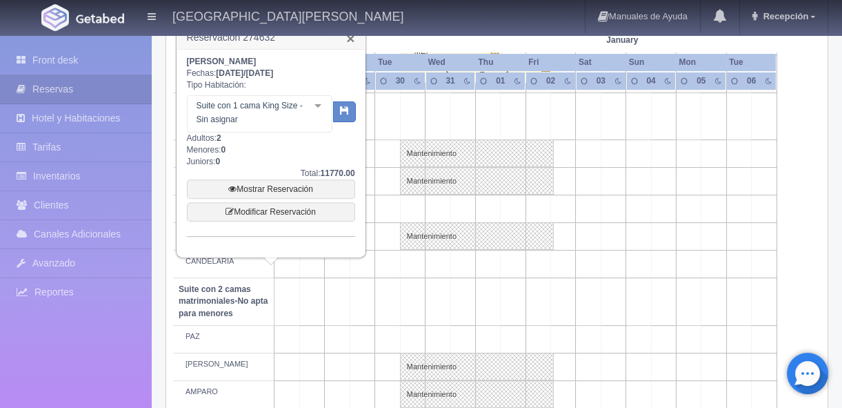
drag, startPoint x: 427, startPoint y: 120, endPoint x: 350, endPoint y: 37, distance: 112.8
click at [351, 37] on link "×" at bounding box center [350, 38] width 8 height 14
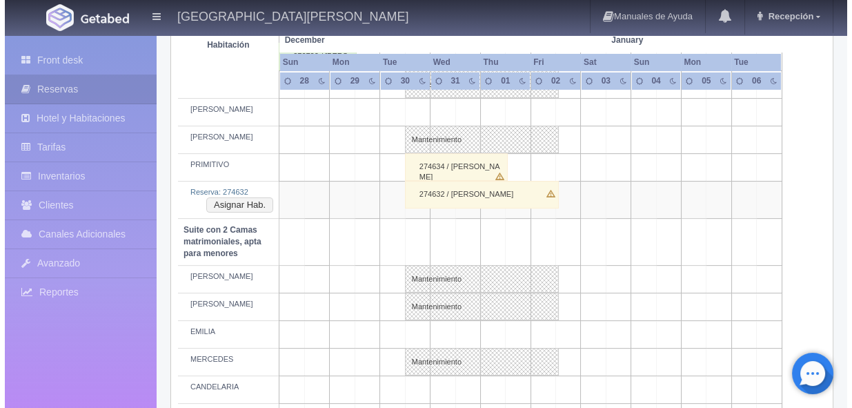
scroll to position [835, 0]
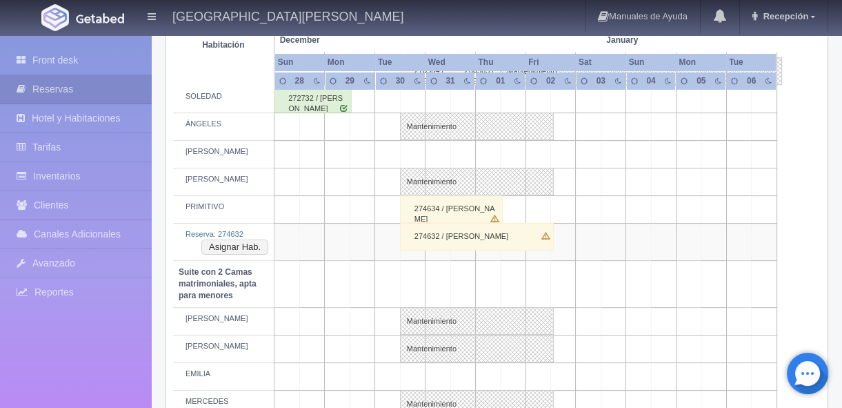
click at [410, 100] on td at bounding box center [412, 99] width 25 height 28
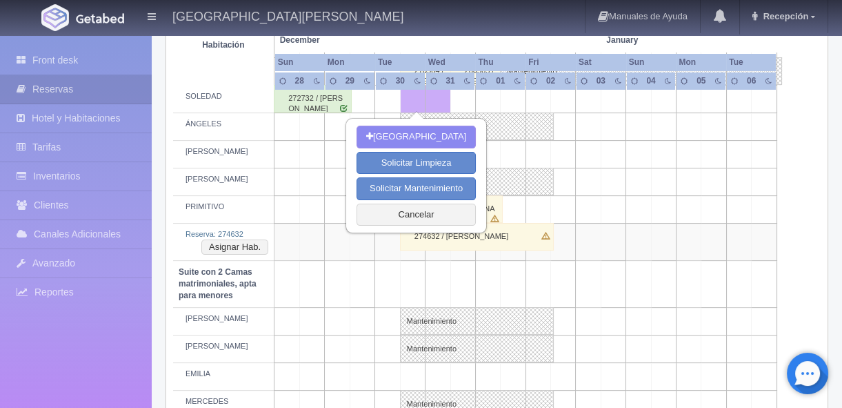
click at [539, 96] on td at bounding box center [538, 99] width 25 height 28
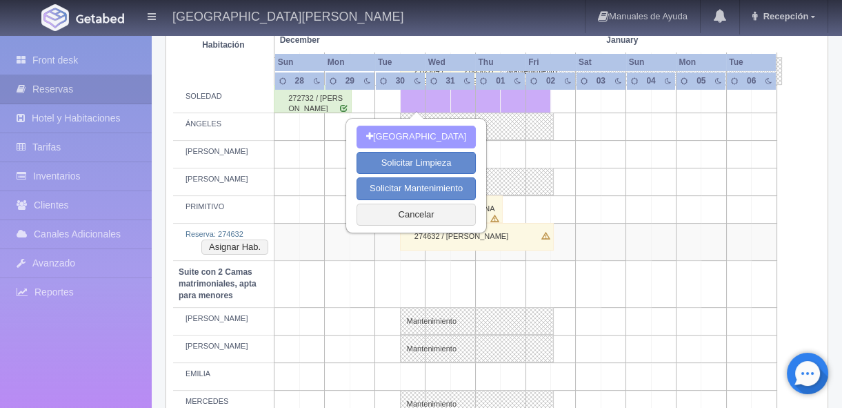
click at [414, 138] on button "[GEOGRAPHIC_DATA]" at bounding box center [416, 137] width 119 height 23
type input "30-12-2025"
type input "02-01-2026"
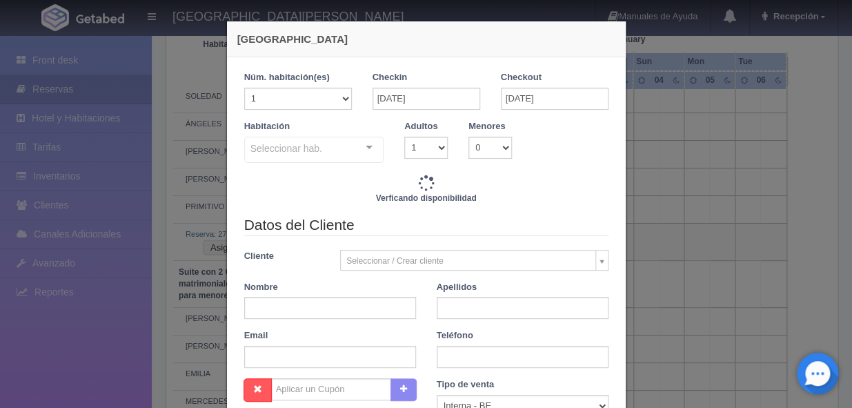
checkbox input "false"
type input "11770.00"
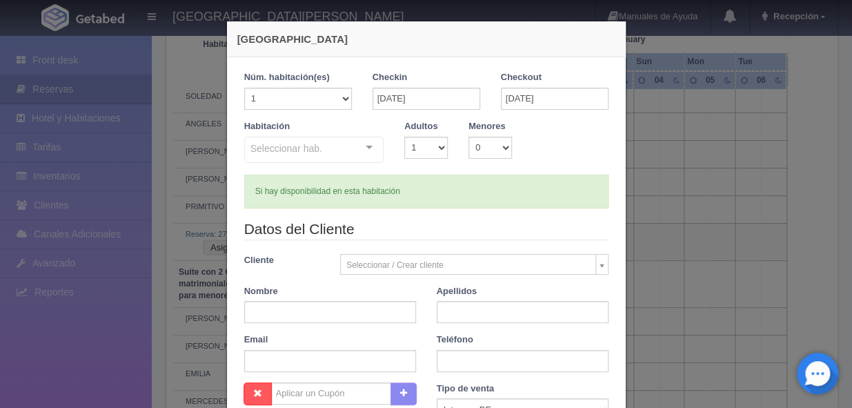
checkbox input "false"
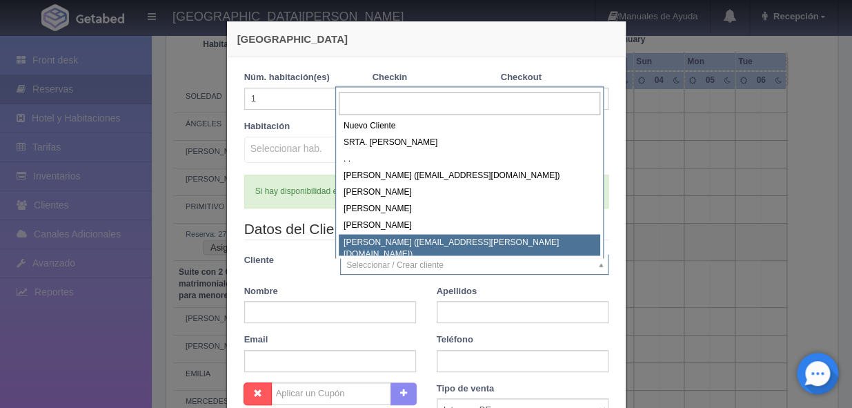
scroll to position [1, 0]
click at [403, 99] on input "text" at bounding box center [469, 103] width 261 height 23
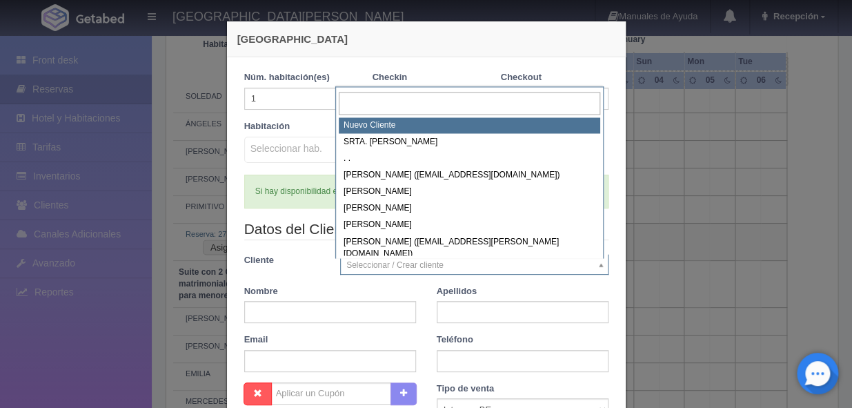
scroll to position [0, 0]
click at [378, 101] on input "text" at bounding box center [469, 103] width 261 height 23
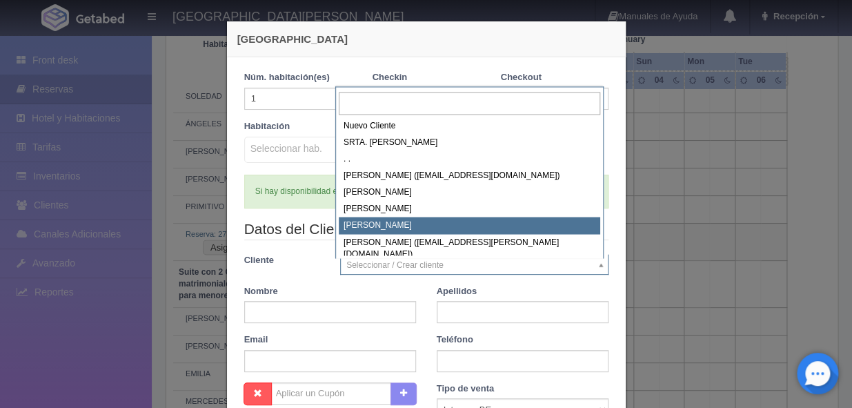
click at [397, 106] on input "text" at bounding box center [469, 103] width 261 height 23
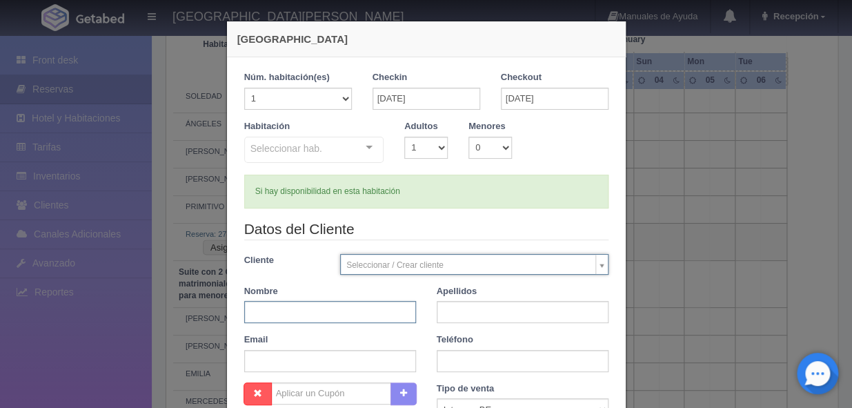
click at [284, 310] on input "text" at bounding box center [330, 312] width 172 height 22
type input "ERIKA"
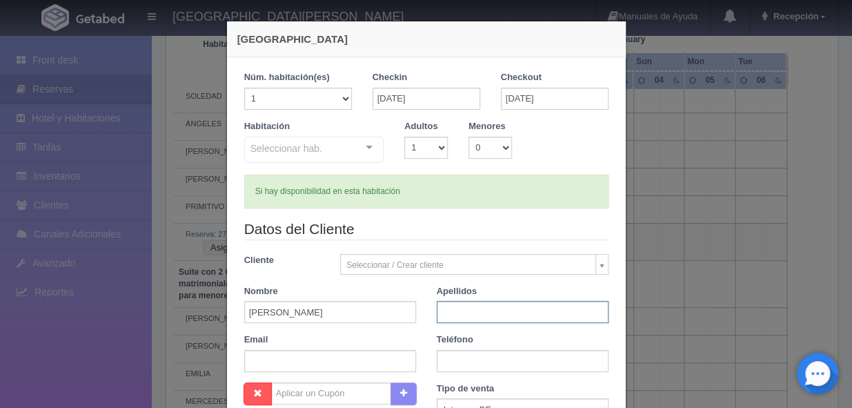
type input "GONZALEZ CENDEJAS"
type input "3334080777"
click at [435, 145] on select "1 2 3 4 5 6 7 8 9 10" at bounding box center [425, 148] width 43 height 22
select select "2"
click at [404, 137] on select "1 2 3 4 5 6 7 8 9 10" at bounding box center [425, 148] width 43 height 22
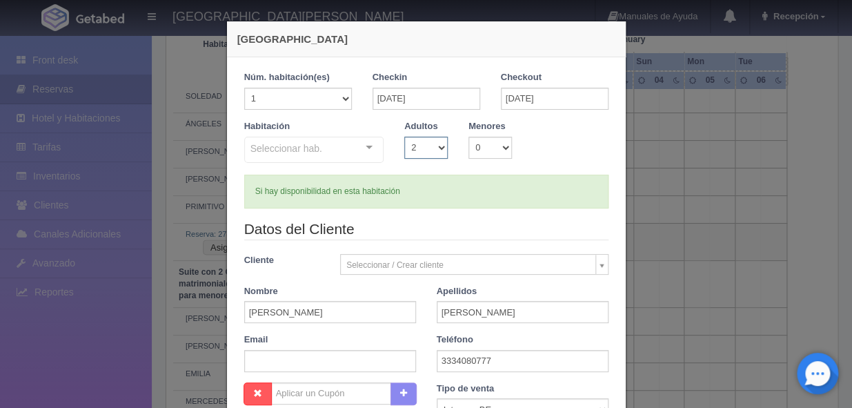
checkbox input "false"
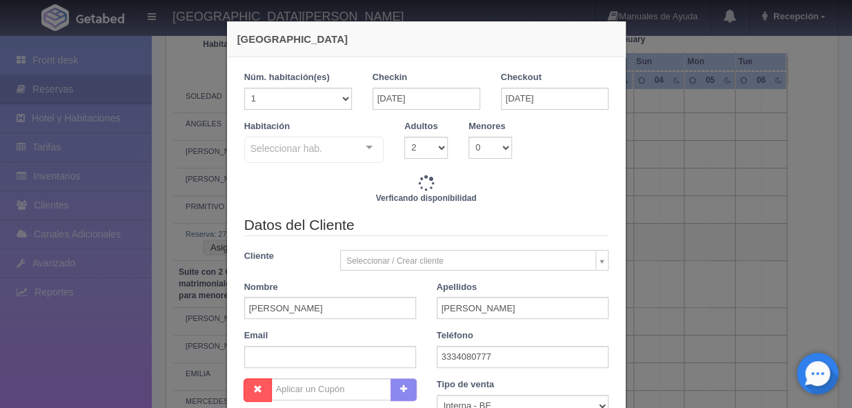
click at [457, 241] on div "Datos del Cliente Cliente Seleccionar / Crear cliente Nuevo Cliente SRTA. MARIO…" at bounding box center [426, 297] width 385 height 164
type input "11770.00"
checkbox input "false"
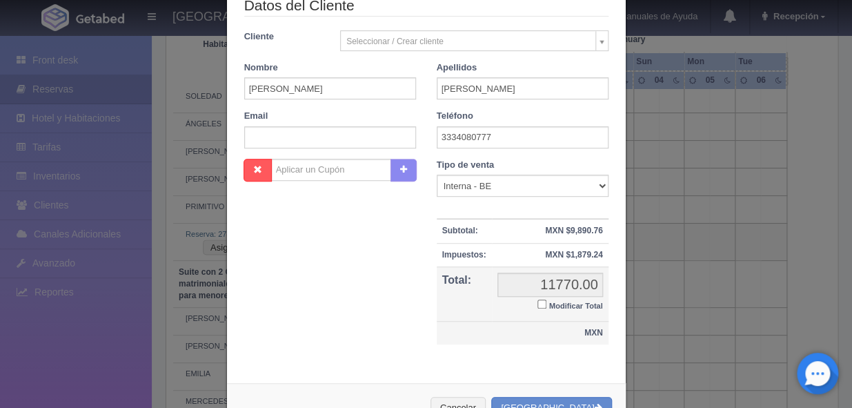
scroll to position [269, 0]
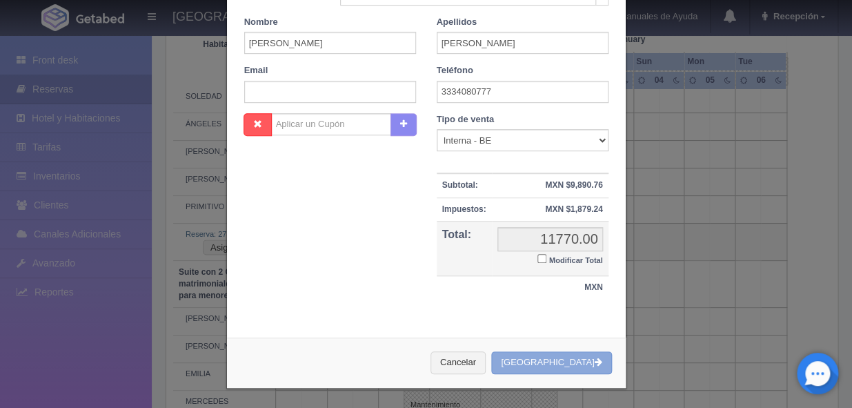
click at [555, 359] on button "[GEOGRAPHIC_DATA]" at bounding box center [551, 362] width 120 height 23
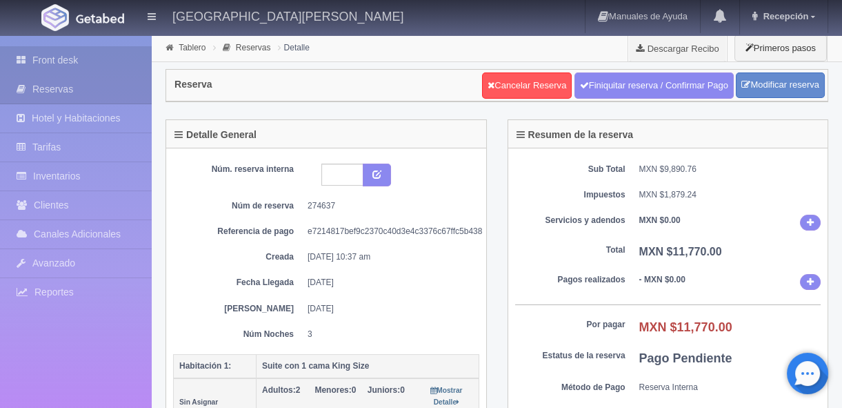
click at [83, 54] on link "Front desk" at bounding box center [76, 60] width 152 height 28
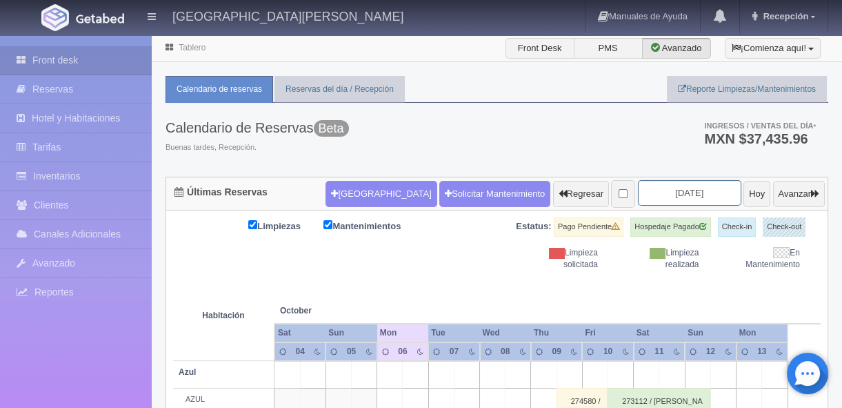
click at [664, 185] on input "[DATE]" at bounding box center [689, 193] width 103 height 26
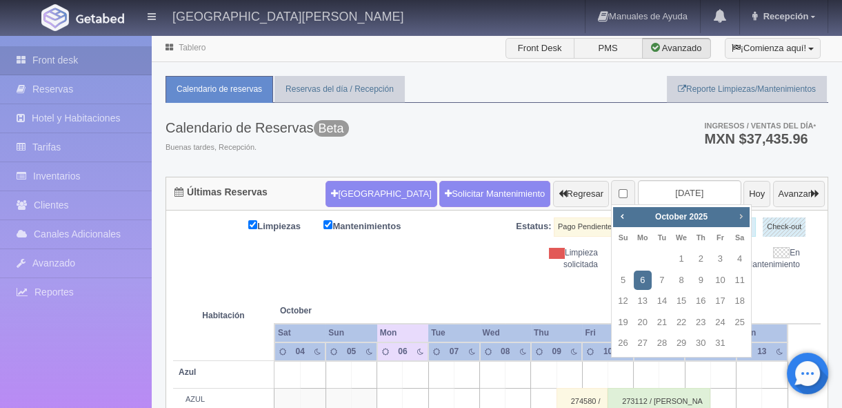
click at [741, 215] on span "Next" at bounding box center [740, 215] width 11 height 11
click at [667, 344] on link "30" at bounding box center [662, 343] width 18 height 20
type input "[DATE]"
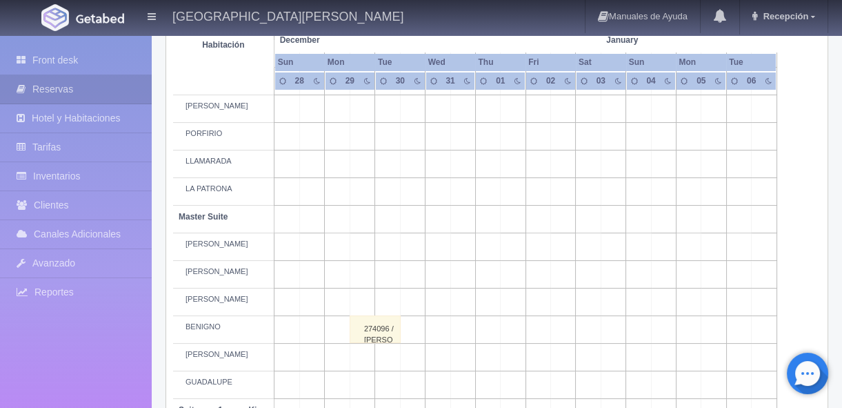
scroll to position [711, 0]
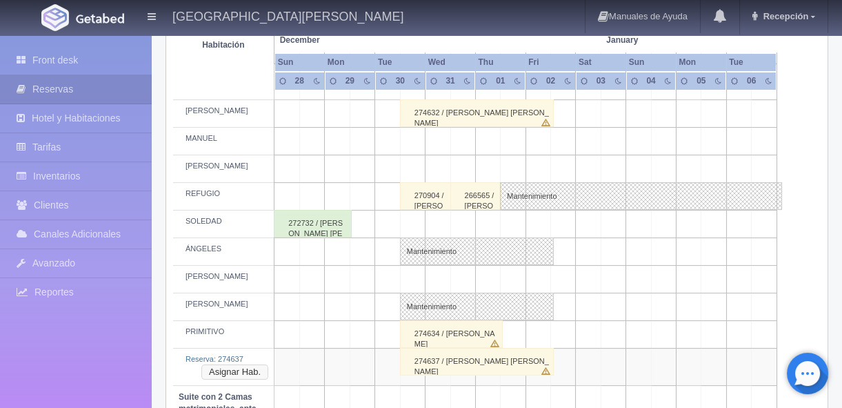
click at [244, 369] on button "Asignar Hab." at bounding box center [234, 371] width 67 height 15
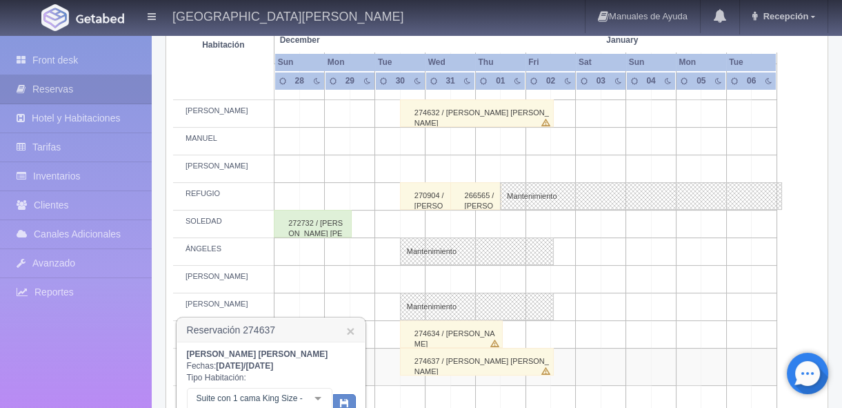
scroll to position [752, 0]
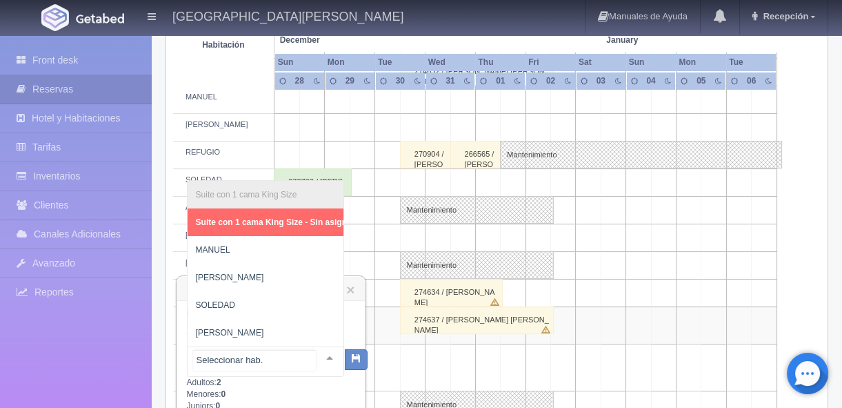
click at [321, 355] on div at bounding box center [330, 357] width 28 height 21
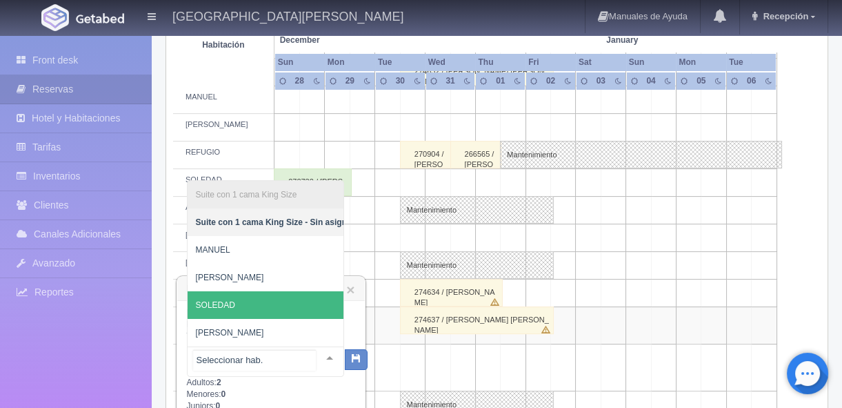
click at [304, 296] on span "SOLEDAD" at bounding box center [276, 305] width 176 height 28
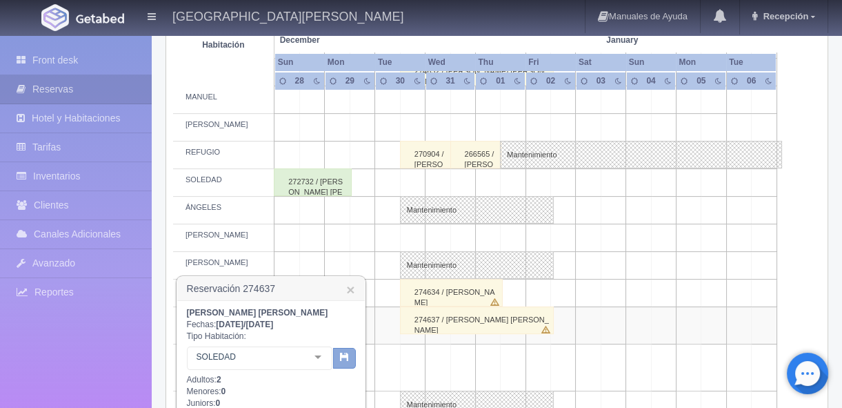
click at [342, 357] on icon "button" at bounding box center [344, 356] width 9 height 9
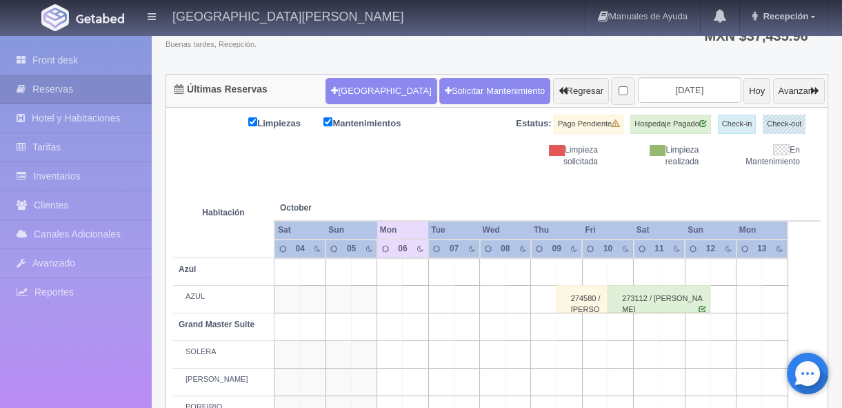
scroll to position [103, 0]
click at [696, 81] on input "[DATE]" at bounding box center [689, 90] width 103 height 26
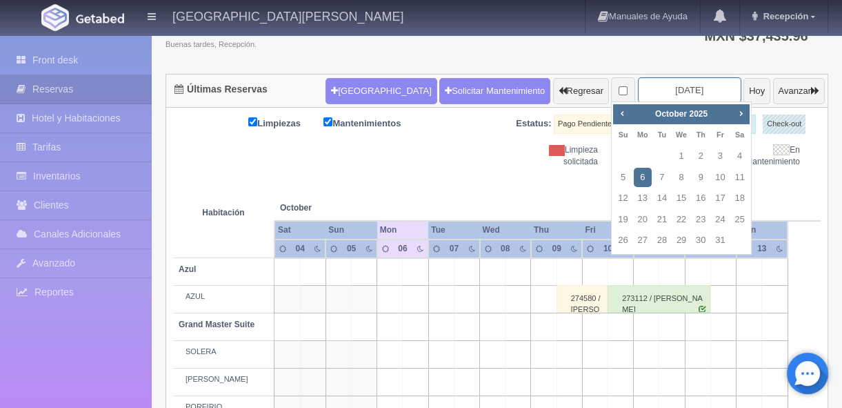
click at [694, 89] on input "[DATE]" at bounding box center [689, 90] width 103 height 26
click at [741, 106] on link "Next" at bounding box center [740, 113] width 15 height 15
click at [741, 108] on span "Next" at bounding box center [740, 113] width 11 height 11
click at [653, 239] on link "30" at bounding box center [662, 240] width 18 height 20
type input "[DATE]"
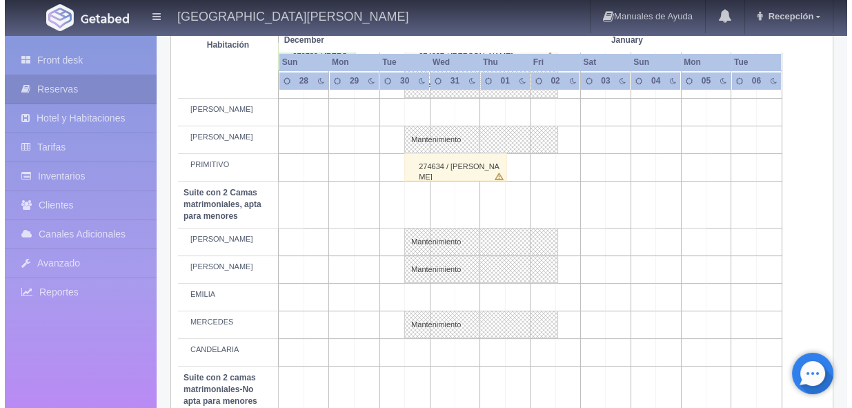
scroll to position [1104, 0]
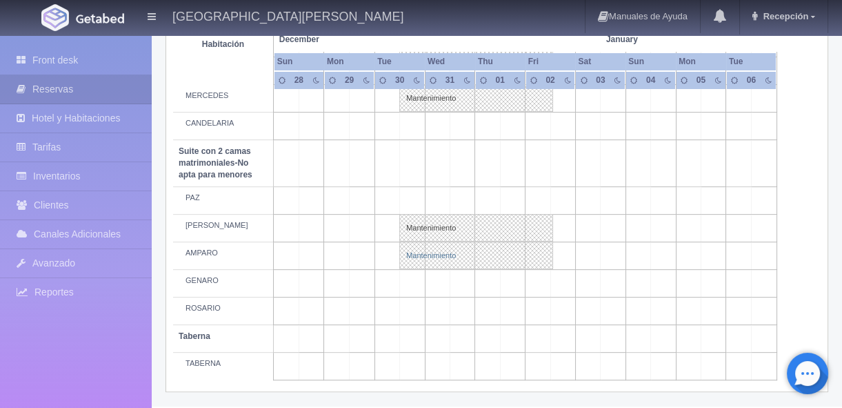
click at [430, 253] on link "Mantenimiento" at bounding box center [476, 255] width 154 height 28
select select "Mantenimiento"
select select "1891_AMPARO"
type input "30-12-2025"
type input "02-01-2026"
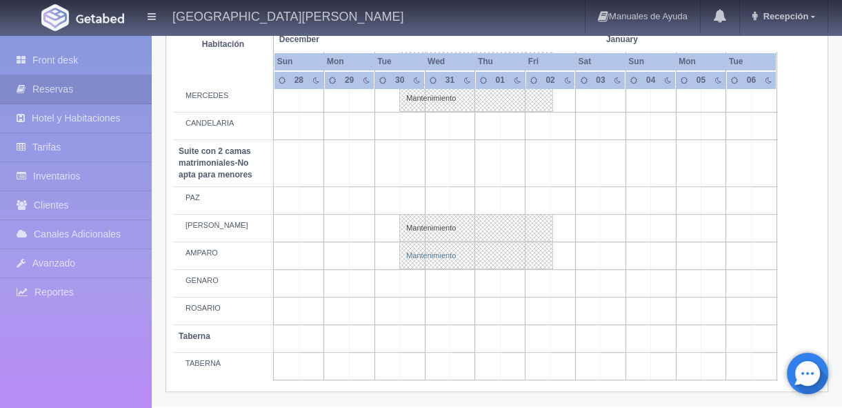
type textarea "BLOQUEO ERICA GONZALEZ"
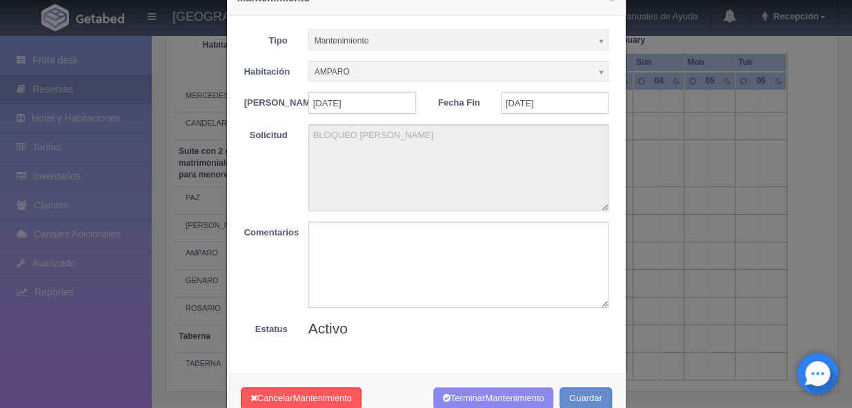
scroll to position [83, 0]
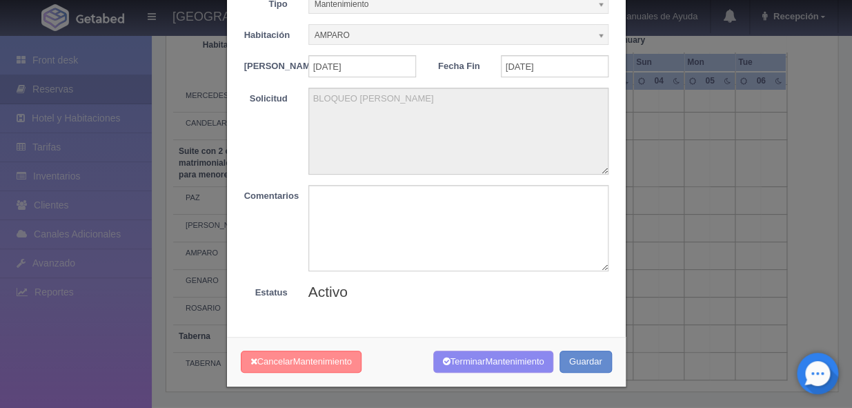
click at [321, 362] on span "Mantenimiento" at bounding box center [322, 361] width 59 height 10
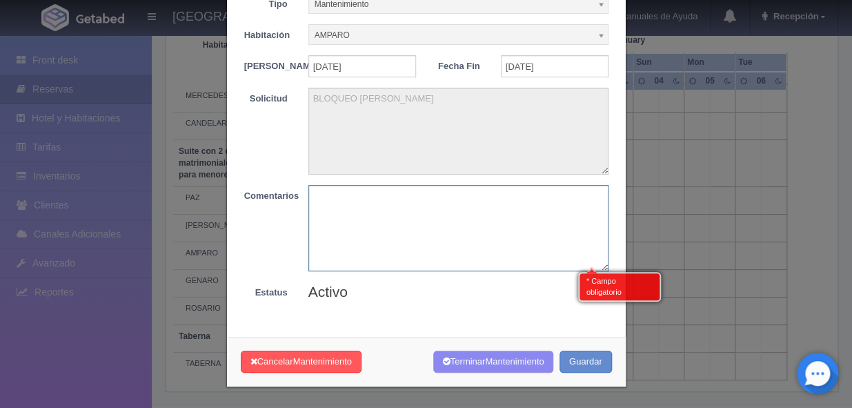
click at [346, 253] on textarea at bounding box center [458, 228] width 300 height 86
type textarea "Reservado"
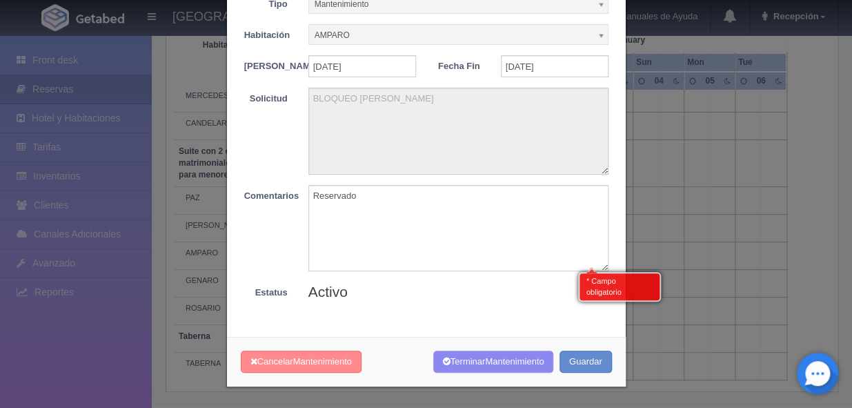
click at [328, 364] on span "Mantenimiento" at bounding box center [322, 361] width 59 height 10
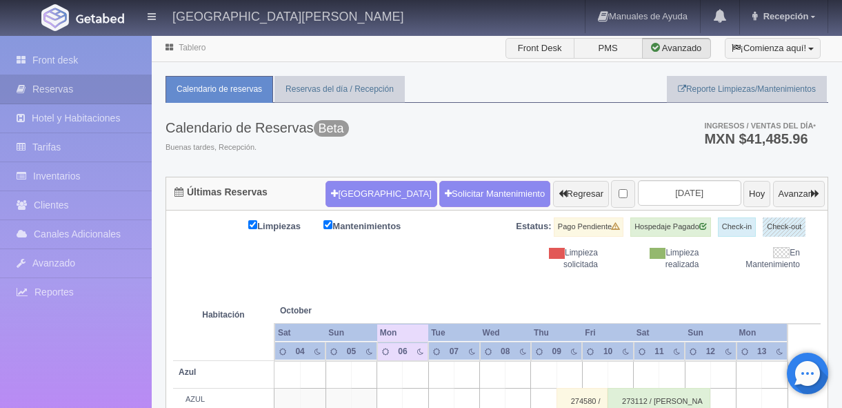
click at [693, 270] on th at bounding box center [723, 296] width 77 height 52
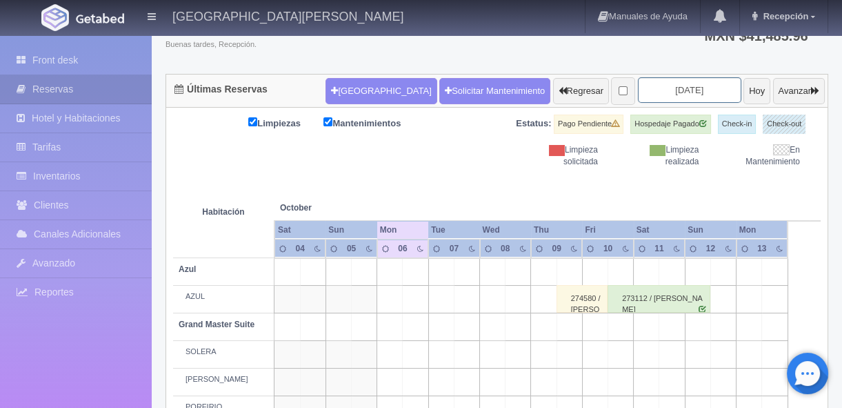
click at [686, 88] on input "[DATE]" at bounding box center [689, 90] width 103 height 26
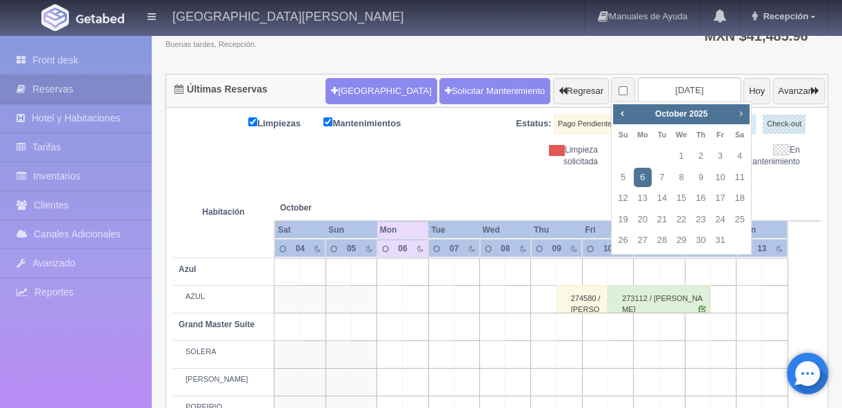
click at [738, 112] on span "Next" at bounding box center [740, 113] width 11 height 11
click at [740, 112] on span "Next" at bounding box center [740, 113] width 11 height 11
click at [657, 239] on link "30" at bounding box center [662, 240] width 18 height 20
type input "[DATE]"
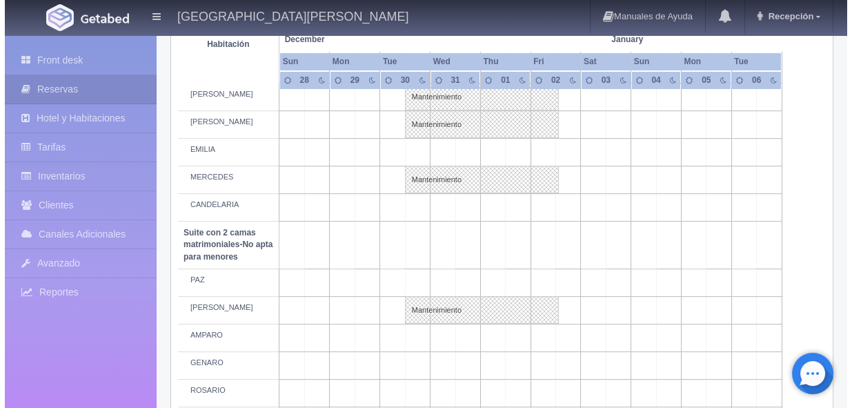
scroll to position [1141, 0]
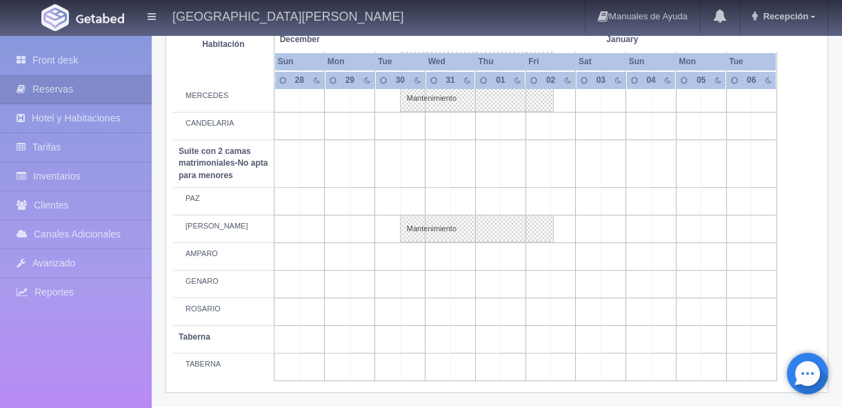
click at [416, 257] on td at bounding box center [412, 256] width 25 height 28
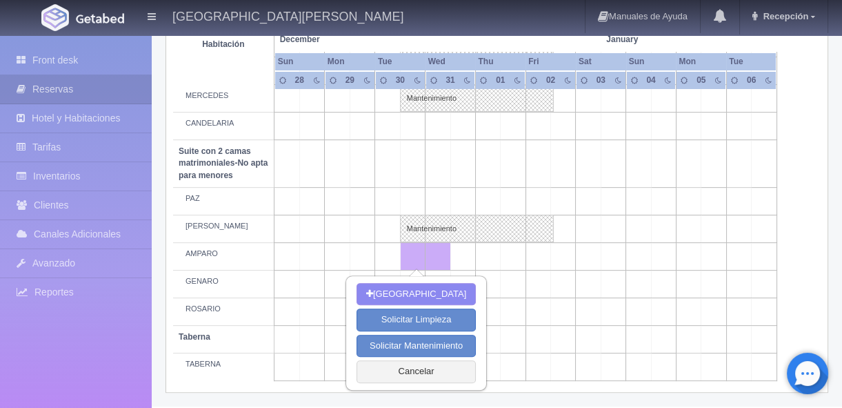
click at [539, 255] on td at bounding box center [538, 256] width 25 height 28
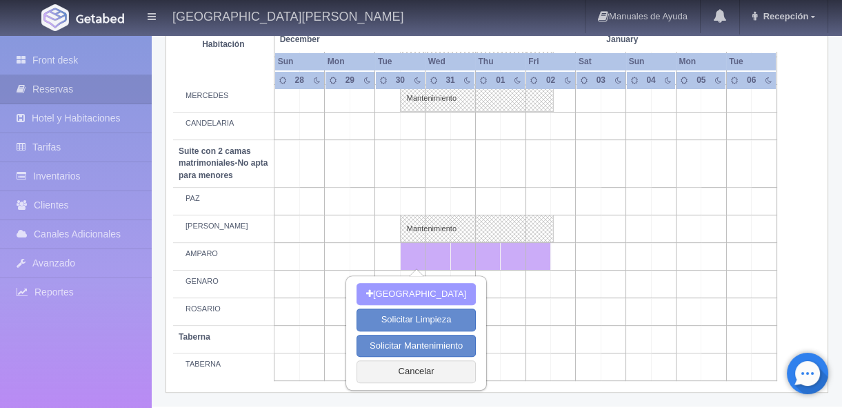
click at [423, 292] on button "[GEOGRAPHIC_DATA]" at bounding box center [416, 294] width 119 height 23
type input "[DATE]"
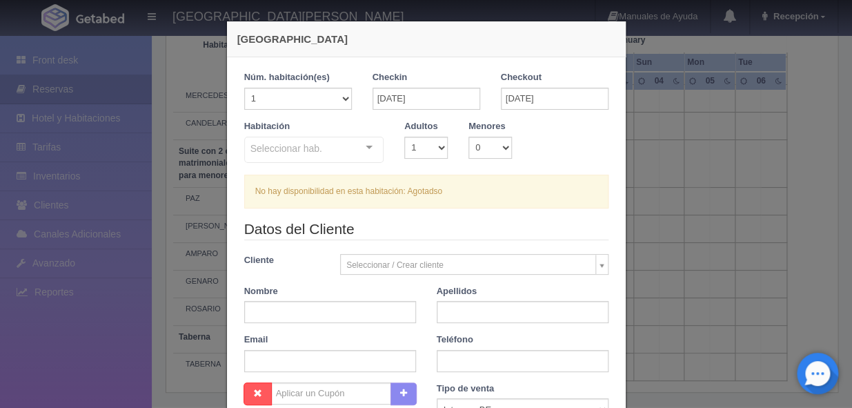
click at [817, 124] on div "Nueva Reserva 1 Núm. habitación(es) 1 2 3 4 5 6 7 8 9 10 11 12 13 14 15 16 17 1…" at bounding box center [426, 204] width 852 height 408
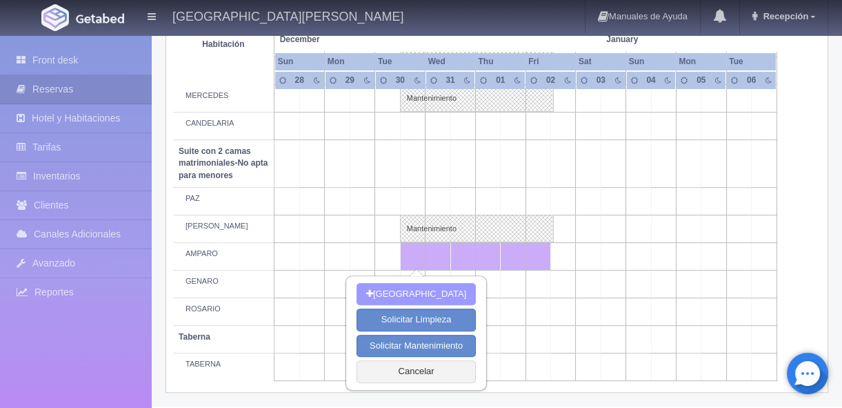
click at [404, 297] on button "Nueva Reserva" at bounding box center [416, 294] width 119 height 23
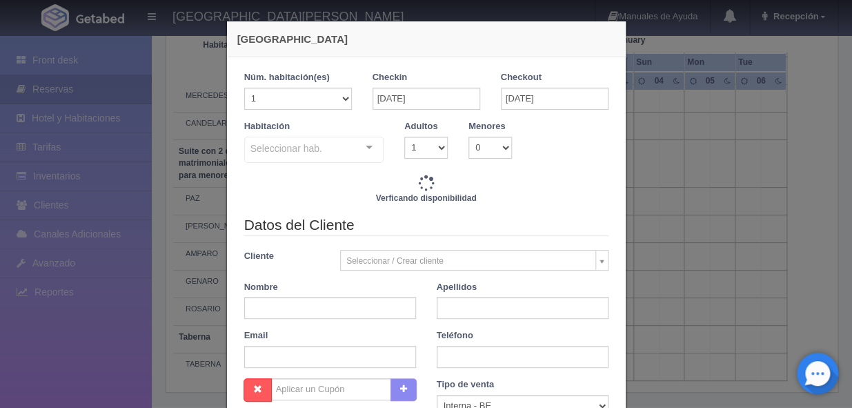
checkbox input "false"
type input "11770.00"
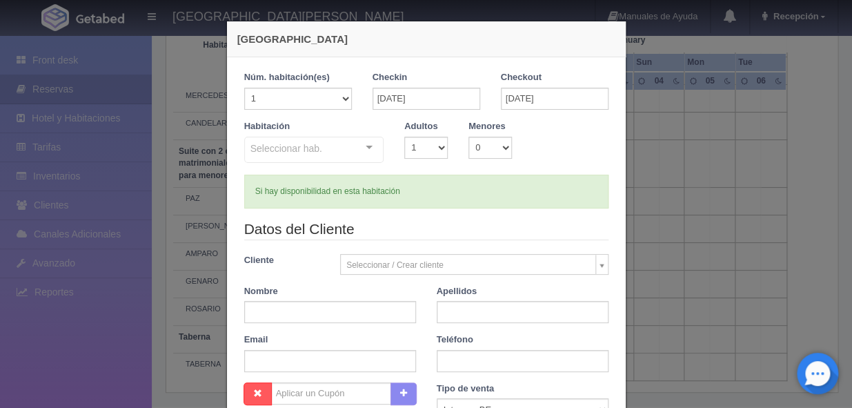
checkbox input "false"
click at [436, 144] on select "1 2 3 4 5 6 7 8 9 10" at bounding box center [425, 148] width 43 height 22
select select "2"
click at [404, 137] on select "1 2 3 4 5 6 7 8 9 10" at bounding box center [425, 148] width 43 height 22
checkbox input "false"
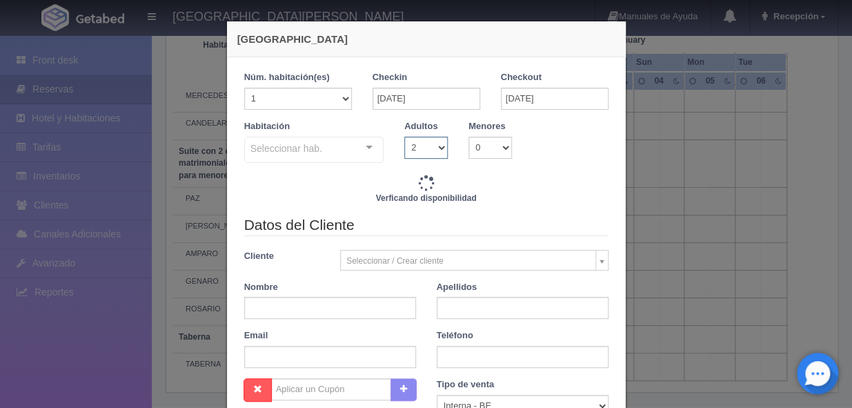
type input "11770.00"
checkbox input "false"
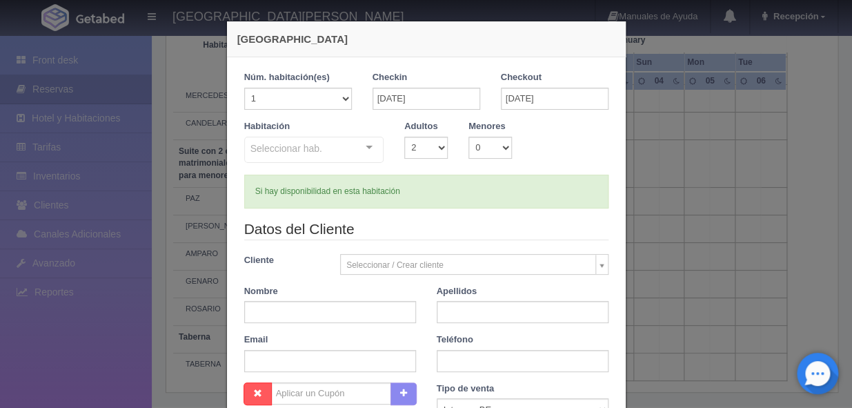
click at [424, 184] on div "Si hay disponibilidad en esta habitación" at bounding box center [426, 192] width 364 height 34
click at [296, 288] on div "Nombre" at bounding box center [330, 304] width 192 height 39
click at [328, 317] on input "text" at bounding box center [330, 312] width 172 height 22
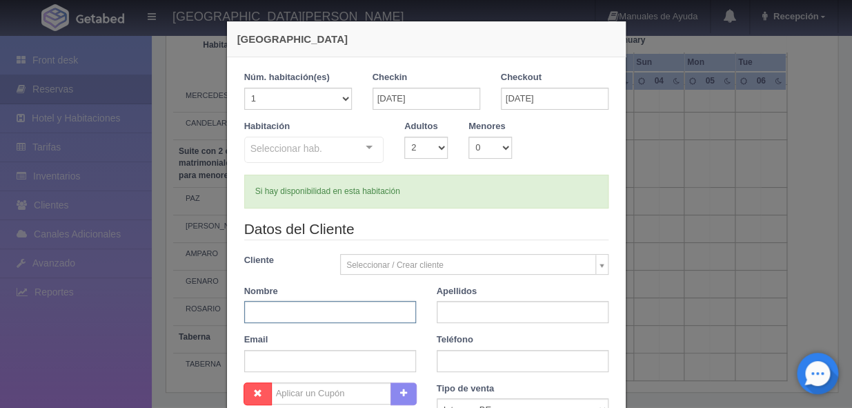
type input "ERIKA"
type input "GONZALEZ CENDEJAS"
type input "3334080777"
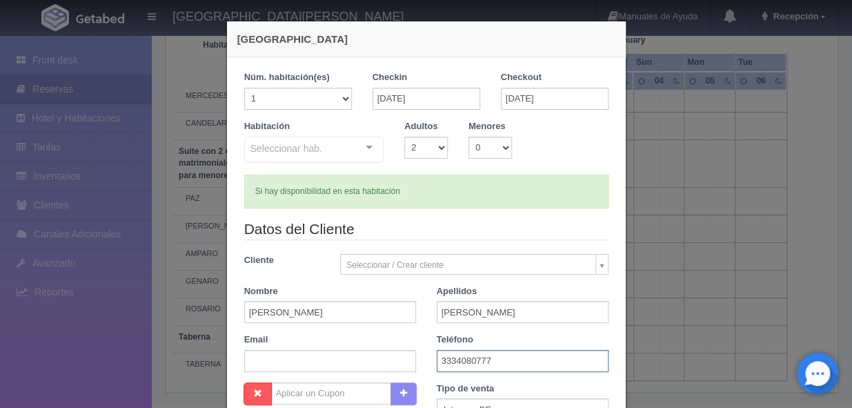
click at [552, 366] on input "3334080777" at bounding box center [523, 361] width 172 height 22
click at [548, 357] on div "Nueva Reserva 1 Núm. habitación(es) 1 2 3 4 5 6 7 8 9 10 11 12 13 14 15 16 17 1…" at bounding box center [426, 339] width 400 height 637
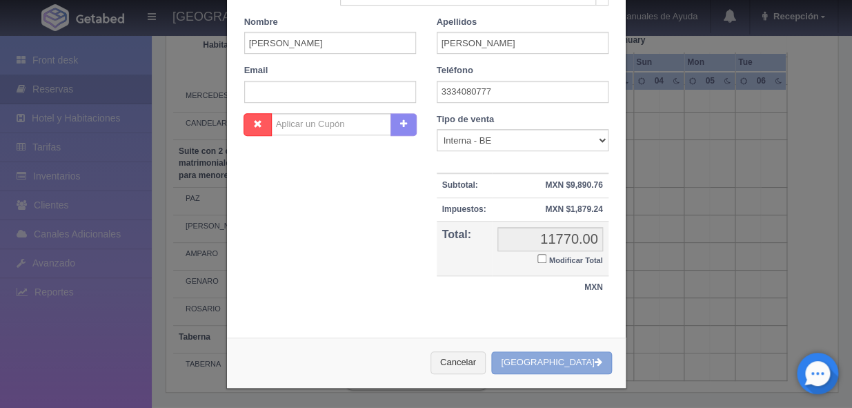
click at [546, 359] on button "Crear Reserva" at bounding box center [551, 362] width 120 height 23
click at [546, 359] on div "Cancelar Crear Reserva" at bounding box center [426, 362] width 399 height 50
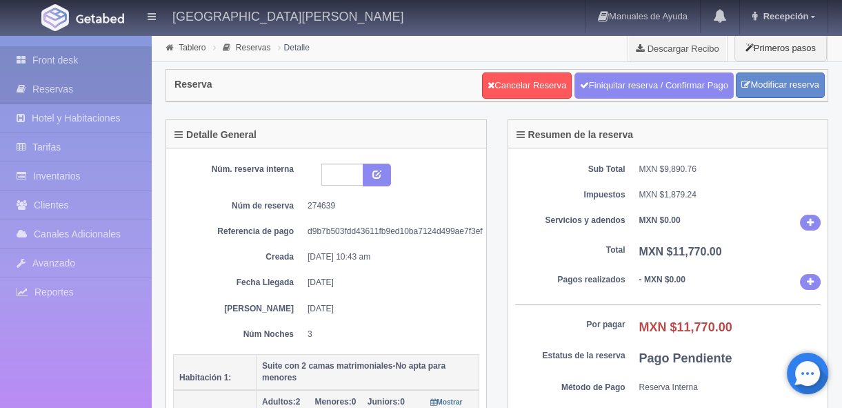
click at [103, 63] on link "Front desk" at bounding box center [76, 60] width 152 height 28
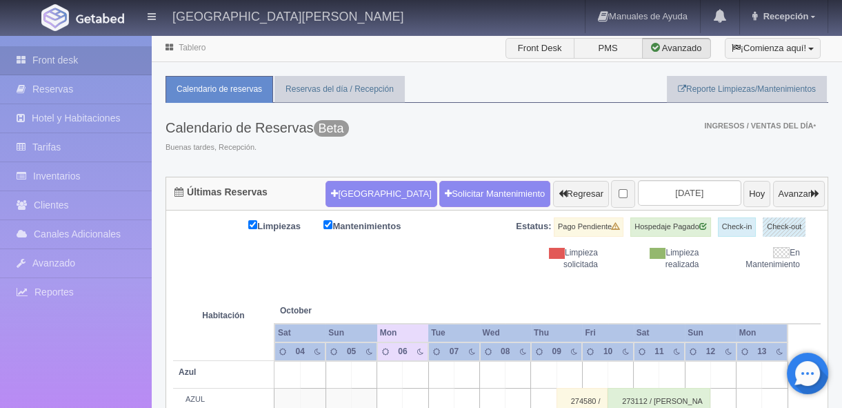
click at [682, 192] on input "2025-10-06" at bounding box center [689, 193] width 103 height 26
click at [684, 193] on input "2025-10-06" at bounding box center [689, 193] width 103 height 26
click at [684, 192] on input "[DATE]" at bounding box center [689, 193] width 103 height 26
click at [682, 190] on input "[DATE]" at bounding box center [689, 193] width 103 height 26
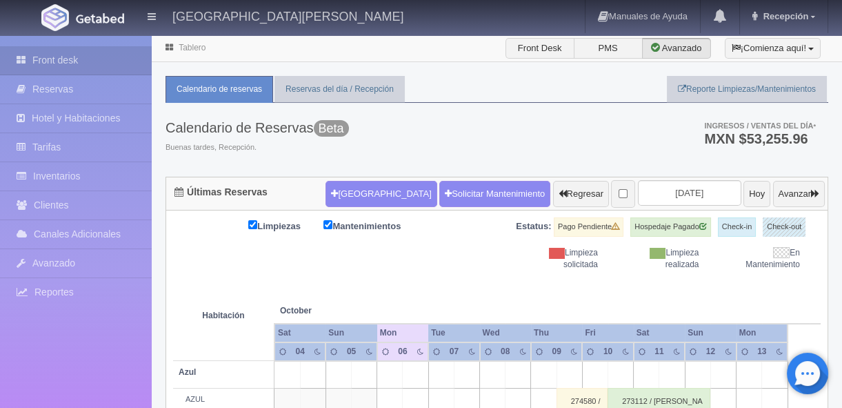
click at [689, 192] on input "[DATE]" at bounding box center [689, 193] width 103 height 26
click at [670, 189] on input "[DATE]" at bounding box center [689, 193] width 103 height 26
click at [688, 197] on input "2025-10-06" at bounding box center [689, 193] width 103 height 26
click at [686, 193] on input "2025-10-06" at bounding box center [689, 193] width 103 height 26
click at [686, 193] on input "[DATE]" at bounding box center [689, 193] width 103 height 26
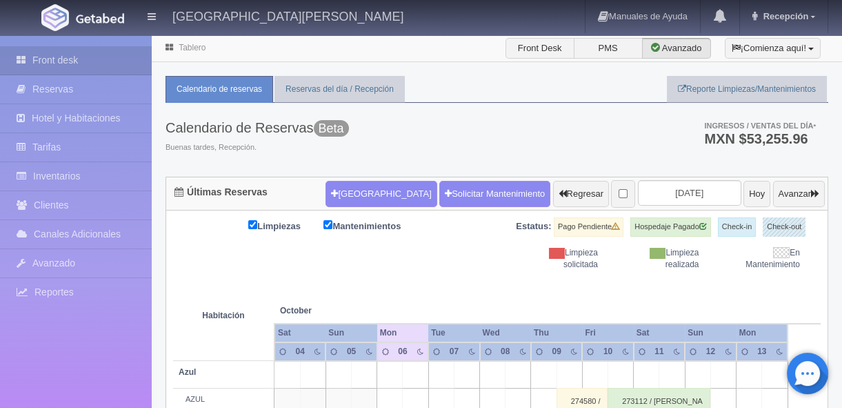
click at [662, 192] on input "2025-10-06" at bounding box center [689, 193] width 103 height 26
click at [666, 190] on input "2025-10-06" at bounding box center [689, 193] width 103 height 26
click at [694, 189] on input "2025-10-06" at bounding box center [689, 193] width 103 height 26
click at [694, 188] on input "2025-10-06" at bounding box center [689, 193] width 103 height 26
click at [694, 188] on input "[DATE]" at bounding box center [689, 193] width 103 height 26
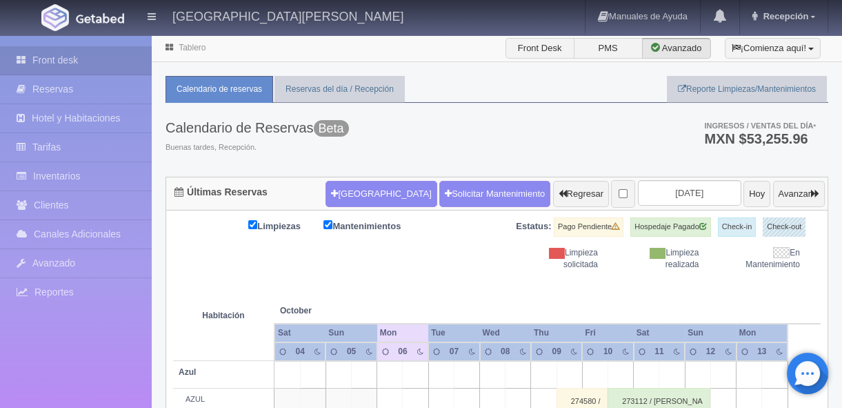
click at [693, 188] on input "[DATE]" at bounding box center [689, 193] width 103 height 26
click at [693, 187] on input "2025-10-06" at bounding box center [689, 193] width 103 height 26
click at [682, 160] on ul "Ingresos / Ventas del día * MXN $53,255.96" at bounding box center [753, 133] width 152 height 60
click at [711, 192] on input "2025-10-06" at bounding box center [689, 193] width 103 height 26
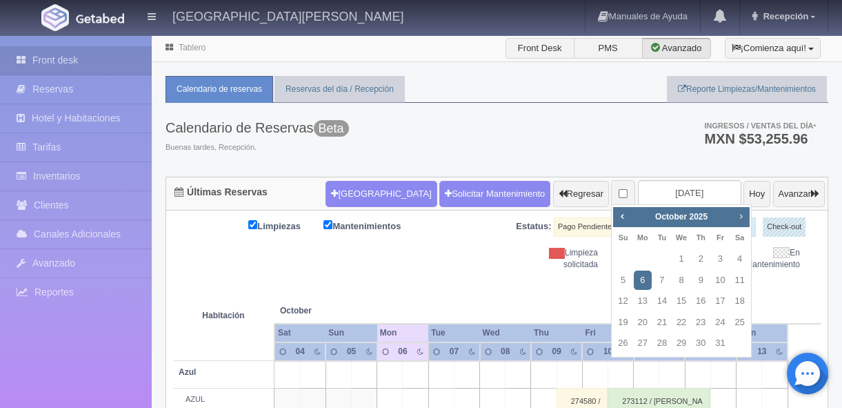
click at [742, 221] on span "Next" at bounding box center [740, 215] width 11 height 11
click at [740, 220] on span "Next" at bounding box center [740, 215] width 11 height 11
click at [657, 348] on link "30" at bounding box center [662, 343] width 18 height 20
type input "[DATE]"
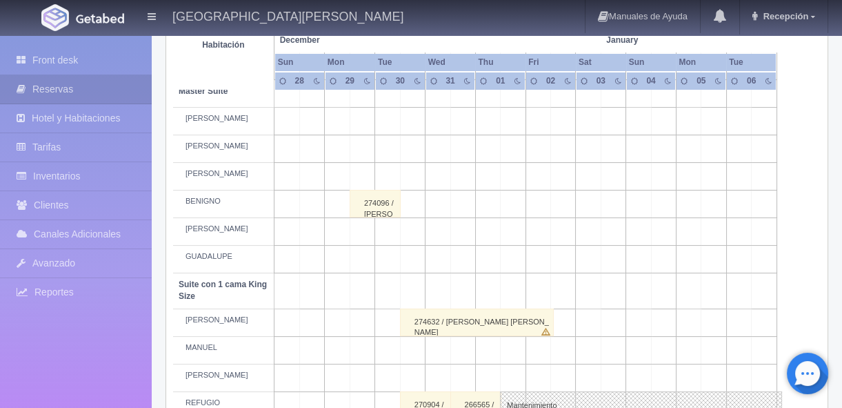
scroll to position [1141, 0]
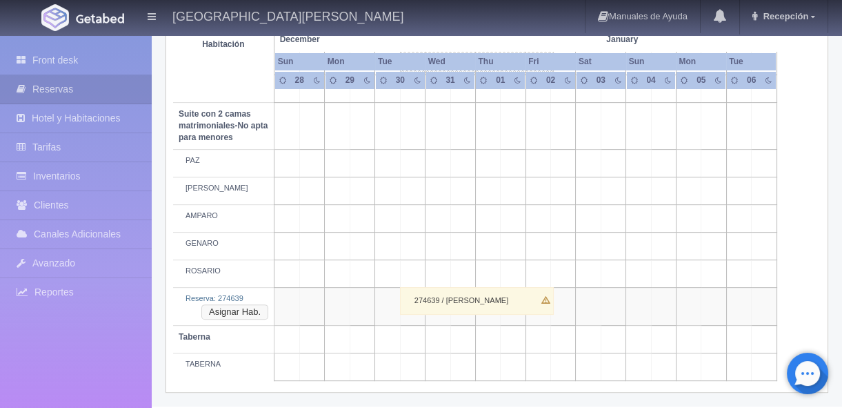
click at [239, 313] on button "Asignar Hab." at bounding box center [234, 311] width 67 height 15
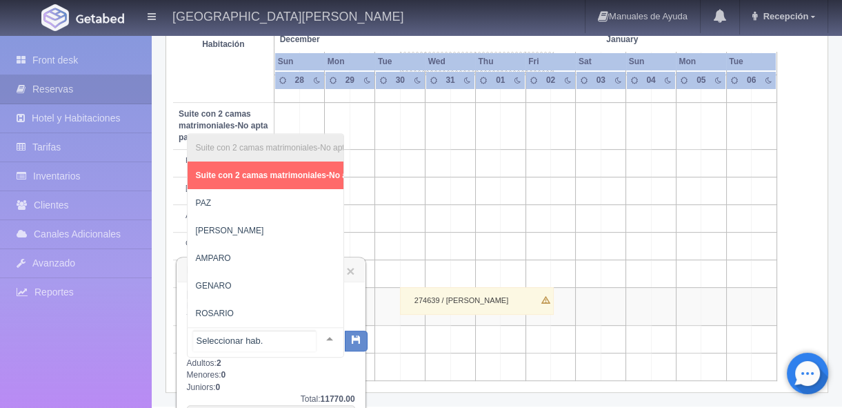
click at [319, 339] on div at bounding box center [330, 338] width 28 height 21
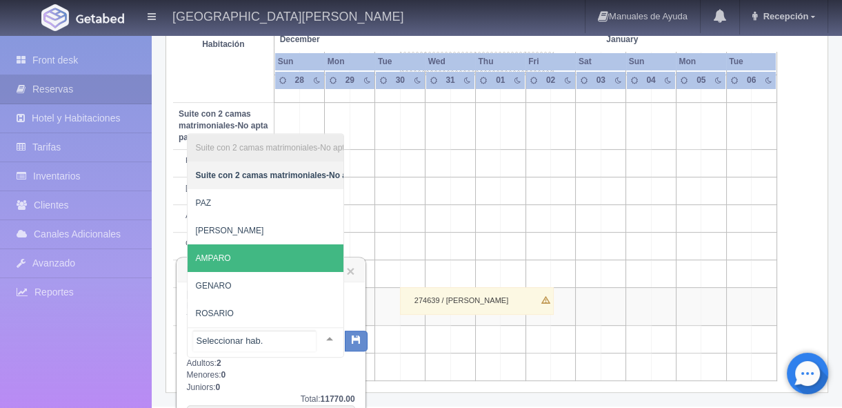
click at [271, 246] on span "AMPARO" at bounding box center [332, 258] width 289 height 28
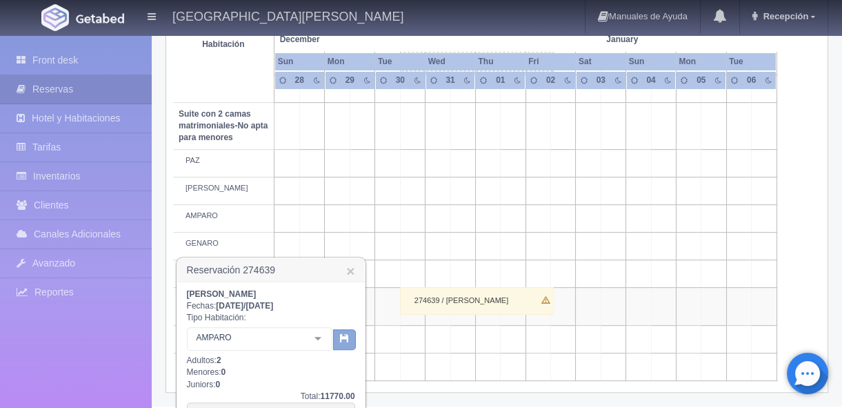
click at [344, 339] on icon "button" at bounding box center [344, 337] width 9 height 9
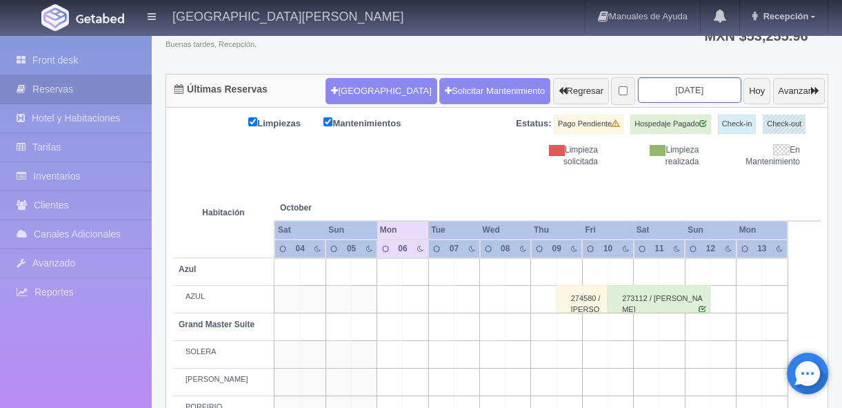
click at [684, 81] on input "[DATE]" at bounding box center [689, 90] width 103 height 26
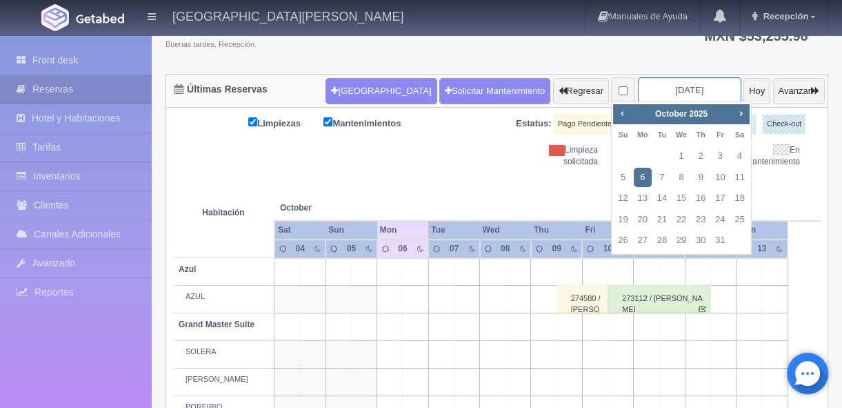
click at [695, 89] on input "[DATE]" at bounding box center [689, 90] width 103 height 26
click at [741, 110] on span "Next" at bounding box center [740, 113] width 11 height 11
click at [742, 110] on span "Next" at bounding box center [740, 113] width 11 height 11
click at [619, 110] on span "Prev" at bounding box center [622, 113] width 11 height 11
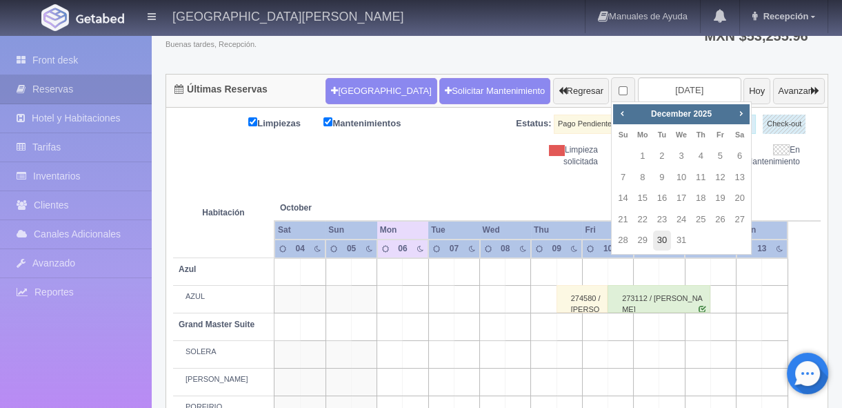
click at [664, 240] on link "30" at bounding box center [662, 240] width 18 height 20
type input "[DATE]"
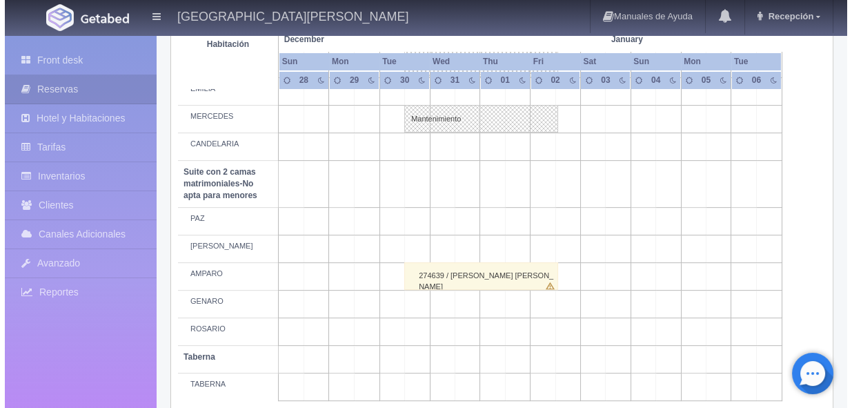
scroll to position [1104, 0]
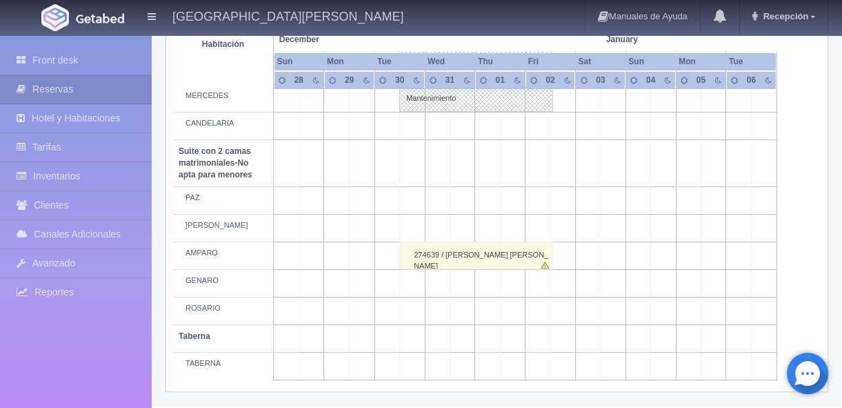
click at [400, 228] on td at bounding box center [412, 229] width 25 height 28
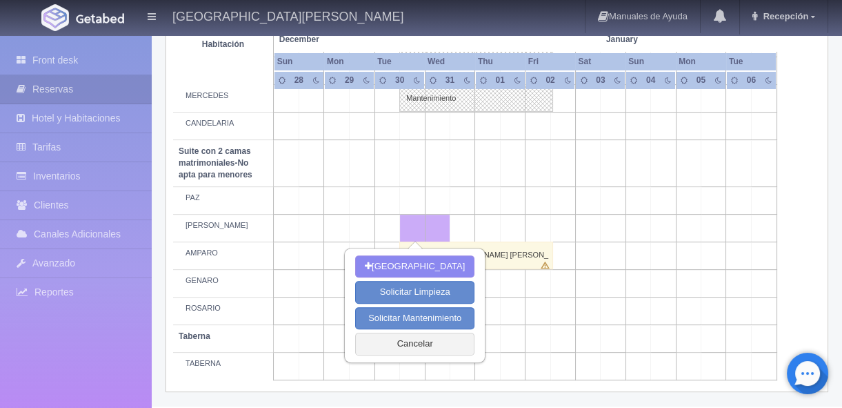
click at [531, 228] on td at bounding box center [538, 229] width 25 height 28
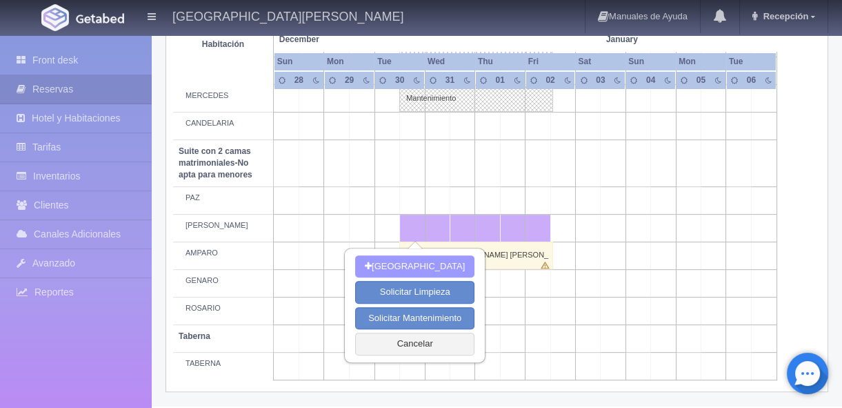
click at [426, 264] on button "Nueva Reserva" at bounding box center [414, 266] width 119 height 23
type input "[DATE]"
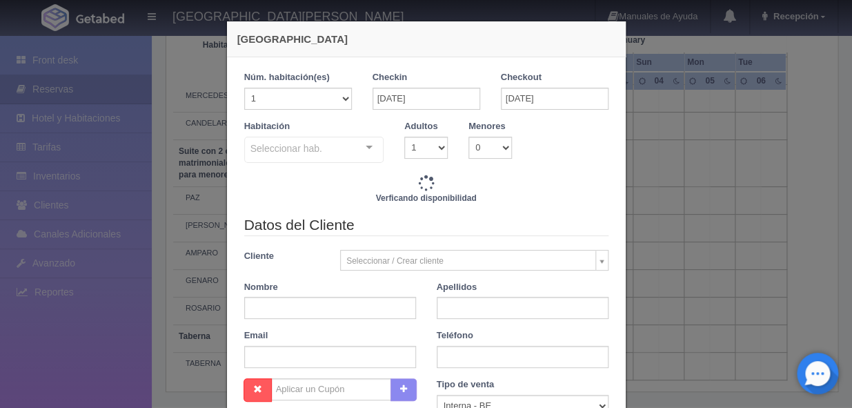
checkbox input "false"
type input "11770.00"
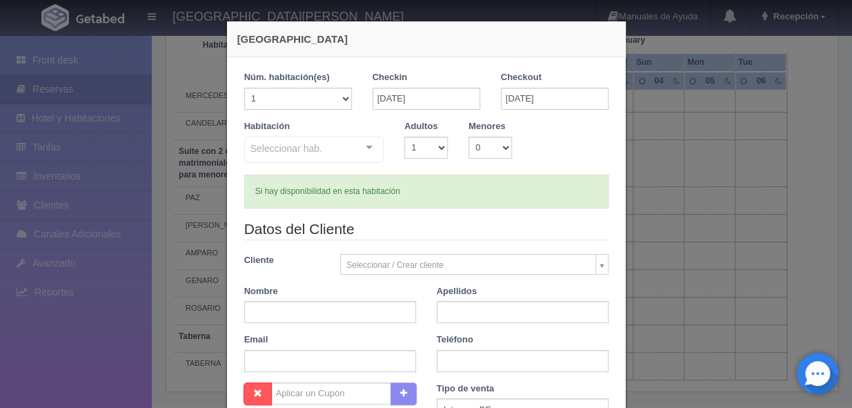
checkbox input "false"
click at [328, 308] on input "text" at bounding box center [330, 312] width 172 height 22
type input "ERIKA"
type input "GONZALEZ CENDEJAS"
type input "3334080777"
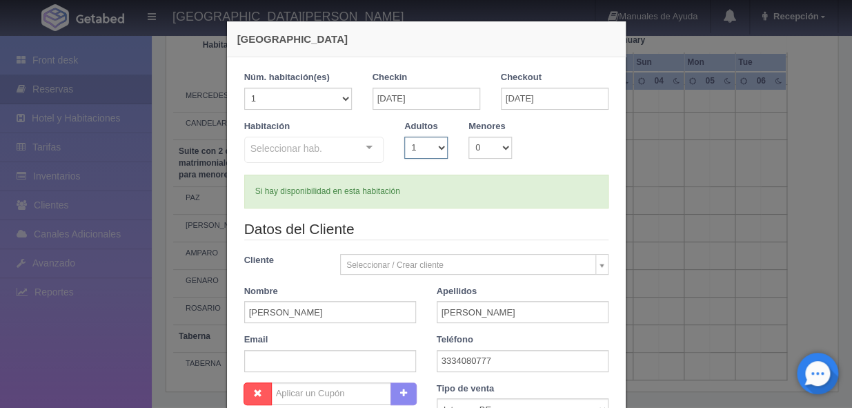
click at [435, 147] on select "1 2 3 4 5 6 7 8 9 10" at bounding box center [425, 148] width 43 height 22
click at [437, 143] on select "1 2 3 4 5 6 7 8 9 10" at bounding box center [425, 148] width 43 height 22
select select "94438"
type input "SRTA."
type input "[PERSON_NAME]"
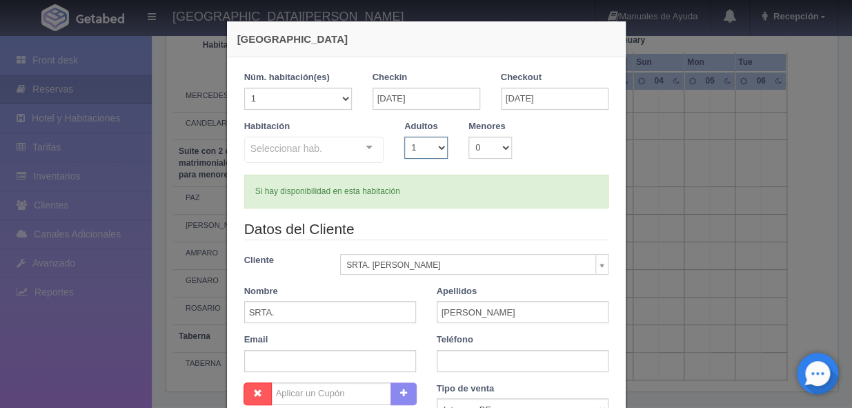
click at [437, 147] on select "1 2 3 4 5 6 7 8 9 10" at bounding box center [425, 148] width 43 height 22
select select "2"
click at [404, 137] on select "1 2 3 4 5 6 7 8 9 10" at bounding box center [425, 148] width 43 height 22
checkbox input "false"
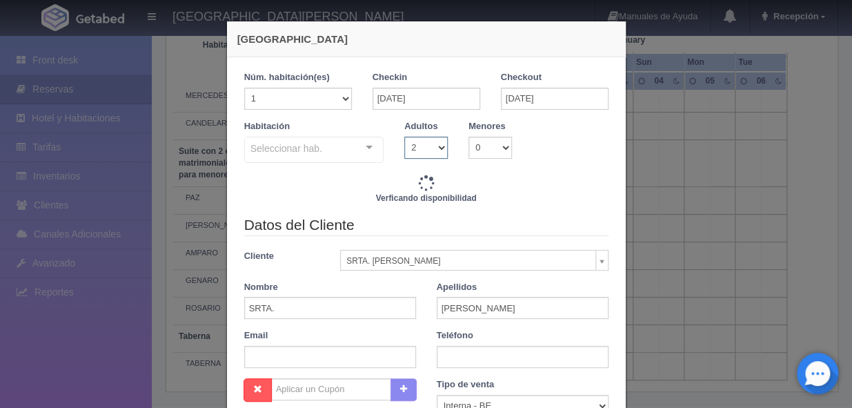
type input "11770.00"
checkbox input "false"
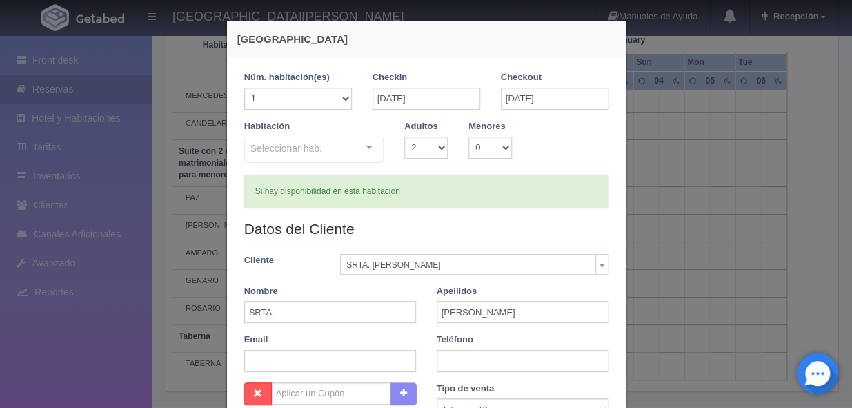
click at [432, 235] on legend "Datos del Cliente" at bounding box center [426, 229] width 364 height 21
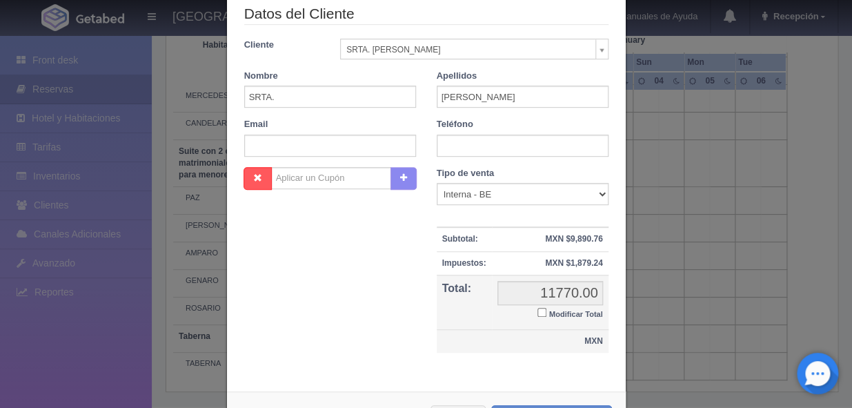
scroll to position [269, 0]
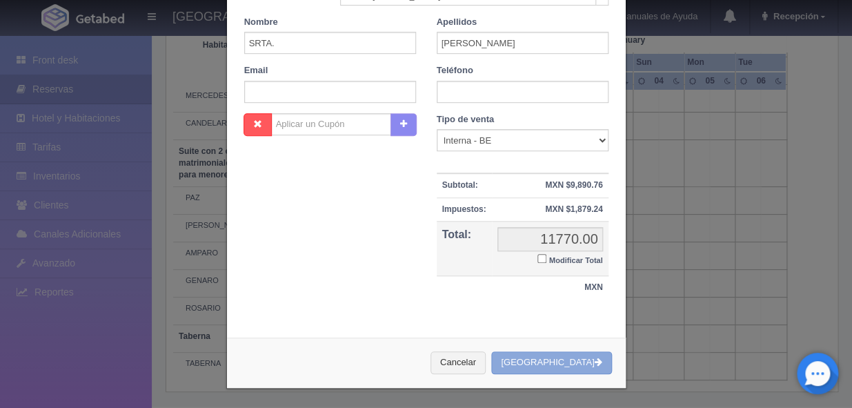
click at [551, 361] on button "[GEOGRAPHIC_DATA]" at bounding box center [551, 362] width 120 height 23
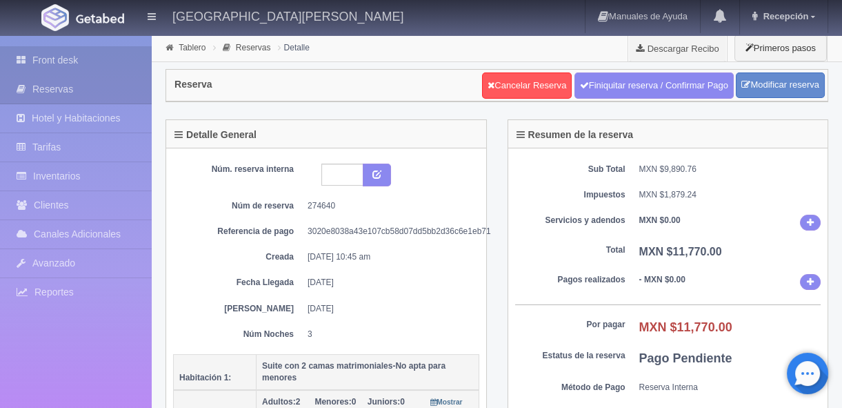
click at [41, 58] on link "Front desk" at bounding box center [76, 60] width 152 height 28
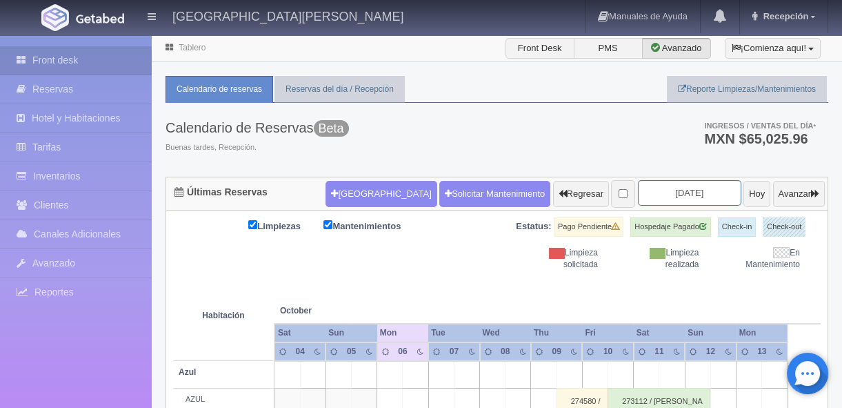
click at [651, 190] on input "2025-10-06" at bounding box center [689, 193] width 103 height 26
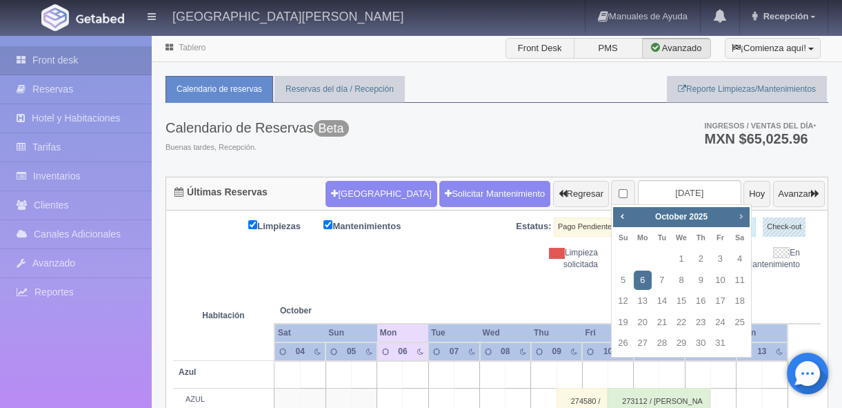
click at [738, 213] on span "Next" at bounding box center [740, 215] width 11 height 11
click at [744, 218] on span "Next" at bounding box center [740, 215] width 11 height 11
click at [655, 342] on link "30" at bounding box center [662, 343] width 18 height 20
type input "[DATE]"
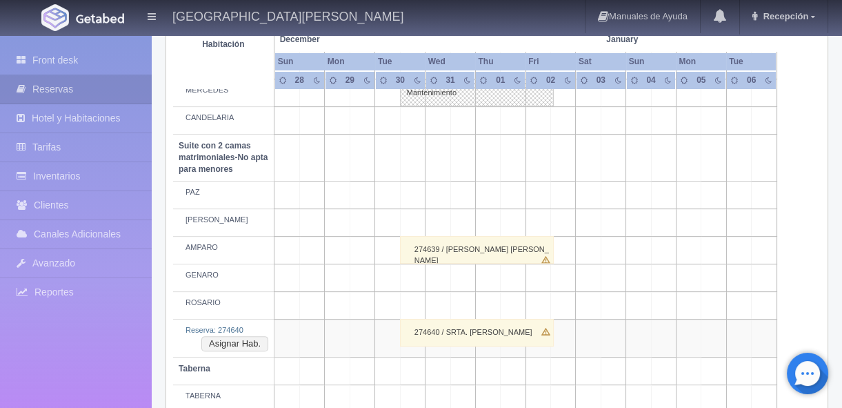
scroll to position [1099, 0]
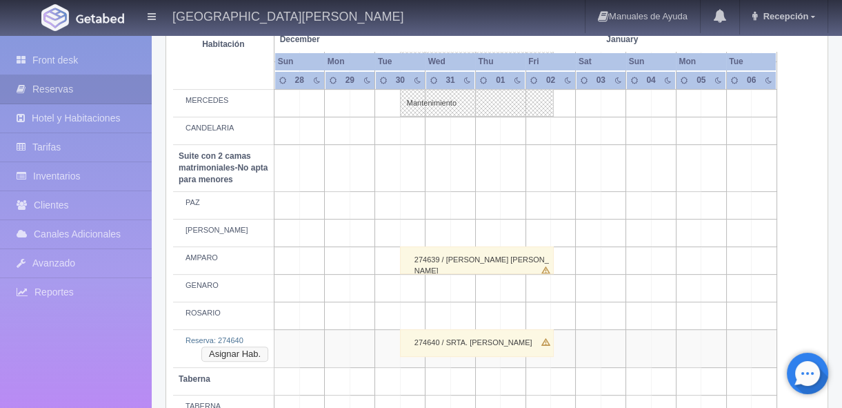
click at [259, 351] on button "Asignar Hab." at bounding box center [234, 353] width 67 height 15
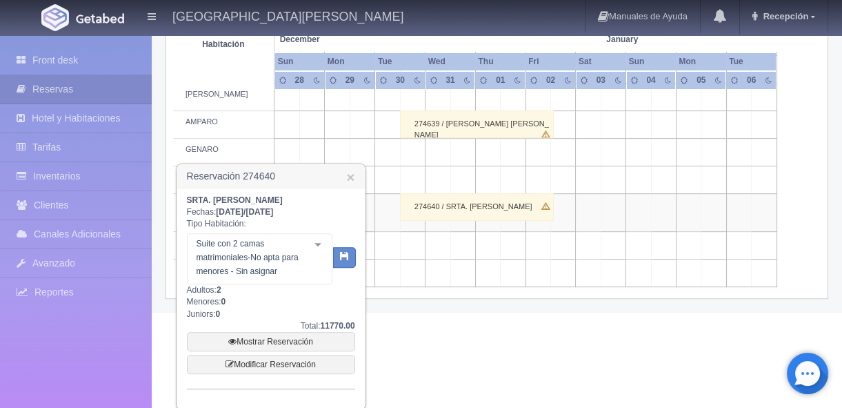
scroll to position [1243, 0]
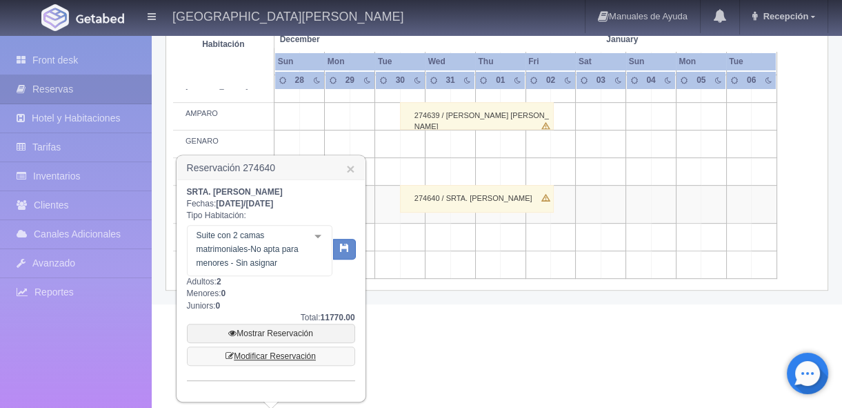
click at [268, 349] on link "Modificar Reservación" at bounding box center [271, 355] width 168 height 19
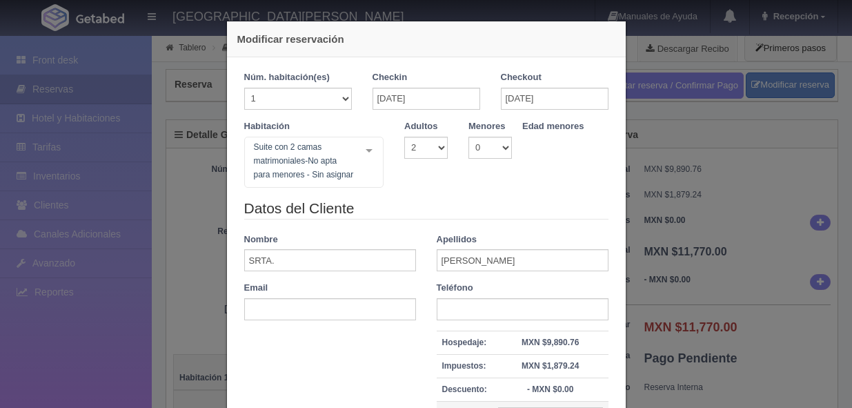
select select "2"
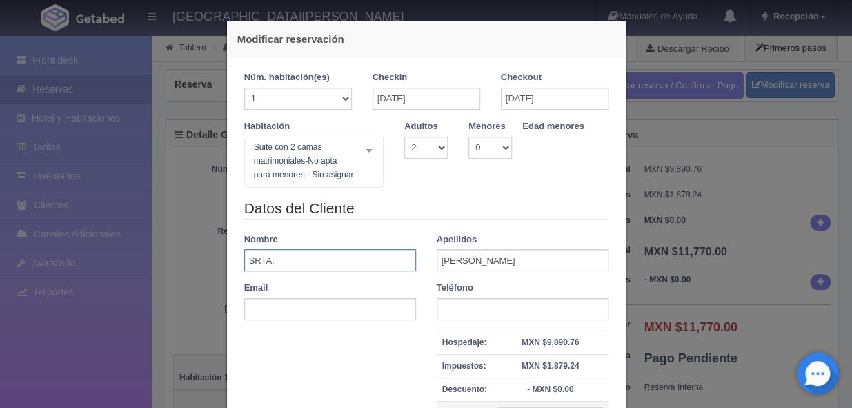
click at [349, 262] on input "SRTA." at bounding box center [330, 260] width 172 height 22
drag, startPoint x: 310, startPoint y: 255, endPoint x: 218, endPoint y: 244, distance: 93.1
click at [219, 244] on div "Modificar reservación Núm. habitación(es) 1 2 3 4 5 6 7 8 9 10 11 12 13 14 15 1…" at bounding box center [426, 285] width 414 height 571
click at [305, 262] on input "text" at bounding box center [330, 260] width 172 height 22
type input "[PERSON_NAME]"
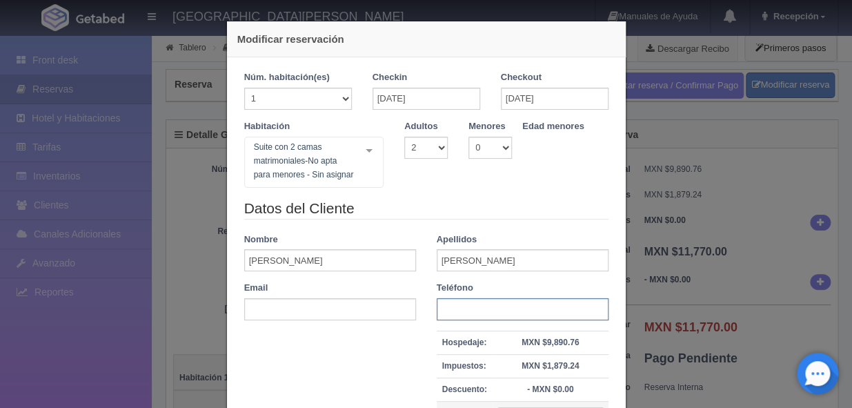
type input "3334080777"
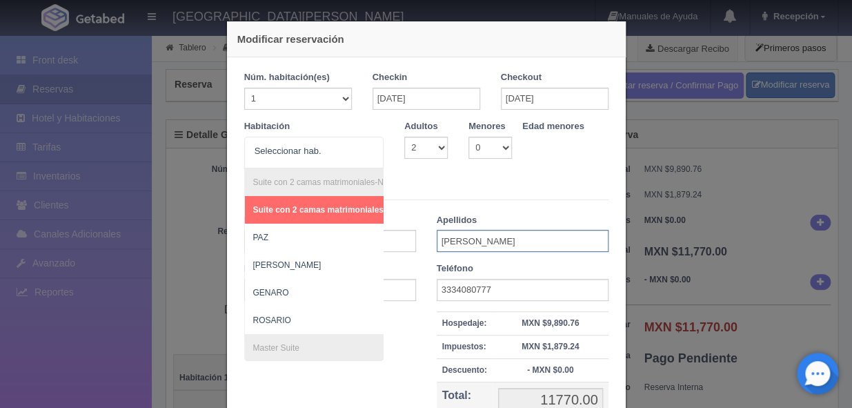
click at [491, 244] on div "Apellidos [PERSON_NAME]" at bounding box center [522, 233] width 192 height 39
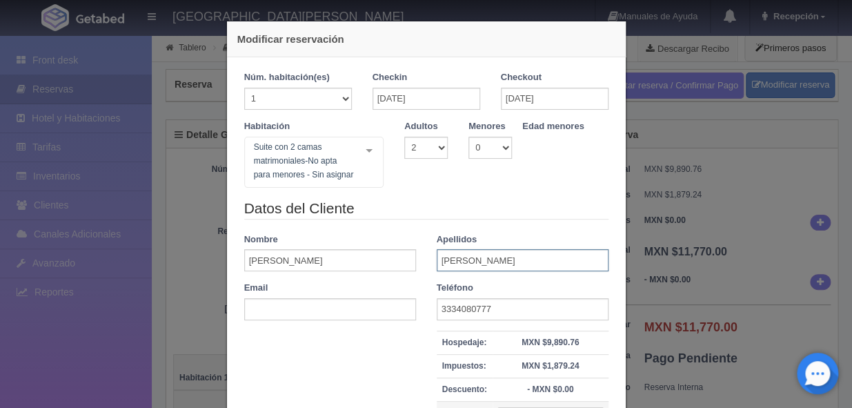
drag, startPoint x: 495, startPoint y: 250, endPoint x: 419, endPoint y: 232, distance: 77.8
click at [419, 232] on div "Datos del Cliente Nombre [PERSON_NAME] [PERSON_NAME] Email Teléfono [PHONE_NUMB…" at bounding box center [426, 336] width 385 height 277
type input "[PERSON_NAME]"
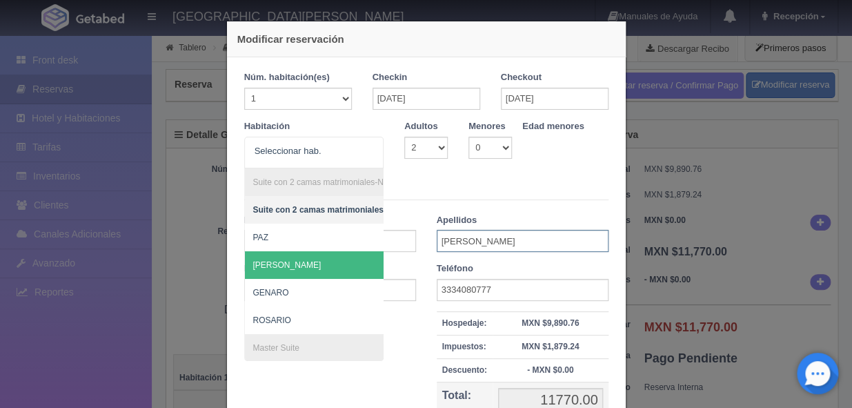
click at [339, 264] on span "[PERSON_NAME]" at bounding box center [389, 265] width 289 height 28
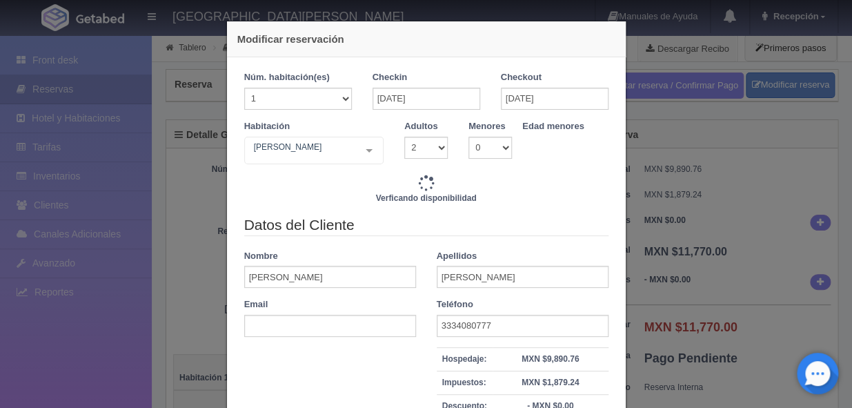
type input "11770.00"
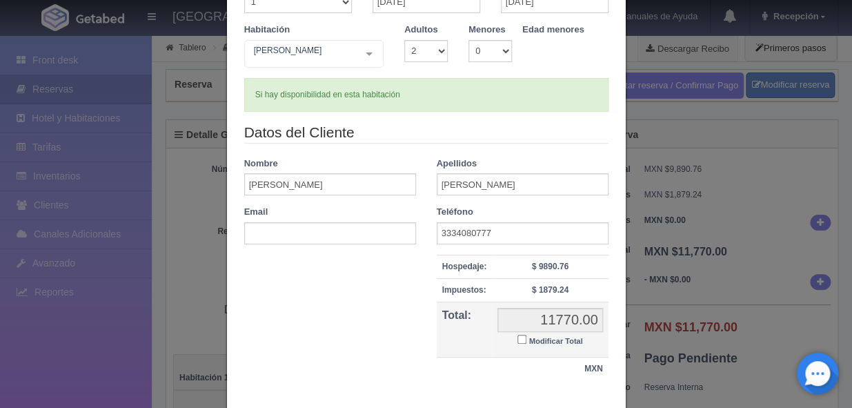
scroll to position [167, 0]
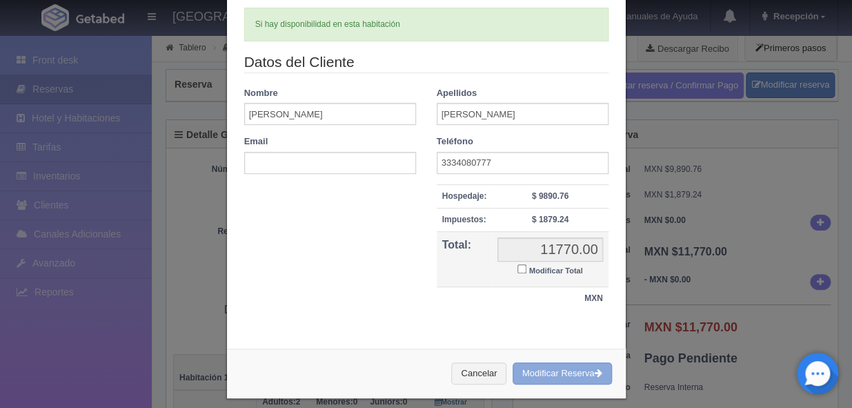
click at [551, 373] on button "Modificar Reserva" at bounding box center [562, 373] width 99 height 23
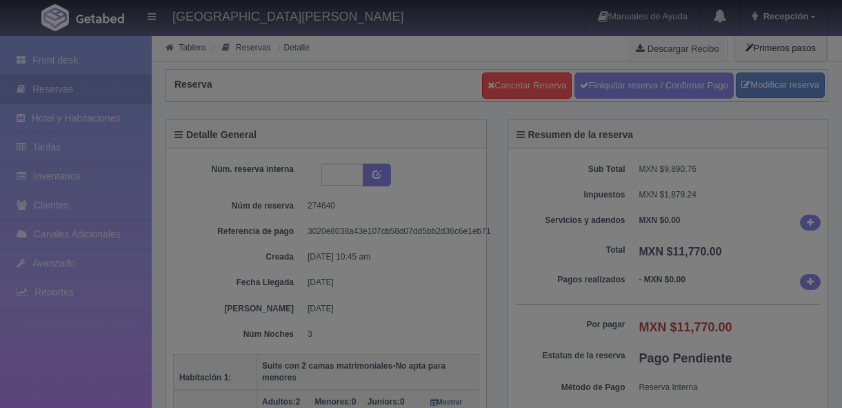
select select "2"
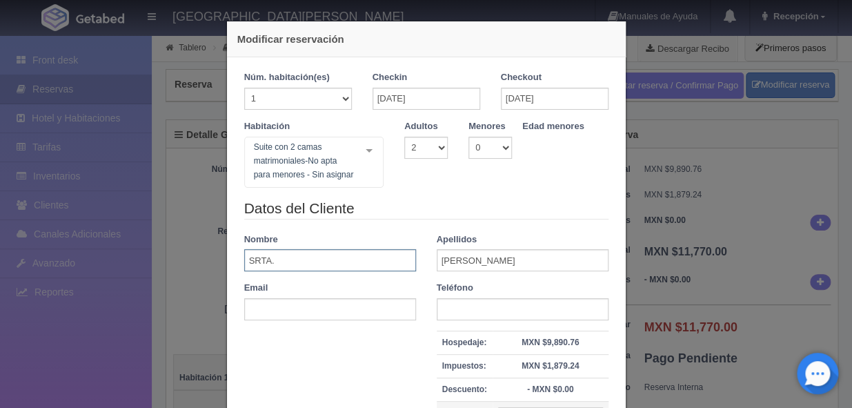
drag, startPoint x: 318, startPoint y: 262, endPoint x: 255, endPoint y: 250, distance: 63.9
click at [255, 250] on input "SRTA." at bounding box center [330, 260] width 172 height 22
type input "e"
click at [704, 192] on div "Modificar reservación Núm. habitación(es) 1 2 3 4 5 6 7 8 9 10 11 12 13 14 15 1…" at bounding box center [426, 204] width 852 height 408
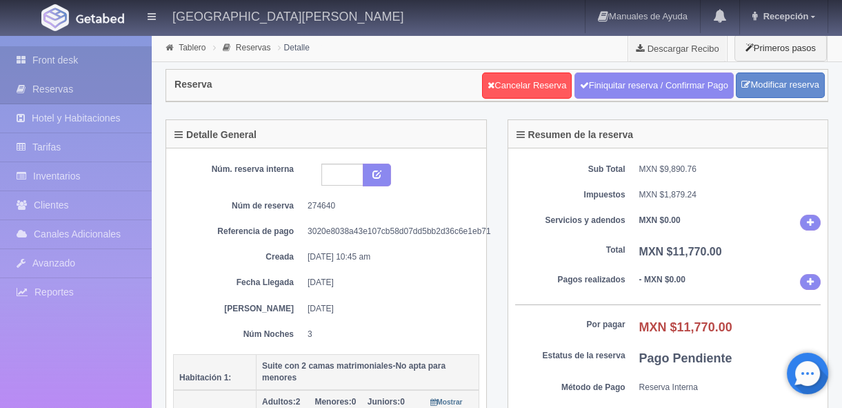
click at [63, 63] on link "Front desk" at bounding box center [76, 60] width 152 height 28
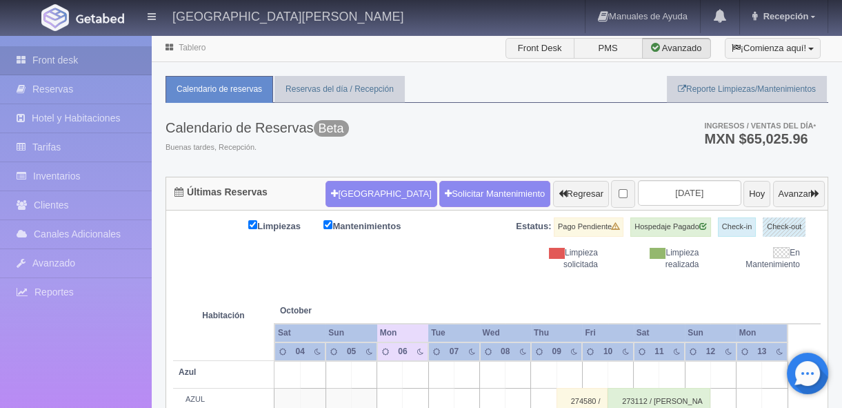
click at [693, 191] on input "2025-10-06" at bounding box center [689, 193] width 103 height 26
click at [687, 193] on input "2025-10-06" at bounding box center [689, 193] width 103 height 26
click at [687, 192] on input "2025-10-06" at bounding box center [689, 193] width 103 height 26
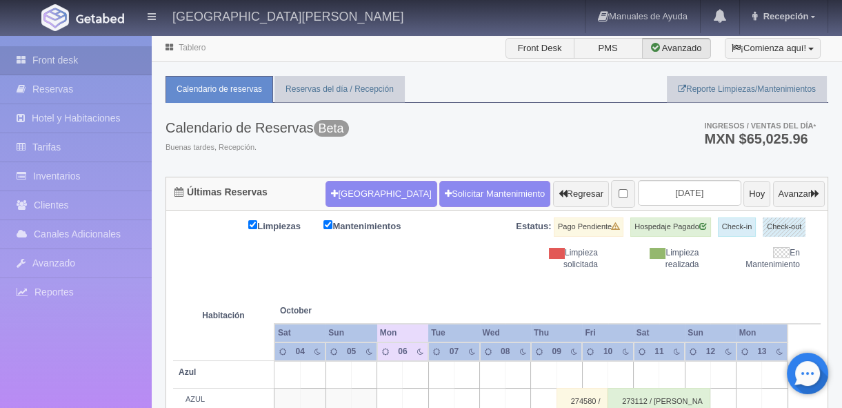
click at [687, 192] on input "2025-10-06" at bounding box center [689, 193] width 103 height 26
click at [686, 191] on input "2025-10-06" at bounding box center [689, 193] width 103 height 26
click at [685, 191] on input "2025-10-06" at bounding box center [689, 193] width 103 height 26
click at [684, 191] on input "2025-10-06" at bounding box center [689, 193] width 103 height 26
click at [604, 148] on div "Calendario de Reservas Beta Buenas tardes, Recepción. Ingresos / Ventas del día…" at bounding box center [497, 140] width 663 height 74
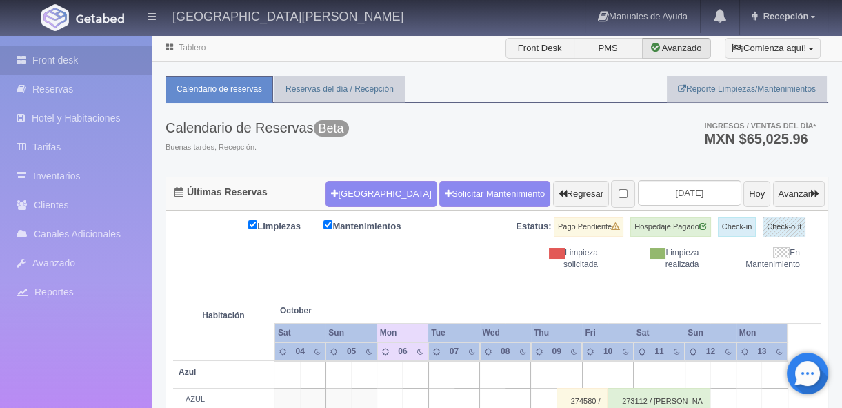
click at [515, 138] on div "Calendario de Reservas Beta Buenas tardes, Recepción. Ingresos / Ventas del día…" at bounding box center [497, 140] width 663 height 74
click at [677, 197] on input "2025-10-06" at bounding box center [689, 193] width 103 height 26
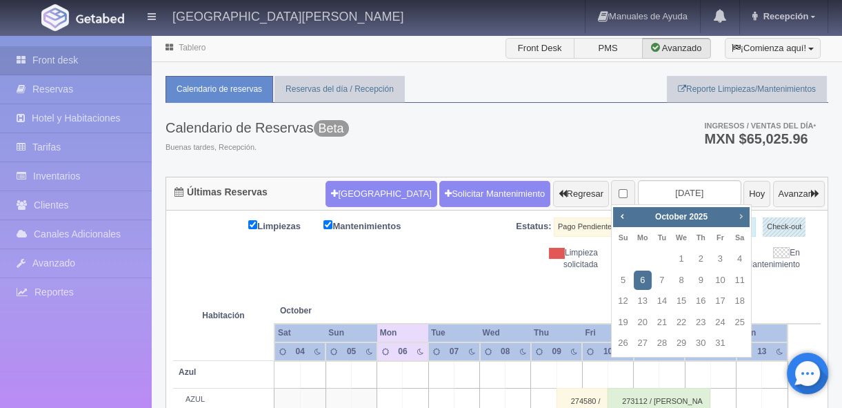
click at [743, 218] on span "Next" at bounding box center [740, 215] width 11 height 11
click at [662, 344] on link "30" at bounding box center [662, 343] width 18 height 20
type input "[DATE]"
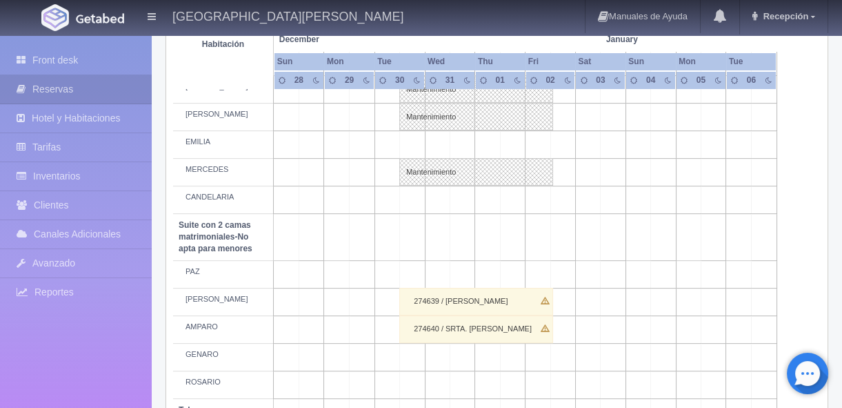
scroll to position [1045, 0]
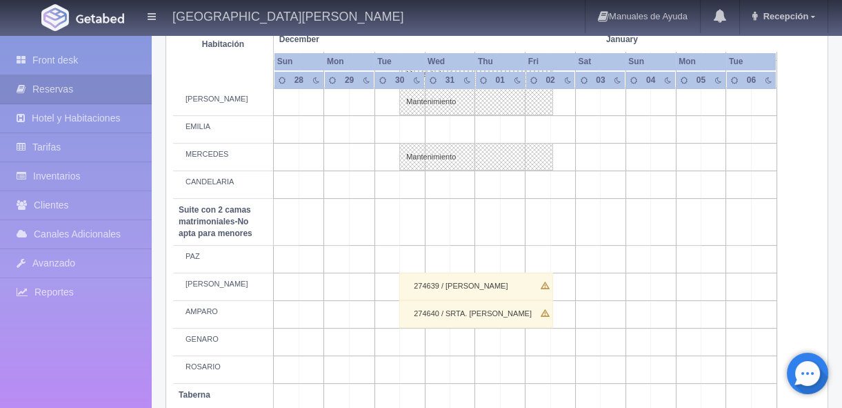
click at [419, 313] on div "274640 / SRTA. MARION" at bounding box center [476, 314] width 154 height 28
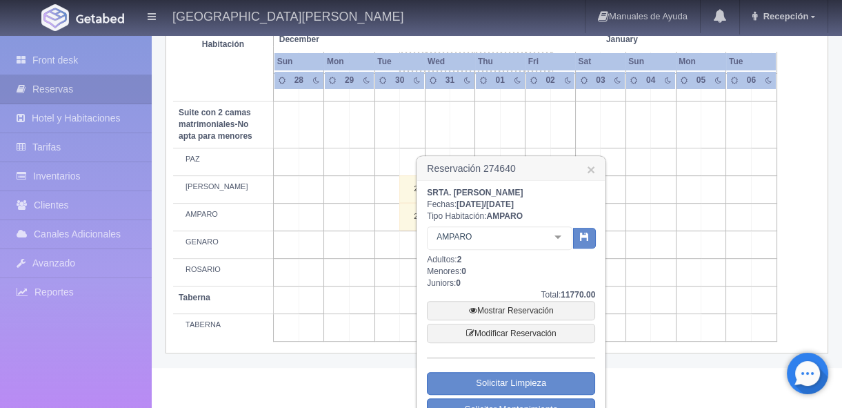
scroll to position [1169, 0]
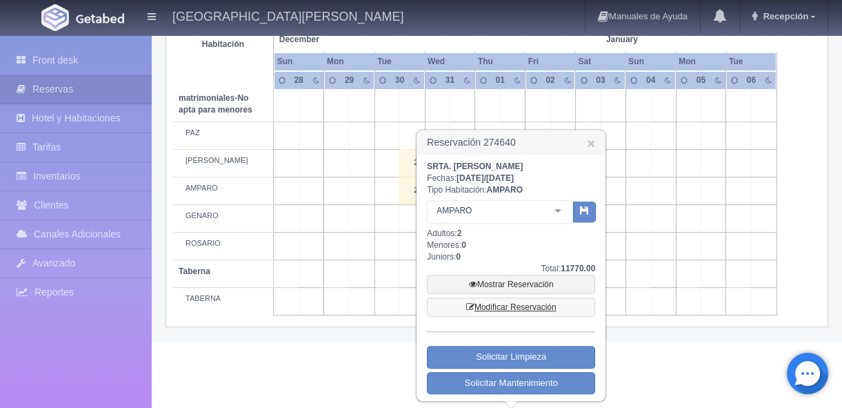
click at [516, 304] on link "Modificar Reservación" at bounding box center [511, 306] width 168 height 19
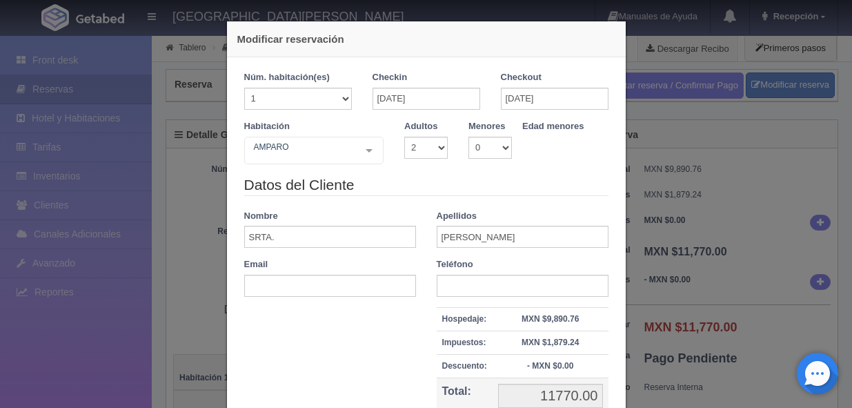
select select "2"
drag, startPoint x: 255, startPoint y: 224, endPoint x: 227, endPoint y: 221, distance: 28.4
click at [227, 221] on div "Núm. habitación(es) 1 2 3 4 5 6 7 8 9 10 11 12 13 14 15 16 17 18 19 20 Checkin …" at bounding box center [426, 261] width 399 height 408
type input "[PERSON_NAME]"
type input "3334080777"
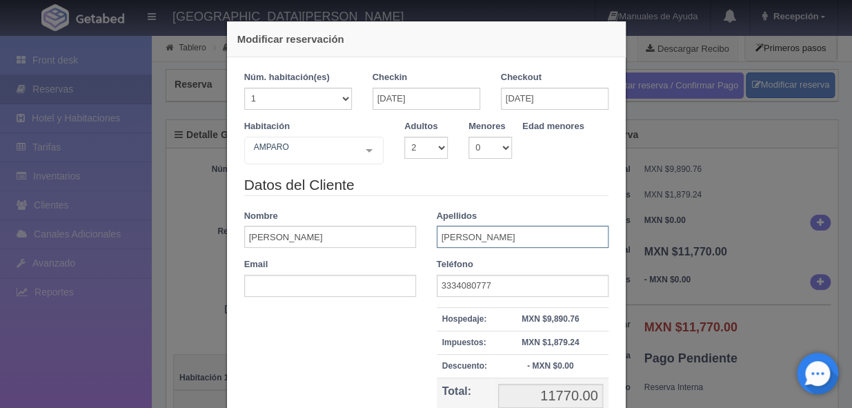
click at [504, 240] on input "[PERSON_NAME]" at bounding box center [523, 237] width 172 height 22
drag, startPoint x: 511, startPoint y: 237, endPoint x: 402, endPoint y: 225, distance: 109.6
click at [402, 225] on div "Datos del Cliente Nombre [PERSON_NAME] [PERSON_NAME] Email Teléfono [PHONE_NUMB…" at bounding box center [426, 313] width 385 height 277
type input "[PERSON_NAME]"
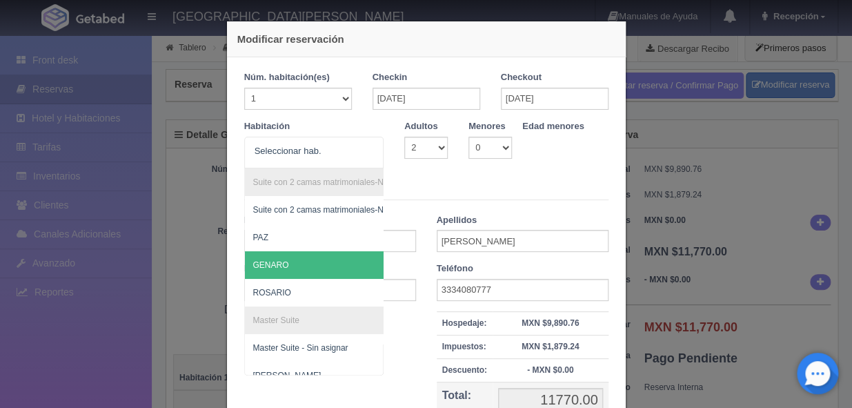
click at [413, 262] on div "Email" at bounding box center [330, 281] width 192 height 39
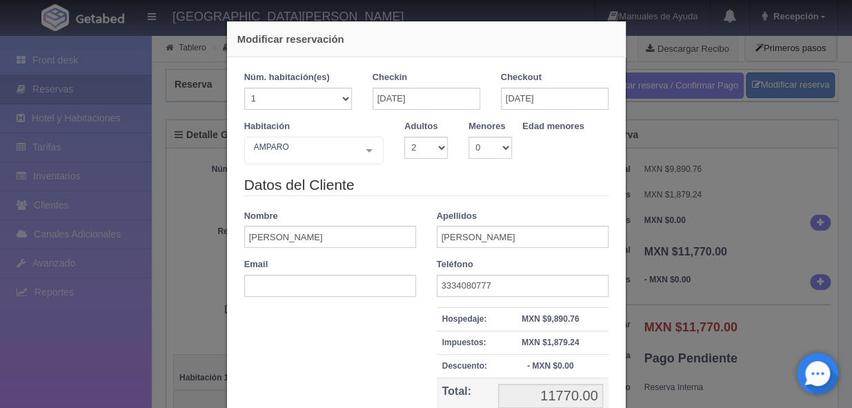
scroll to position [125, 0]
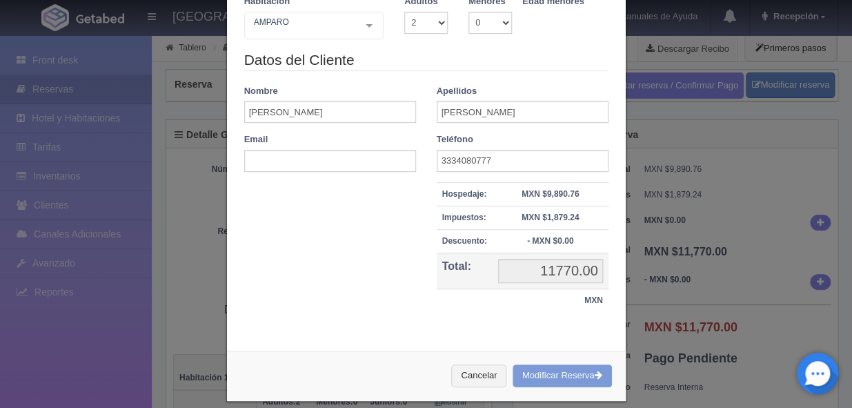
click at [545, 373] on div "Cancelar Modificar Reserva" at bounding box center [426, 375] width 399 height 50
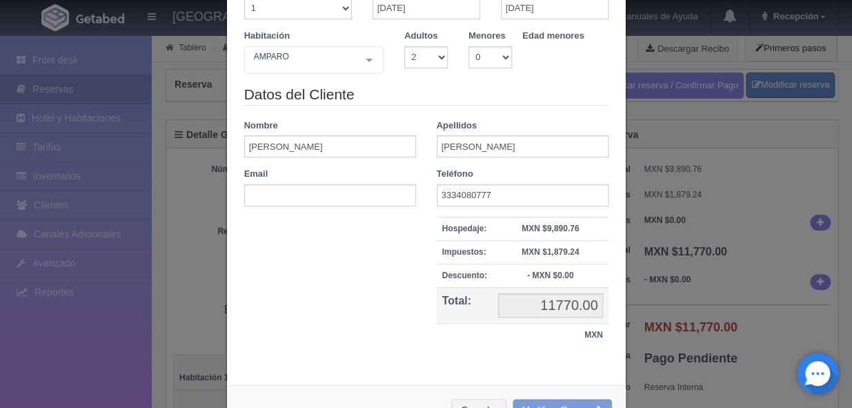
scroll to position [83, 0]
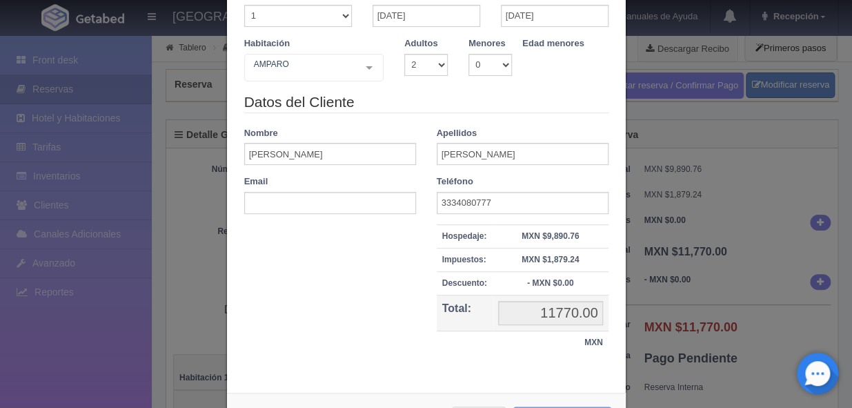
click at [369, 108] on legend "Datos del Cliente" at bounding box center [426, 102] width 364 height 21
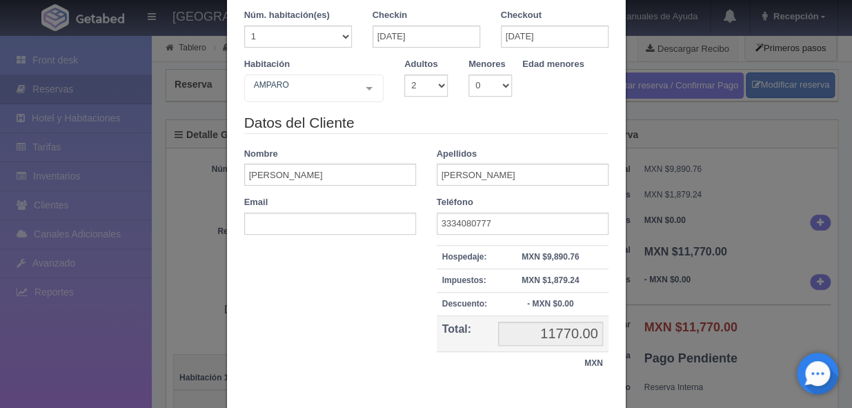
scroll to position [138, 0]
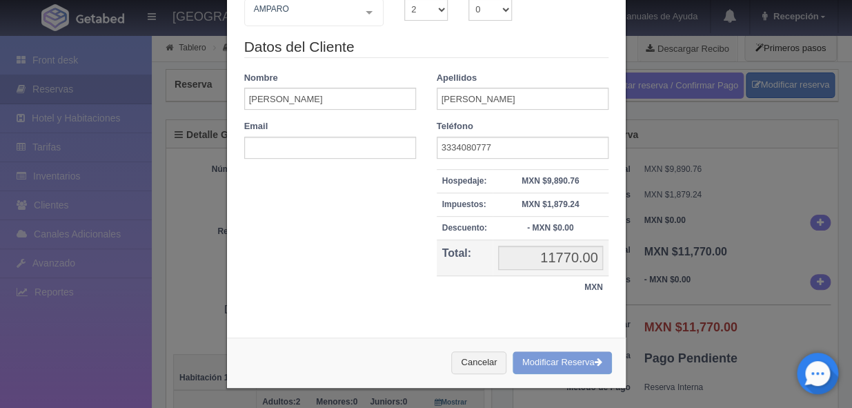
click at [517, 365] on div "Cancelar Modificar Reserva" at bounding box center [426, 362] width 399 height 50
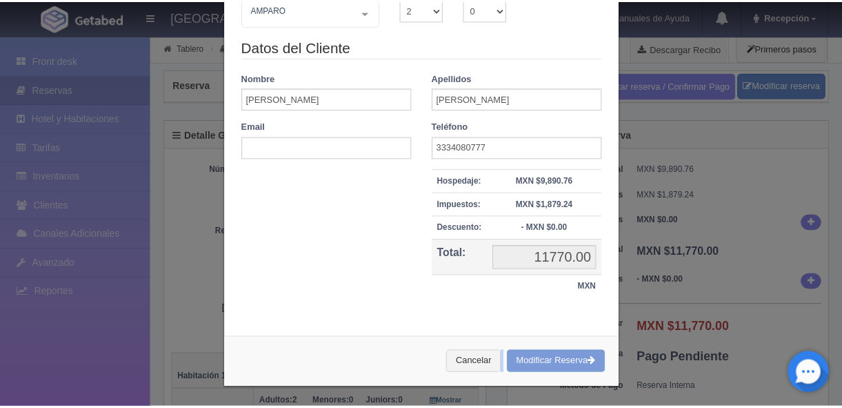
scroll to position [13, 0]
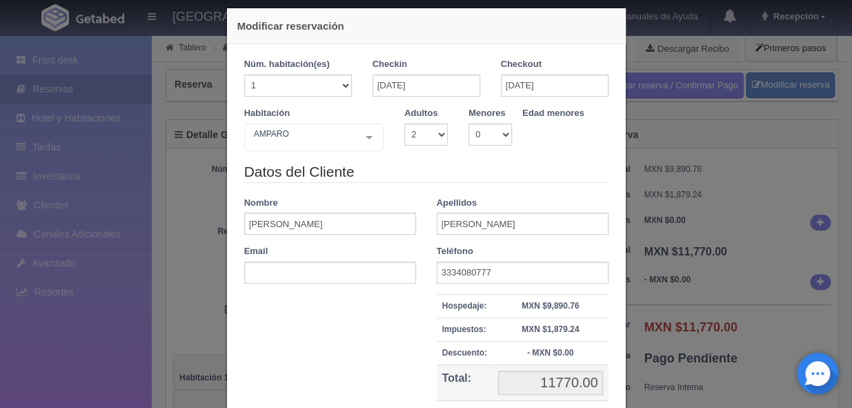
click at [660, 168] on div "Modificar reservación Núm. habitación(es) 1 2 3 4 5 6 7 8 9 10 11 12 13 14 15 1…" at bounding box center [426, 204] width 852 height 408
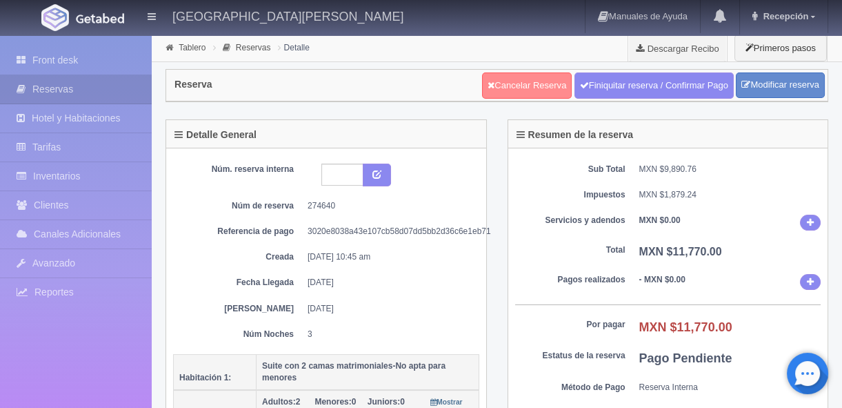
click at [516, 85] on link "Cancelar Reserva" at bounding box center [527, 85] width 90 height 26
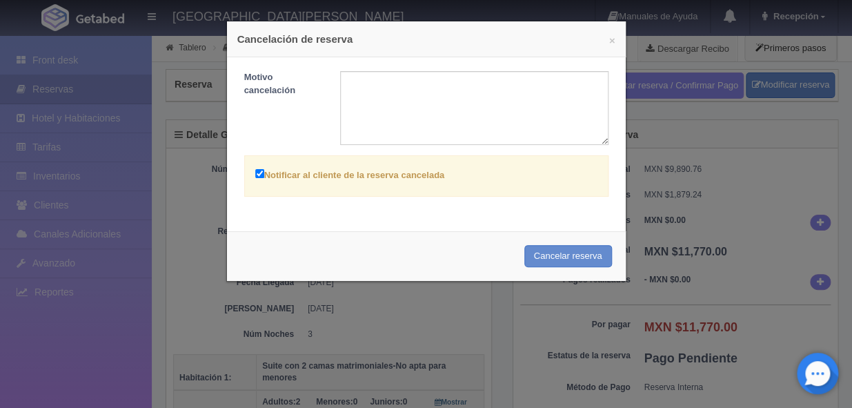
click at [255, 173] on input "Notificar al cliente de la reserva cancelada" at bounding box center [259, 173] width 9 height 9
checkbox input "false"
click at [429, 112] on textarea at bounding box center [474, 108] width 268 height 74
type textarea "e"
type textarea "candelada"
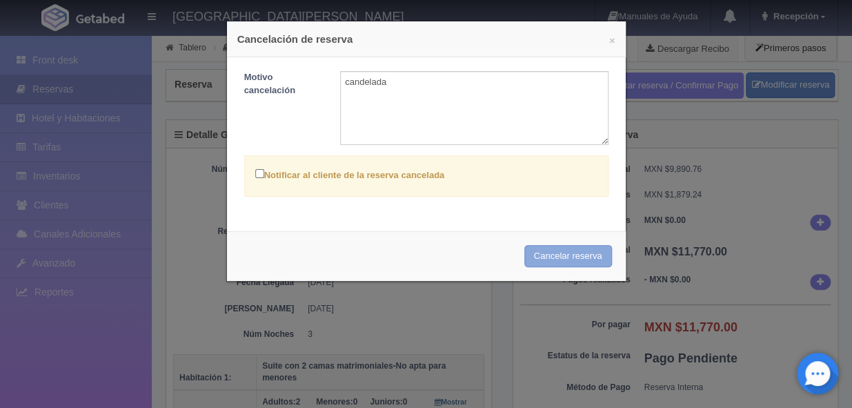
click at [573, 255] on button "Cancelar reserva" at bounding box center [568, 256] width 88 height 23
click at [553, 256] on div "Cancelar reserva" at bounding box center [426, 256] width 399 height 50
click at [406, 95] on textarea "candelada" at bounding box center [474, 108] width 268 height 74
click at [546, 259] on div "Cancelar reserva" at bounding box center [426, 256] width 399 height 50
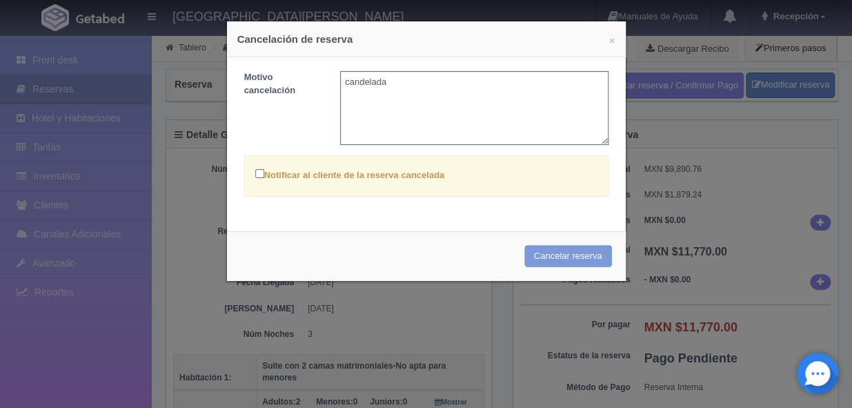
click at [417, 106] on textarea "candelada" at bounding box center [474, 108] width 268 height 74
click at [609, 41] on button "×" at bounding box center [612, 40] width 6 height 10
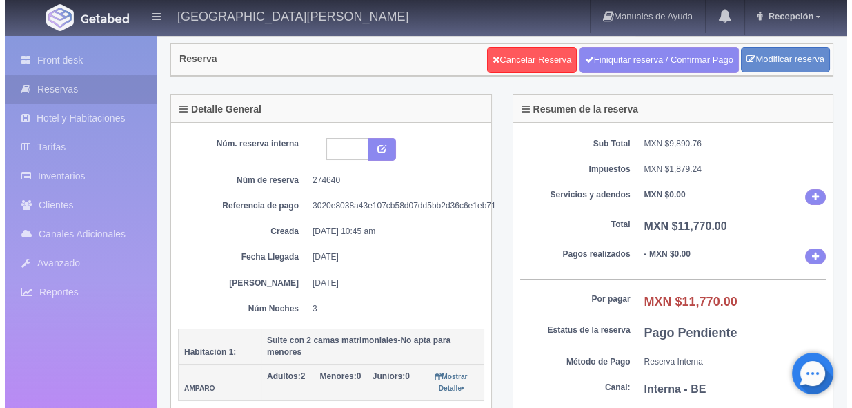
scroll to position [0, 0]
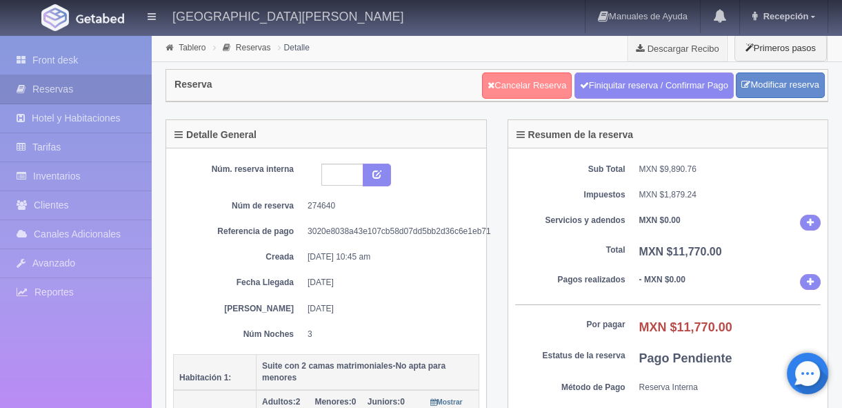
click at [509, 88] on link "Cancelar Reserva" at bounding box center [527, 85] width 90 height 26
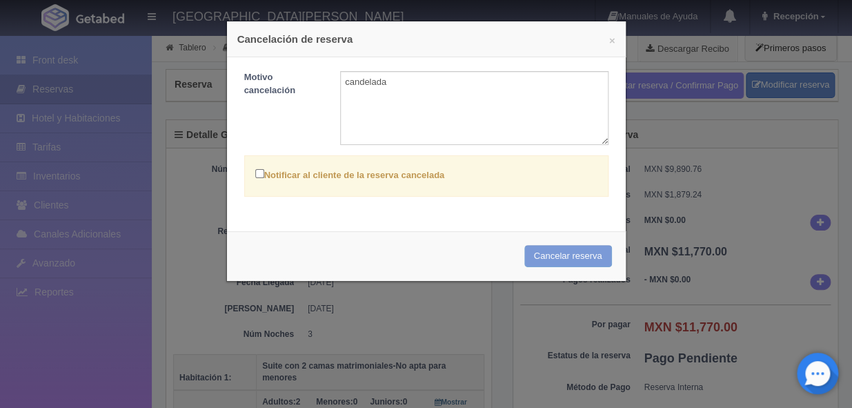
click at [565, 254] on div "Cancelar reserva" at bounding box center [426, 256] width 399 height 50
click at [400, 93] on textarea "candelada" at bounding box center [474, 108] width 268 height 74
click at [555, 264] on div "Cancelar reserva" at bounding box center [426, 256] width 399 height 50
click at [555, 255] on div "Cancelar reserva" at bounding box center [426, 256] width 399 height 50
